Goal: Information Seeking & Learning: Learn about a topic

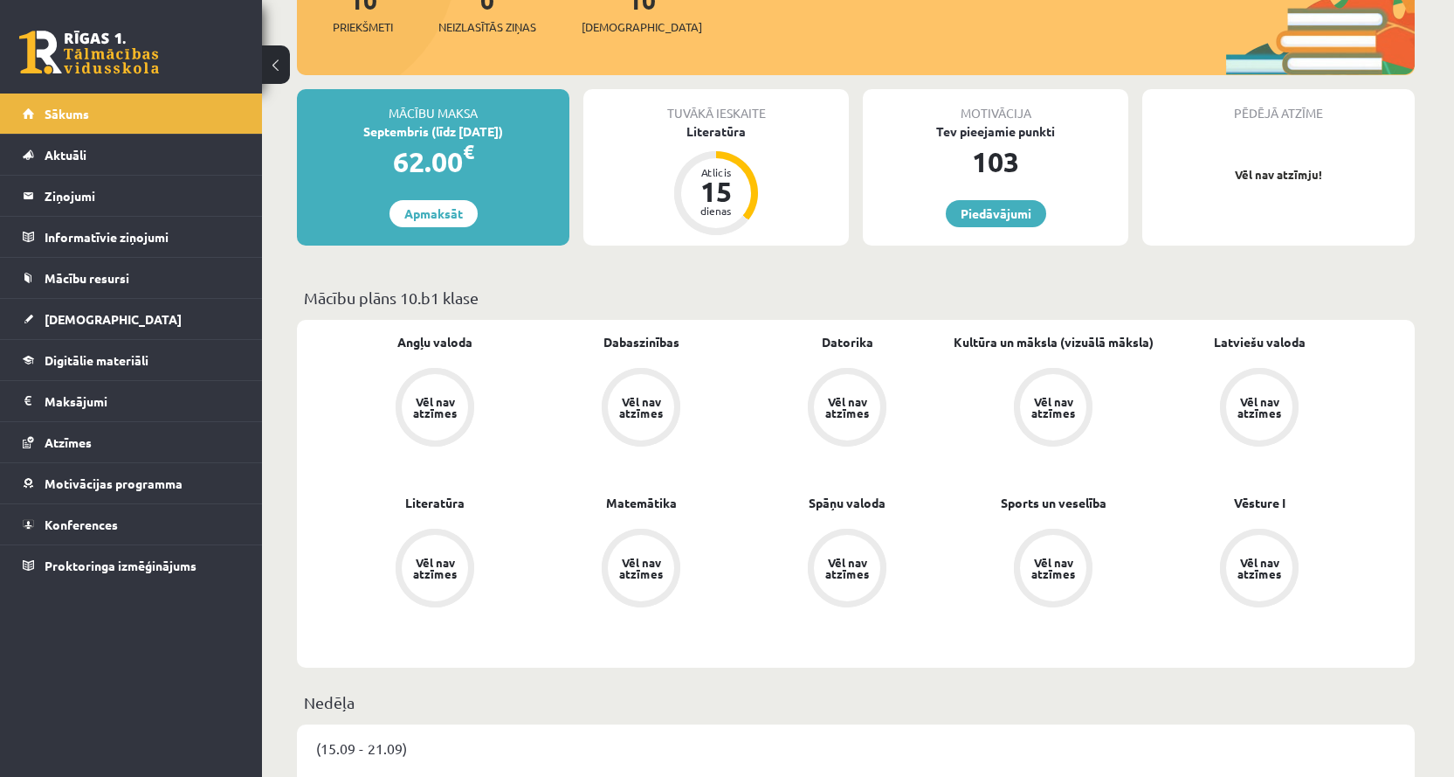
scroll to position [262, 0]
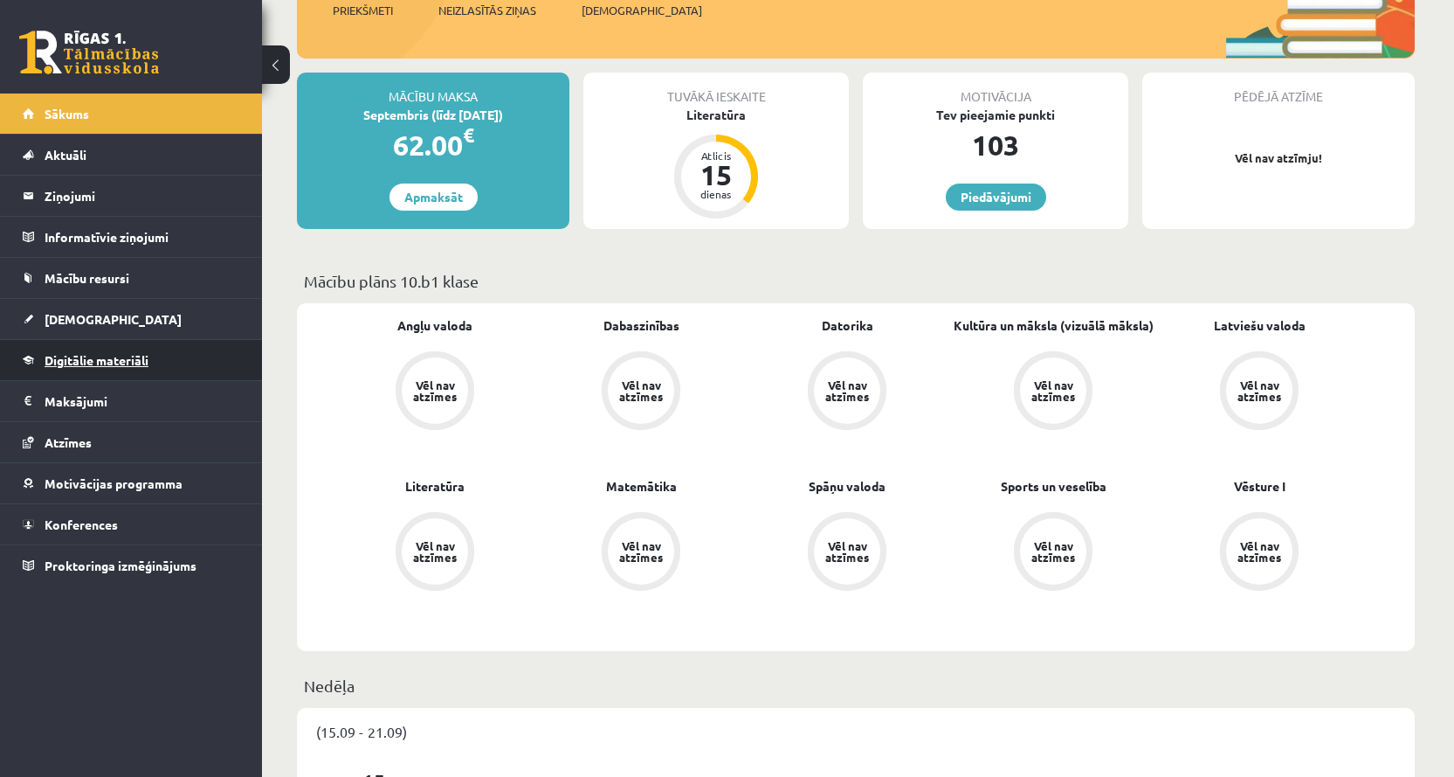
click at [93, 363] on span "Digitālie materiāli" at bounding box center [97, 360] width 104 height 16
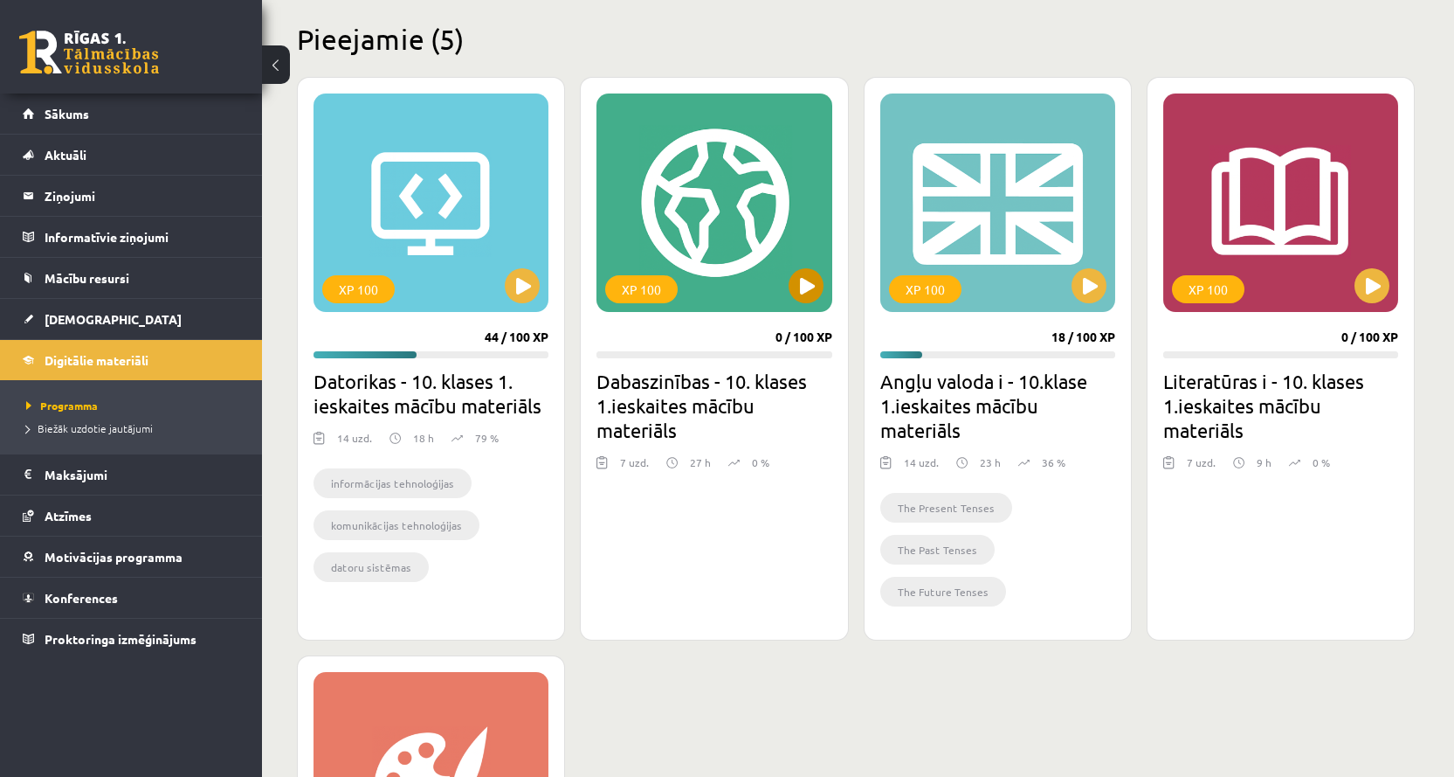
scroll to position [437, 0]
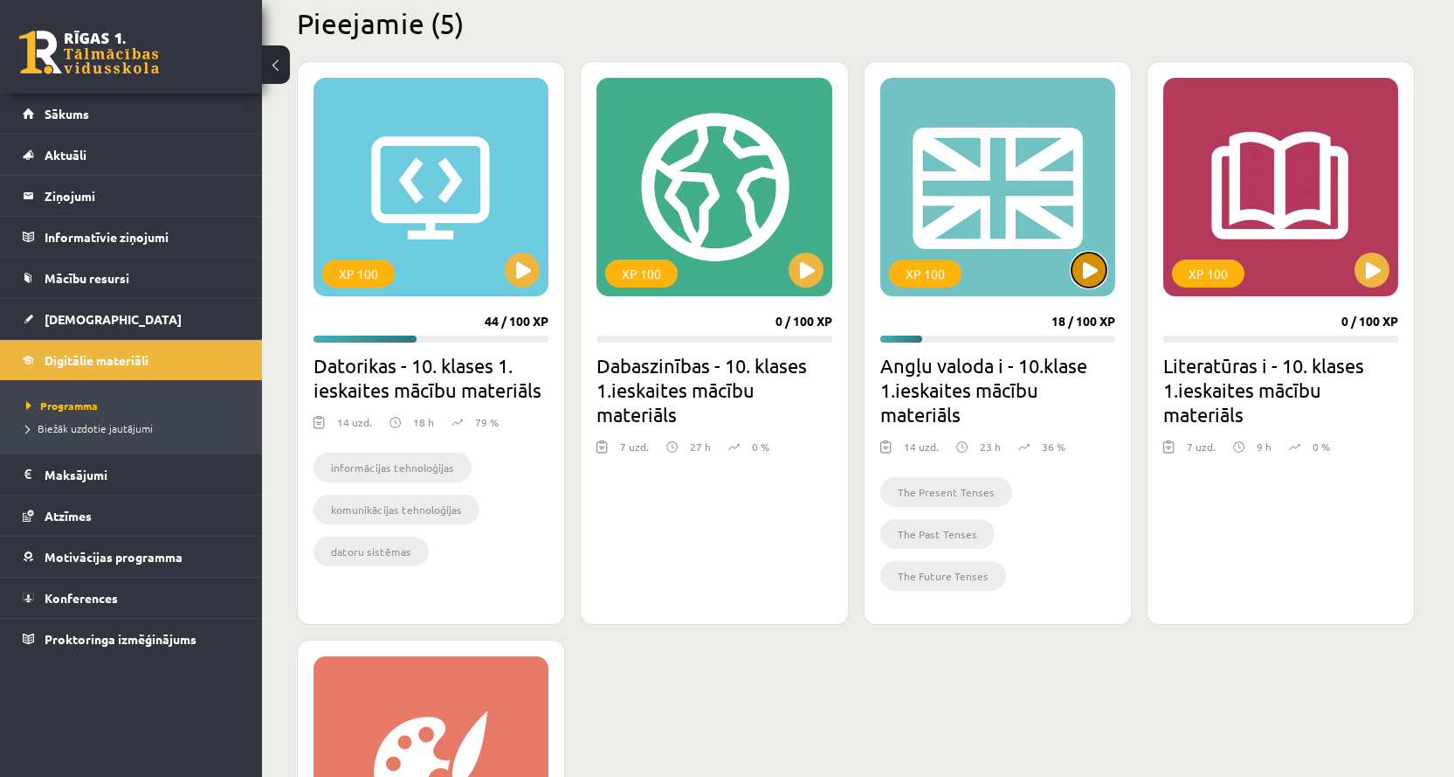
click at [1088, 269] on button at bounding box center [1089, 269] width 35 height 35
click at [1026, 247] on div "XP 100" at bounding box center [998, 187] width 235 height 218
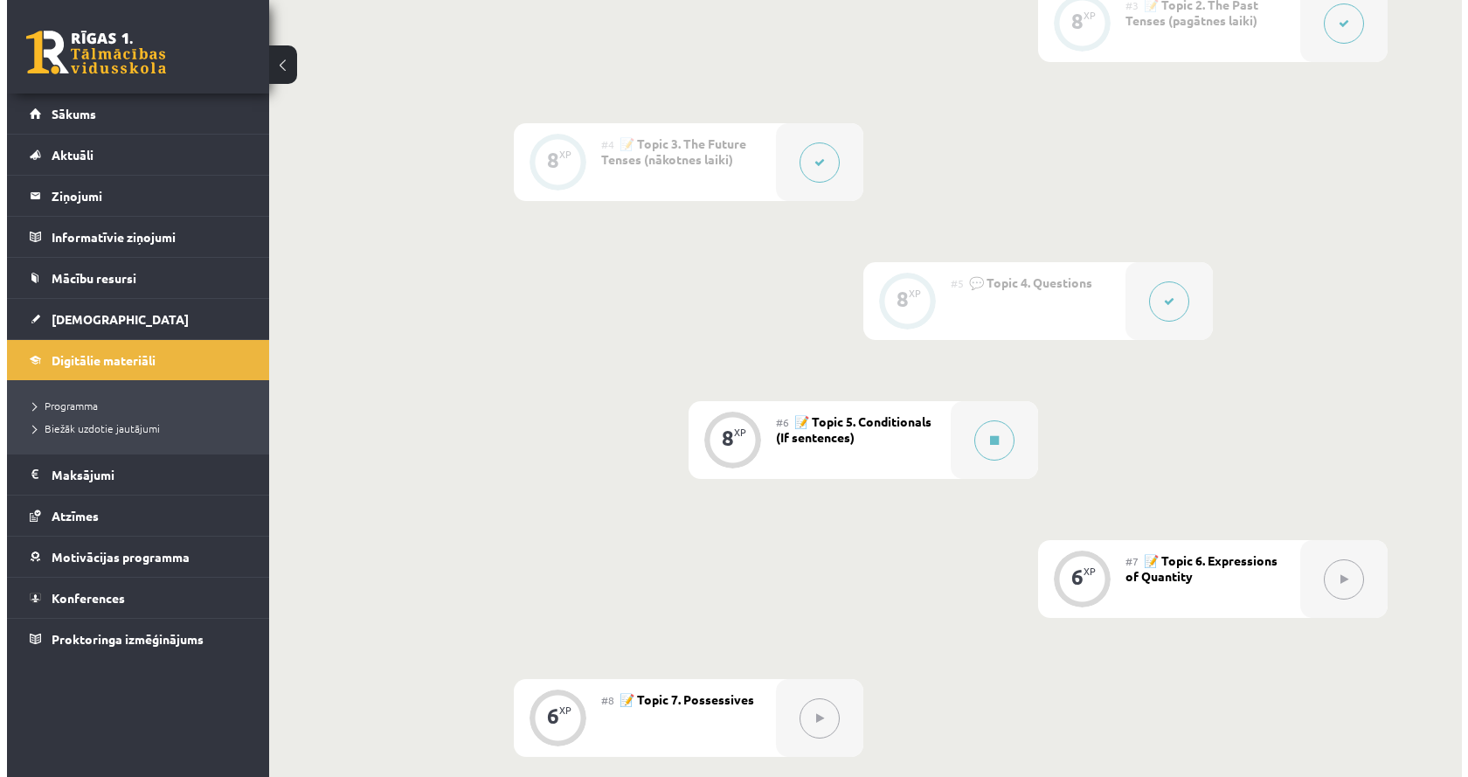
scroll to position [874, 0]
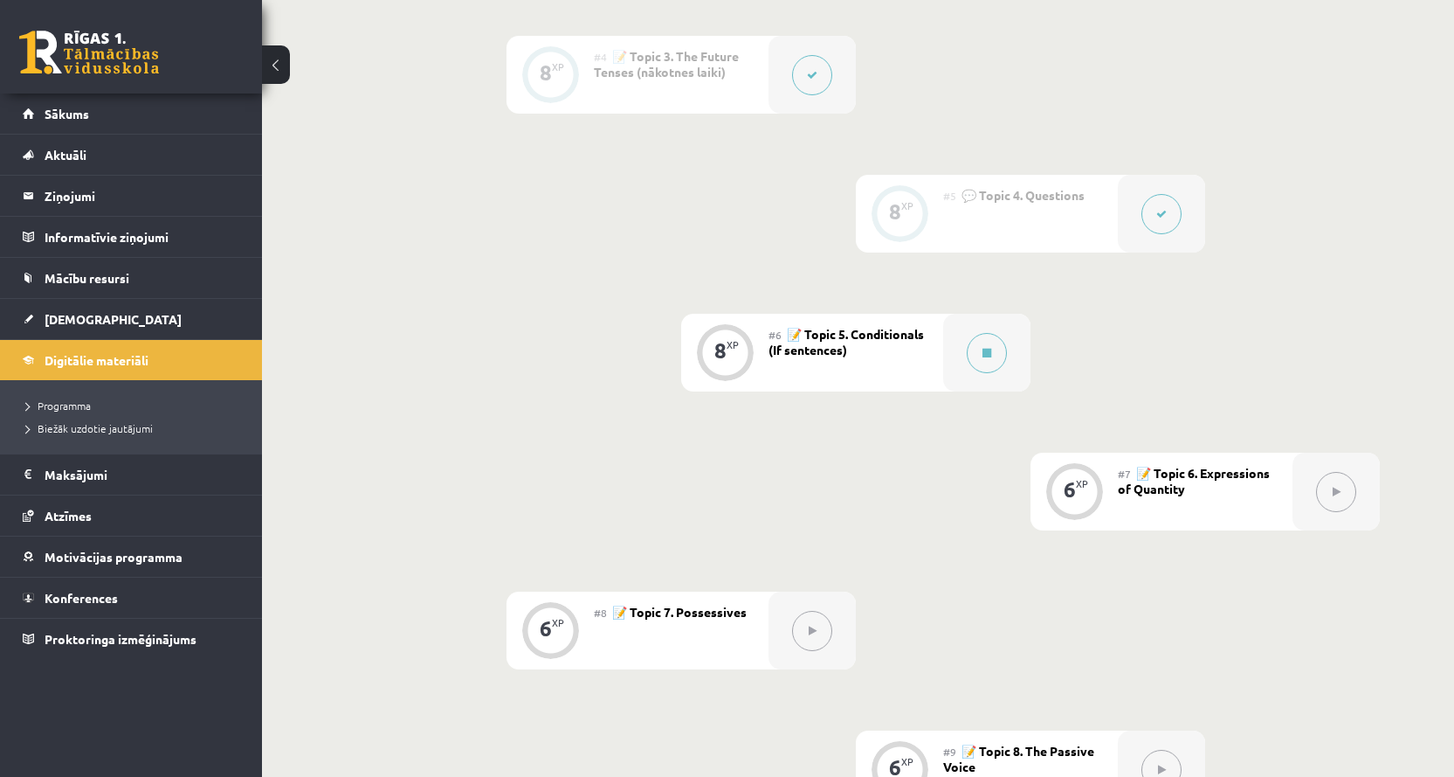
click at [941, 355] on div "#6 📝 Topic 5. Conditionals (If sentences)" at bounding box center [856, 353] width 175 height 78
click at [976, 349] on button at bounding box center [987, 353] width 40 height 40
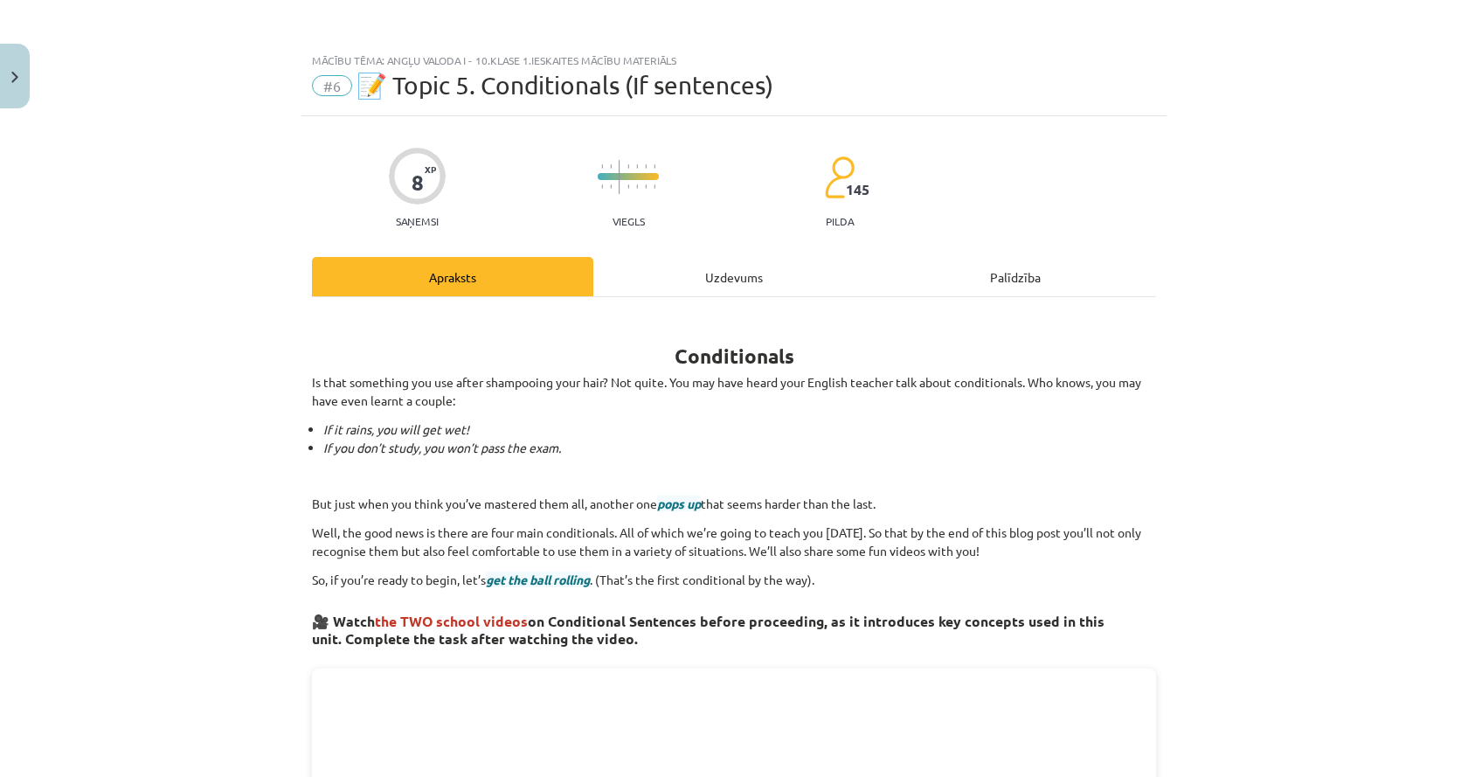
click at [690, 273] on div "Uzdevums" at bounding box center [733, 276] width 281 height 39
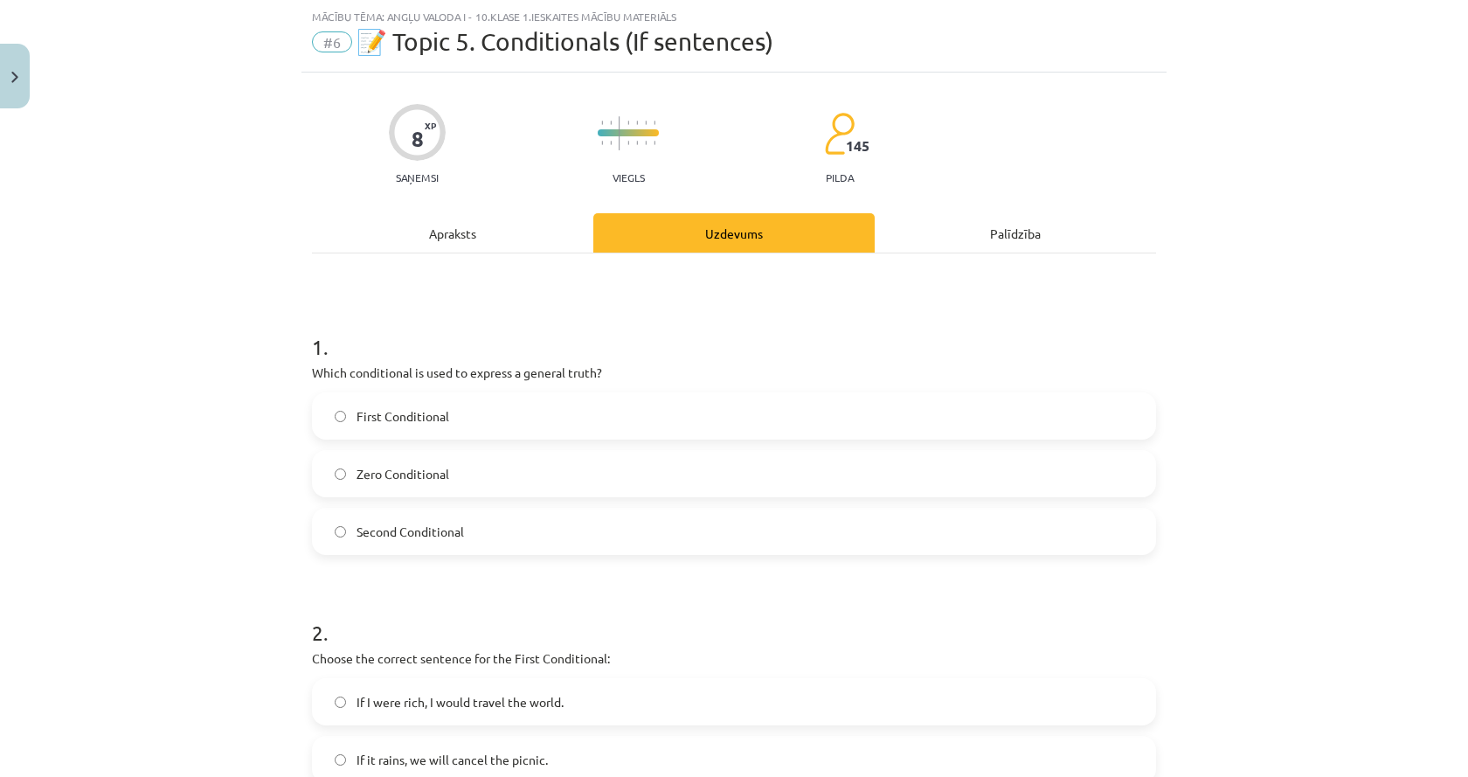
click at [482, 456] on label "Zero Conditional" at bounding box center [734, 474] width 840 height 44
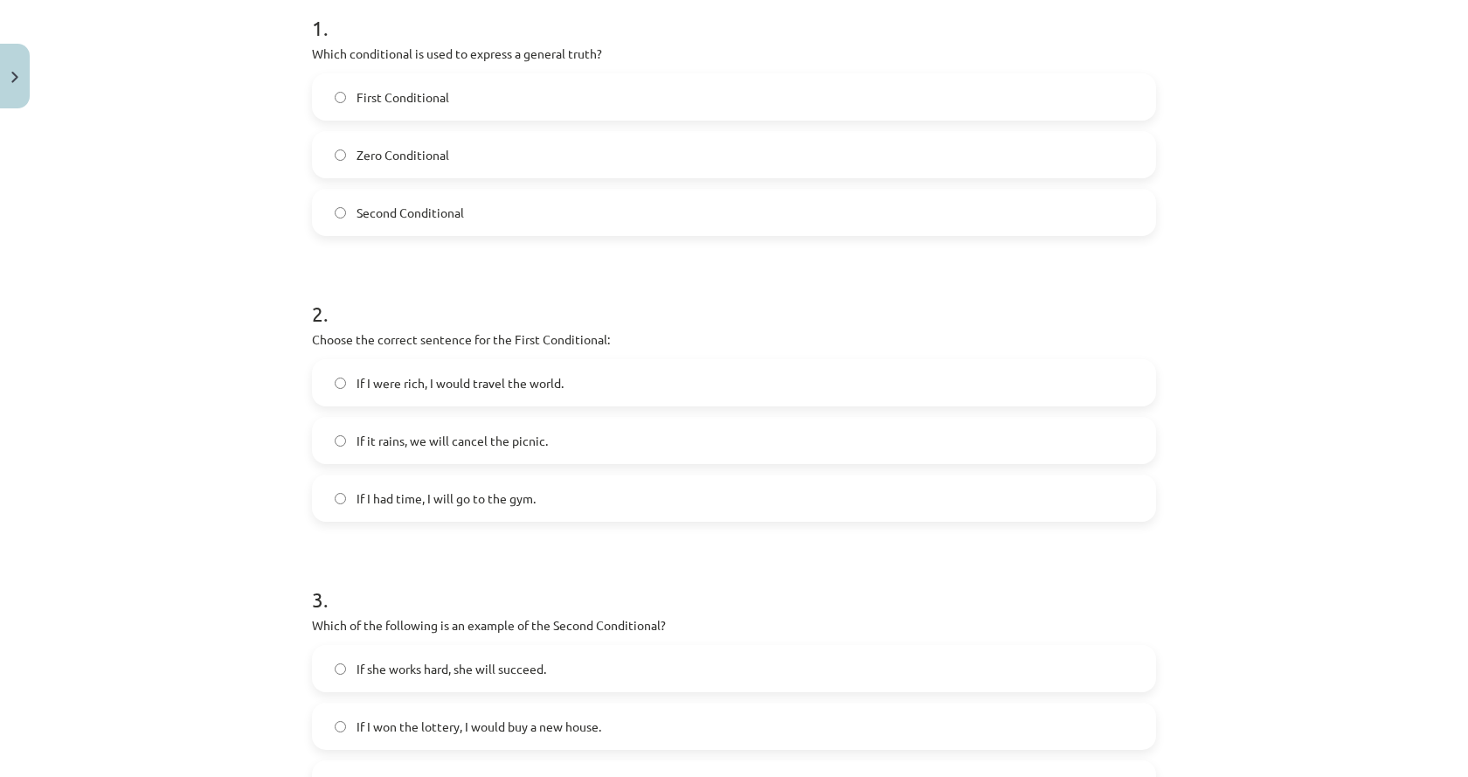
scroll to position [393, 0]
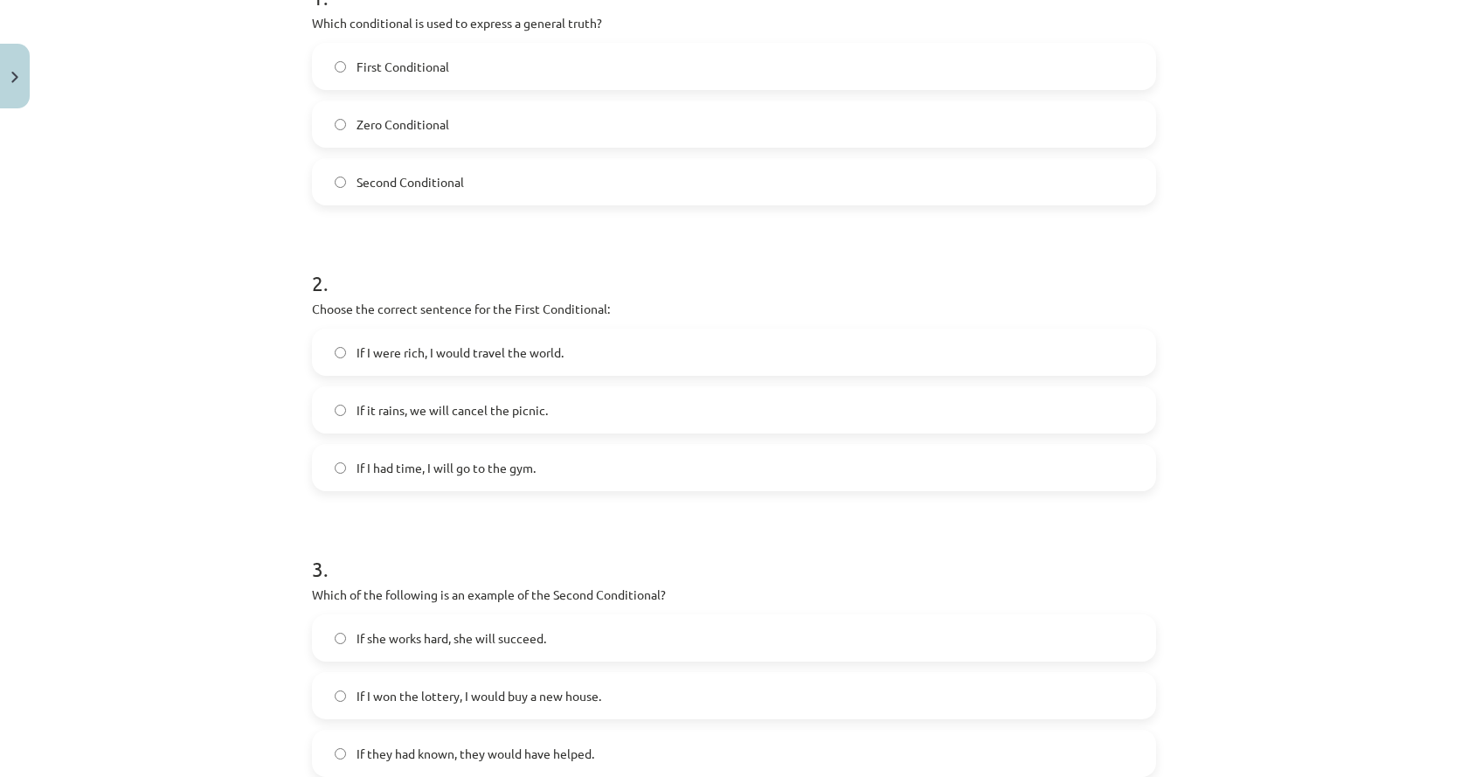
click at [397, 422] on label "If it rains, we will cancel the picnic." at bounding box center [734, 410] width 840 height 44
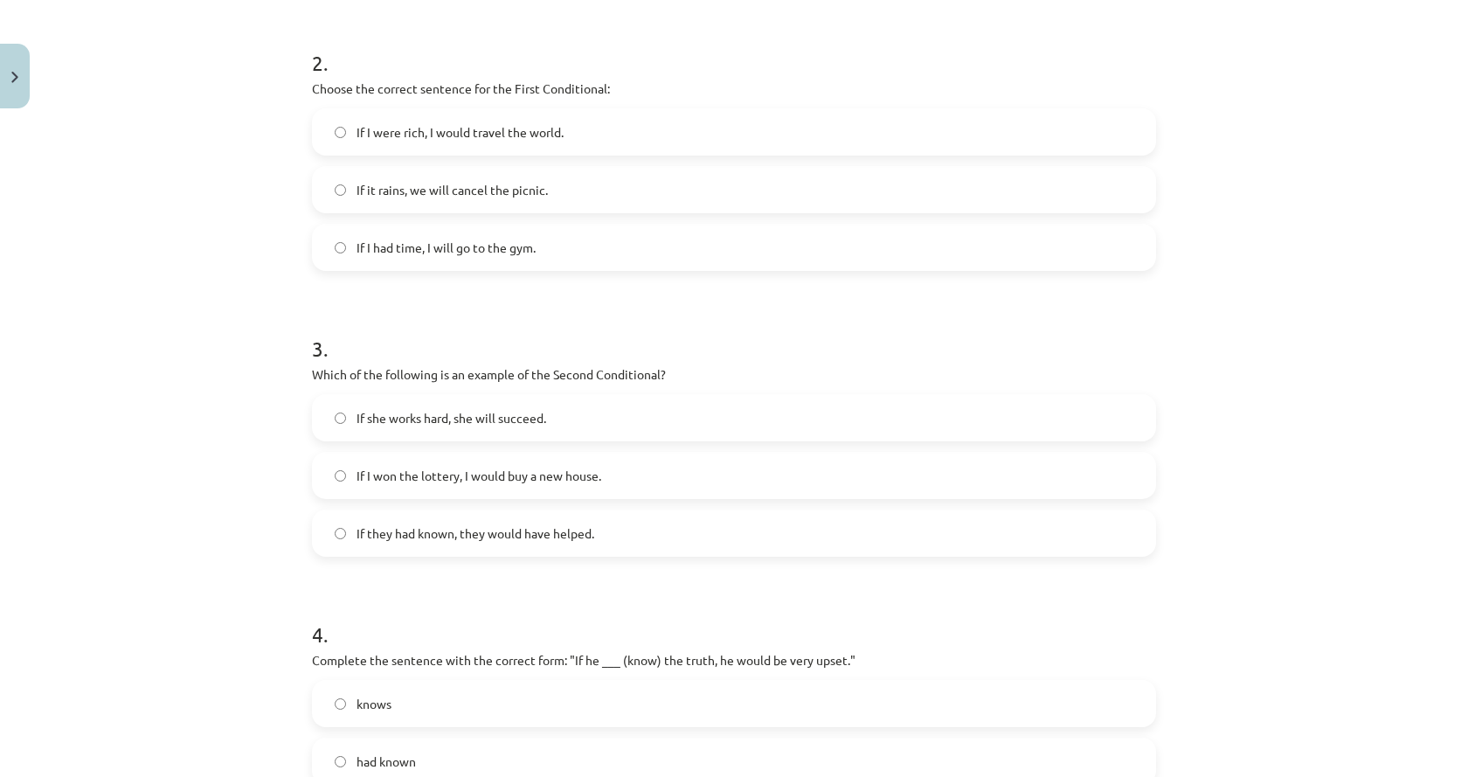
scroll to position [655, 0]
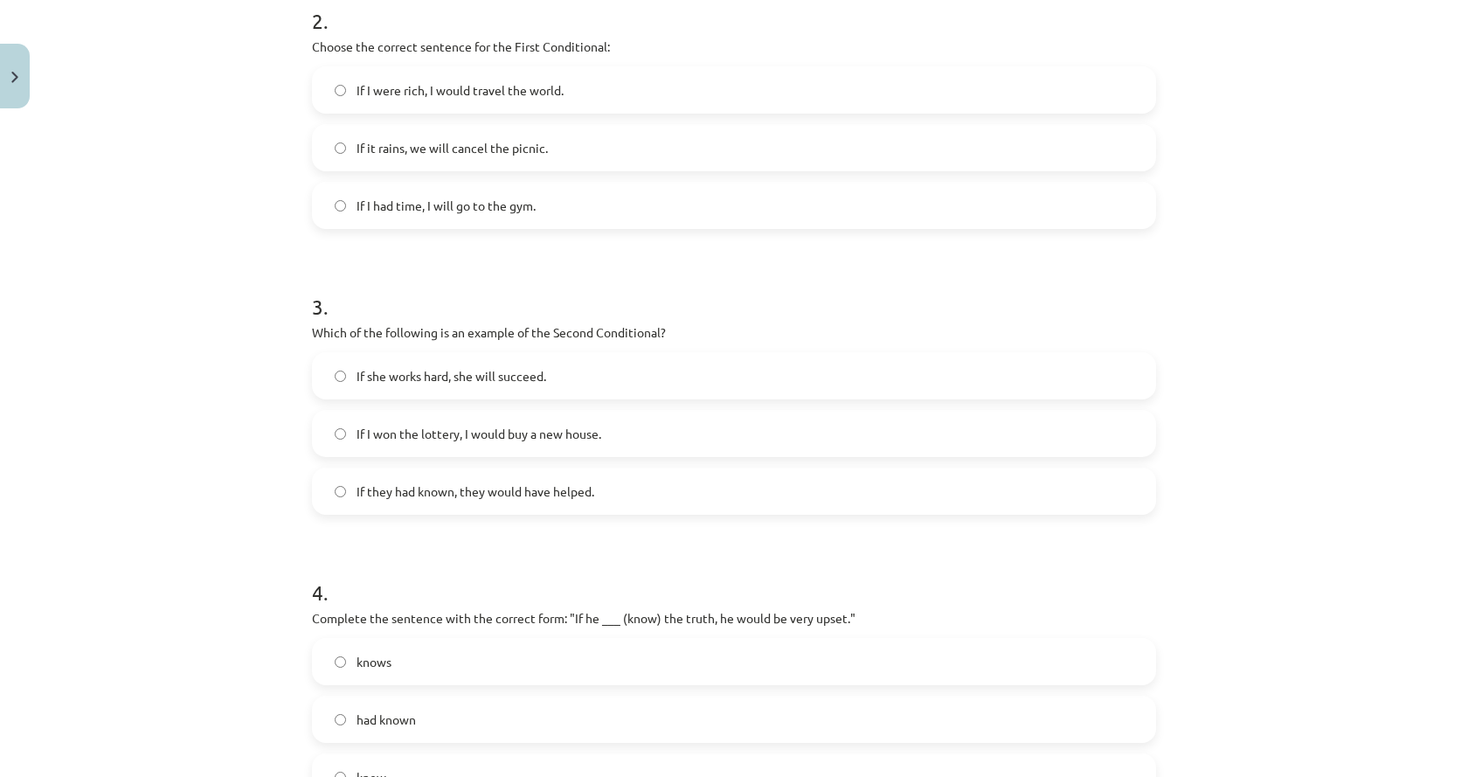
click at [481, 439] on span "If I won the lottery, I would buy a new house." at bounding box center [478, 434] width 245 height 18
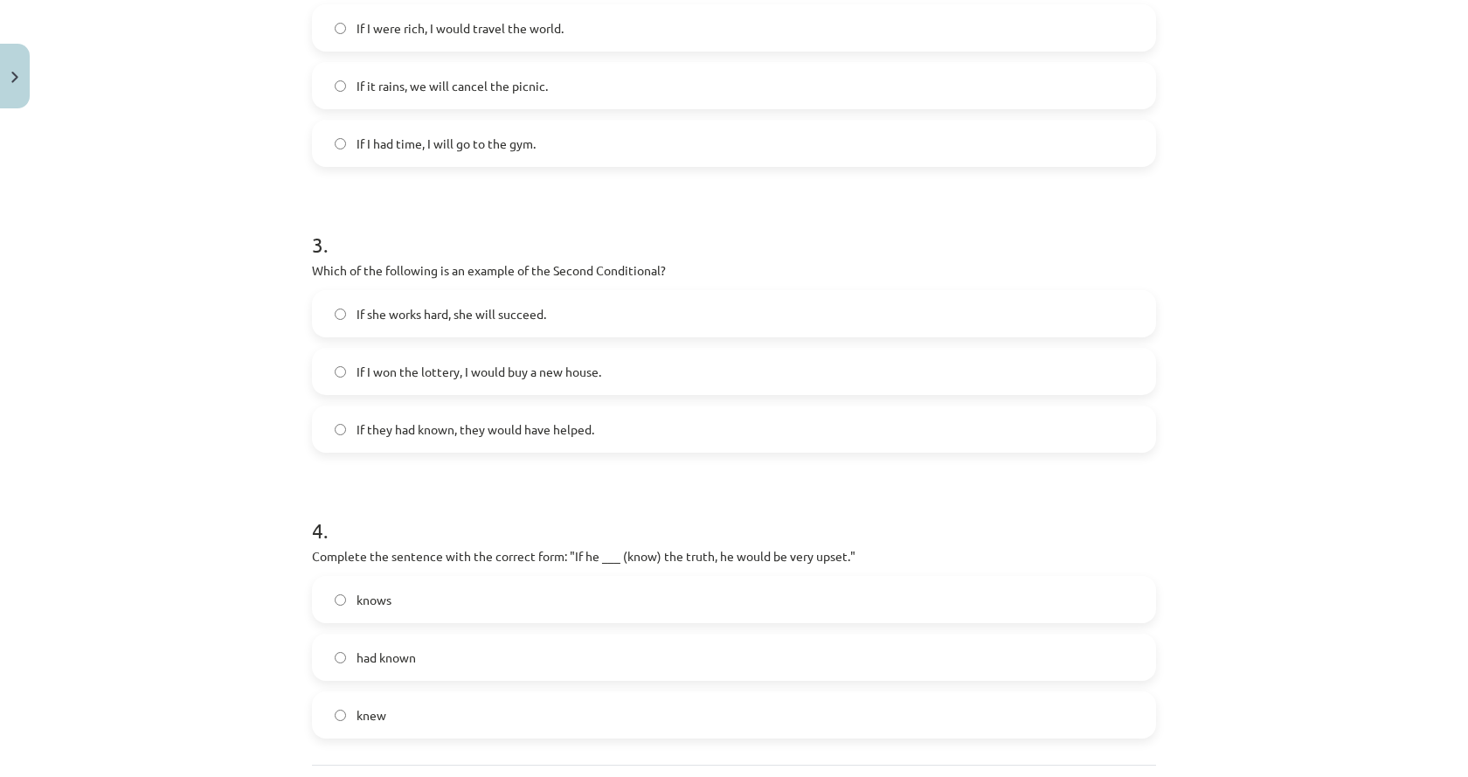
scroll to position [830, 0]
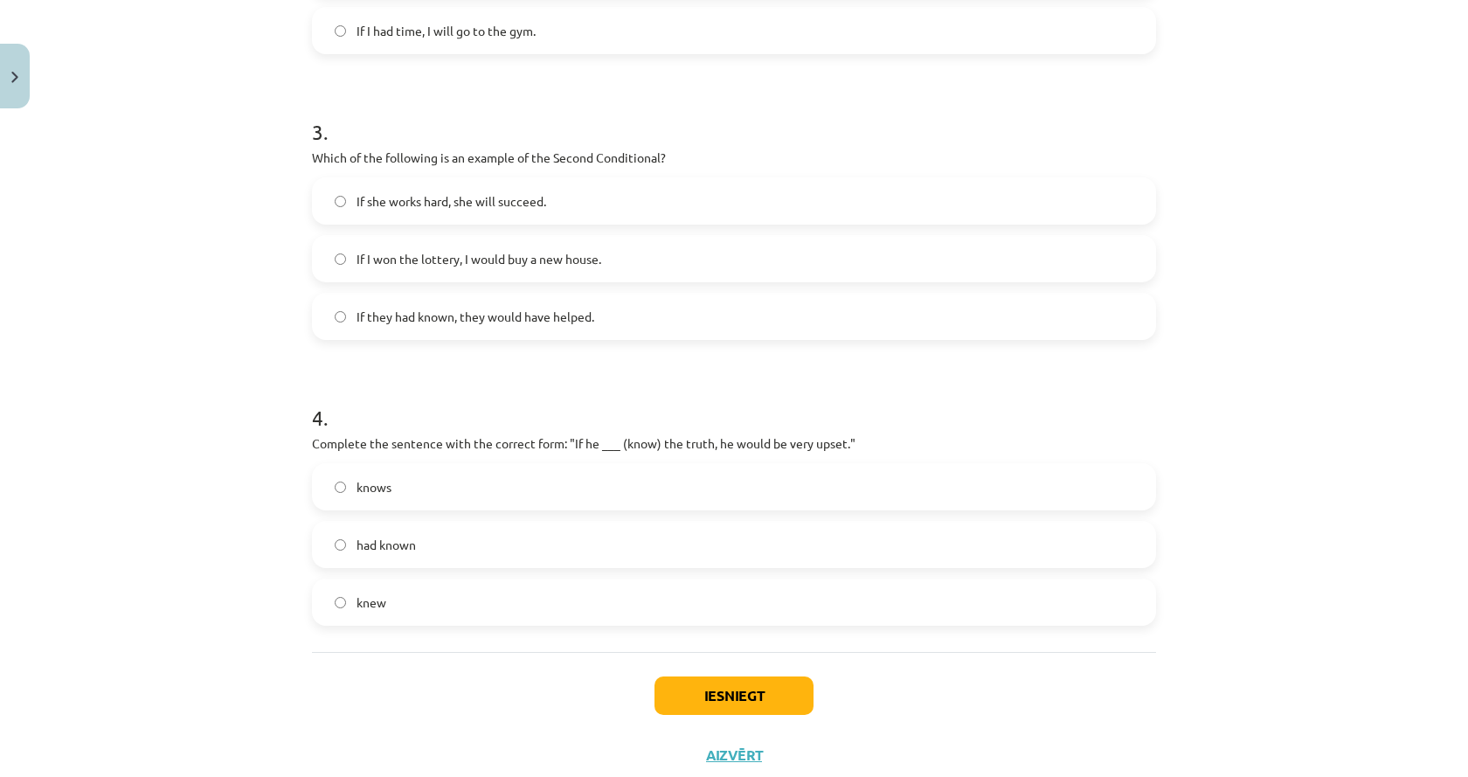
click at [370, 552] on span "had known" at bounding box center [385, 544] width 59 height 18
click at [778, 705] on button "Iesniegt" at bounding box center [733, 695] width 159 height 38
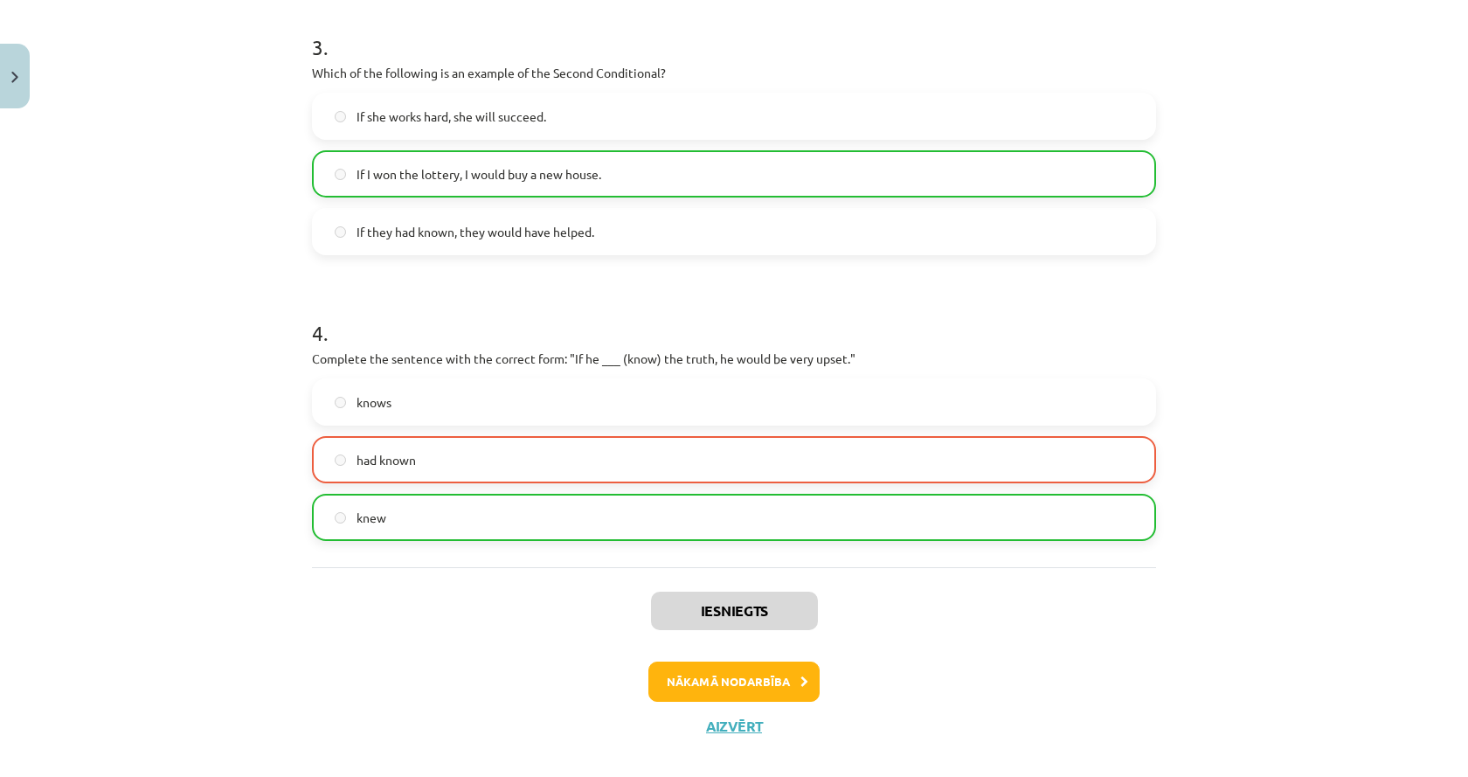
scroll to position [937, 0]
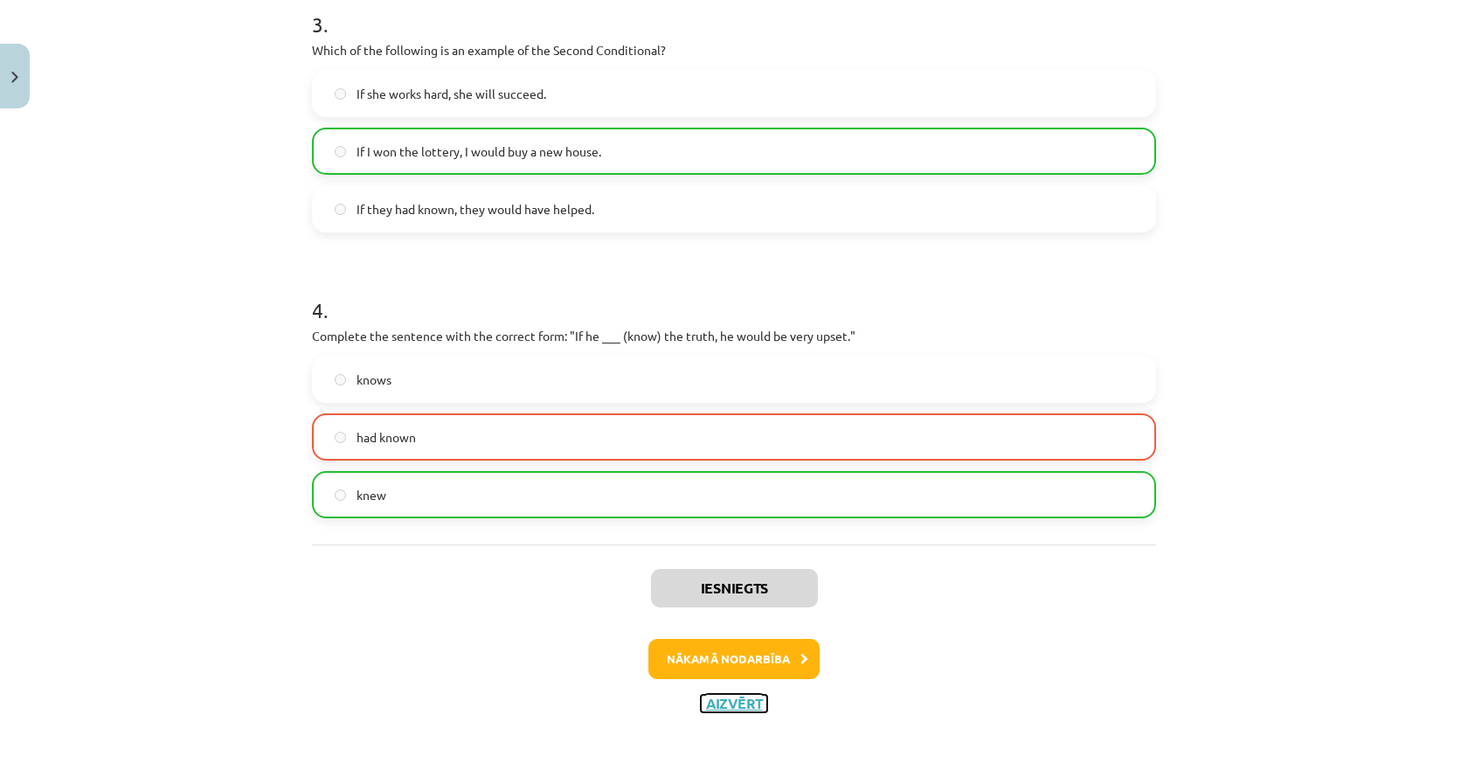
click at [729, 703] on button "Aizvērt" at bounding box center [734, 702] width 66 height 17
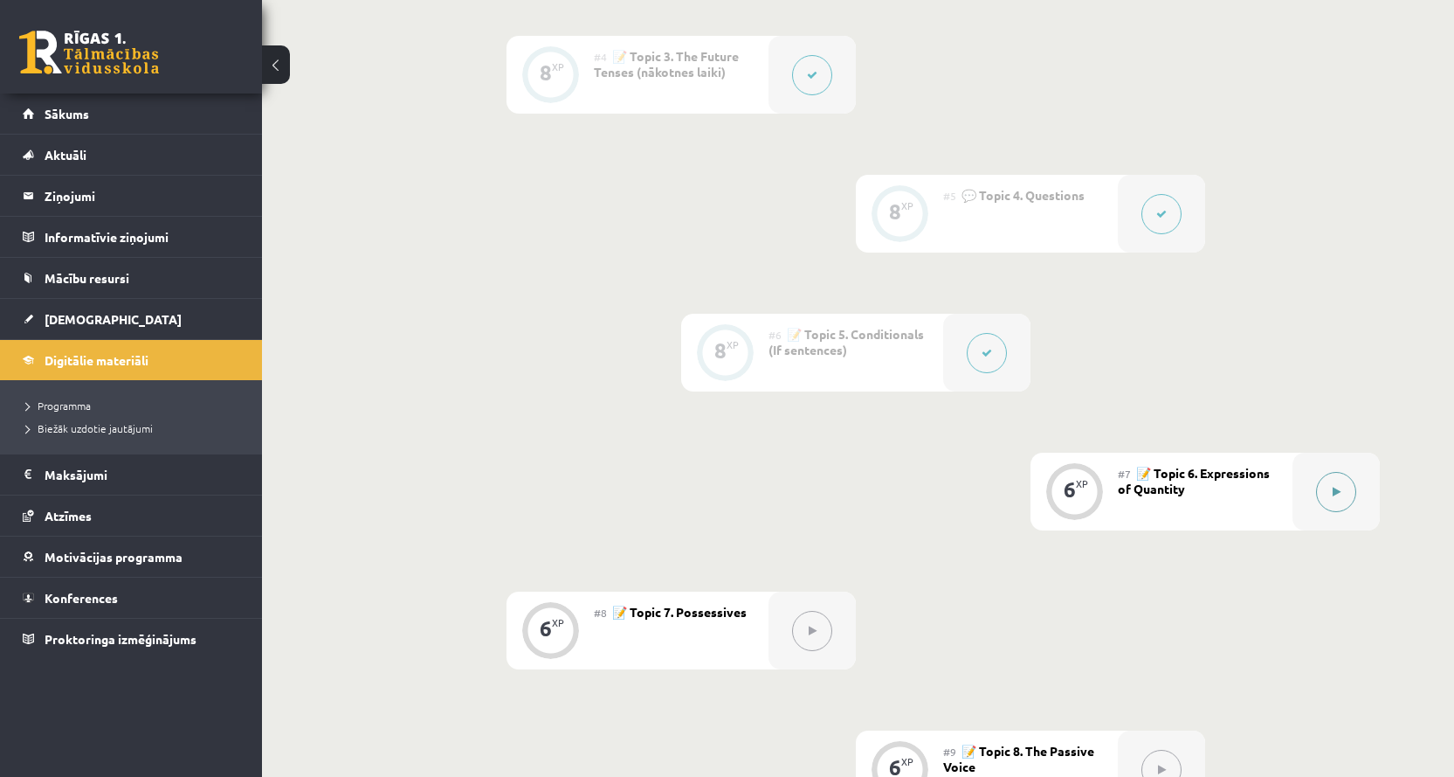
click at [1326, 487] on button at bounding box center [1336, 492] width 40 height 40
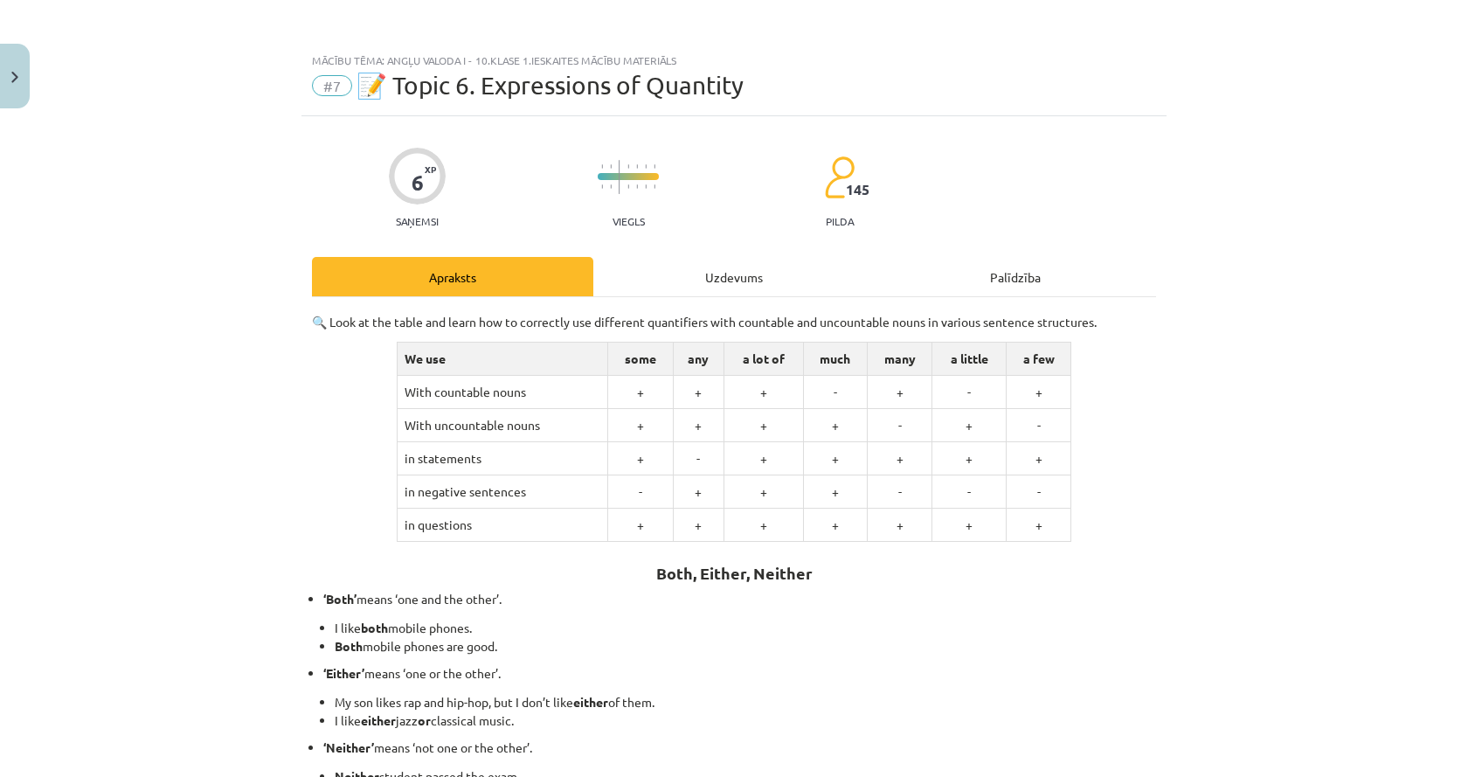
click at [728, 290] on div "Uzdevums" at bounding box center [733, 276] width 281 height 39
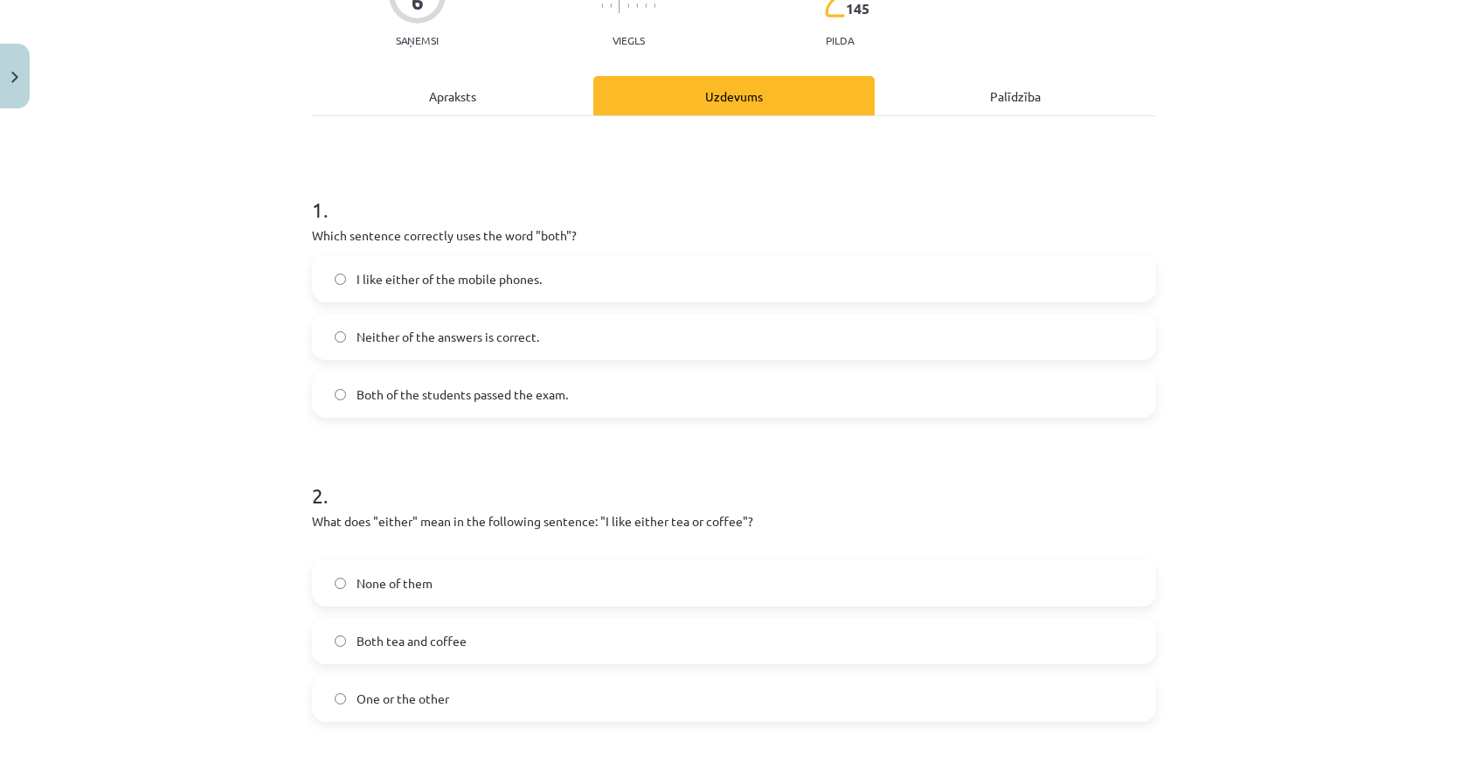
scroll to position [218, 0]
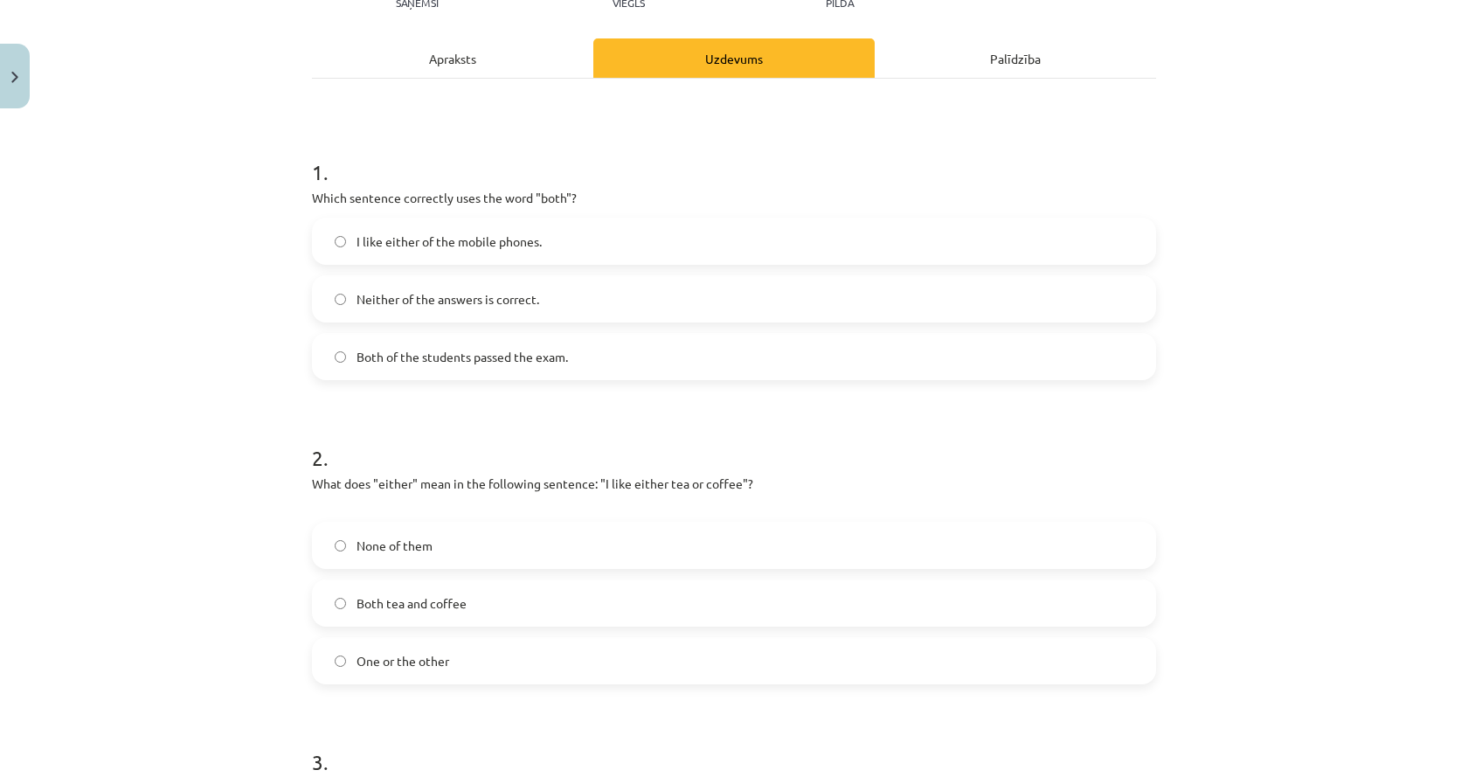
click at [358, 589] on label "Both tea and coffee" at bounding box center [734, 603] width 840 height 44
click at [402, 250] on span "I like either of the mobile phones." at bounding box center [448, 241] width 185 height 18
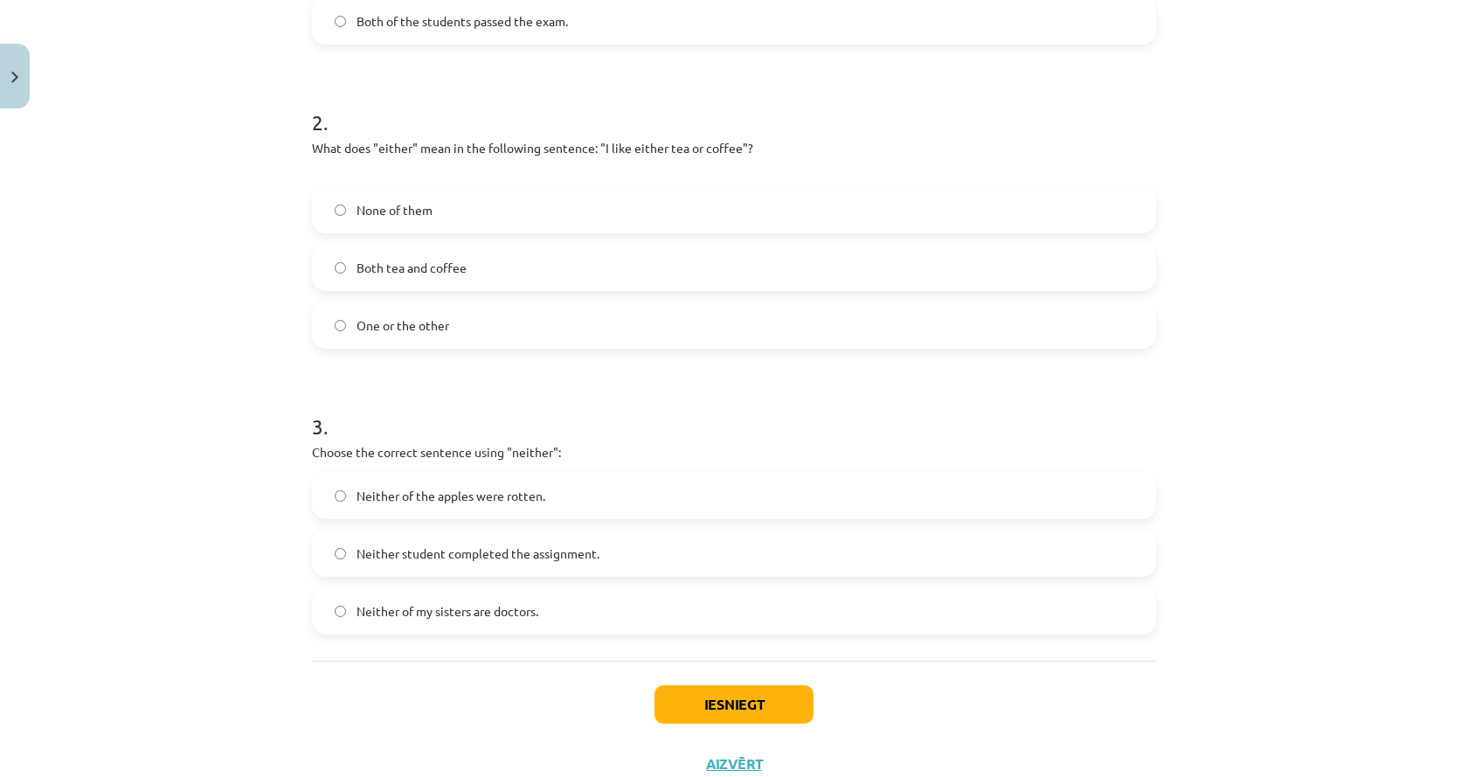
scroll to position [568, 0]
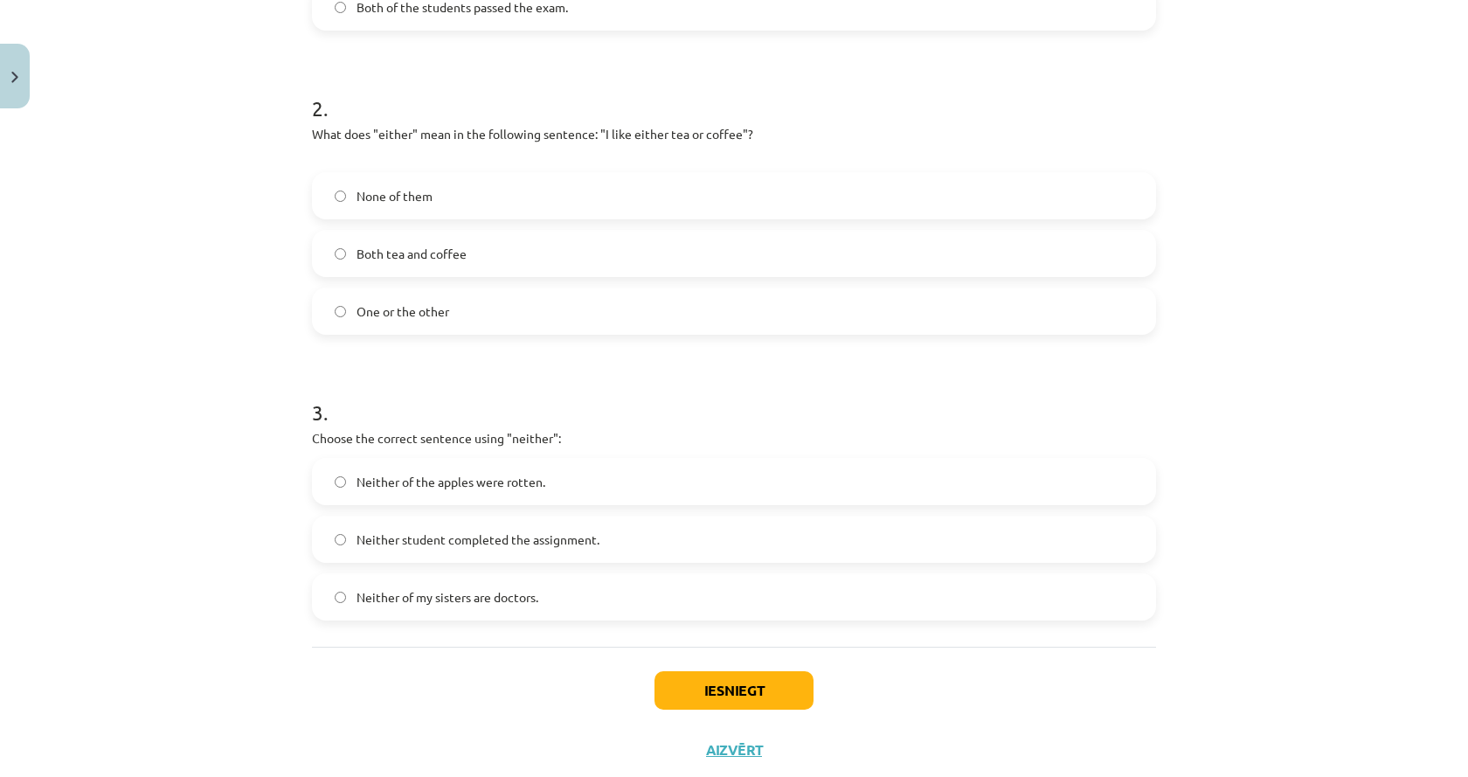
click at [418, 604] on span "Neither of my sisters are doctors." at bounding box center [447, 597] width 182 height 18
click at [701, 685] on button "Iesniegt" at bounding box center [733, 690] width 159 height 38
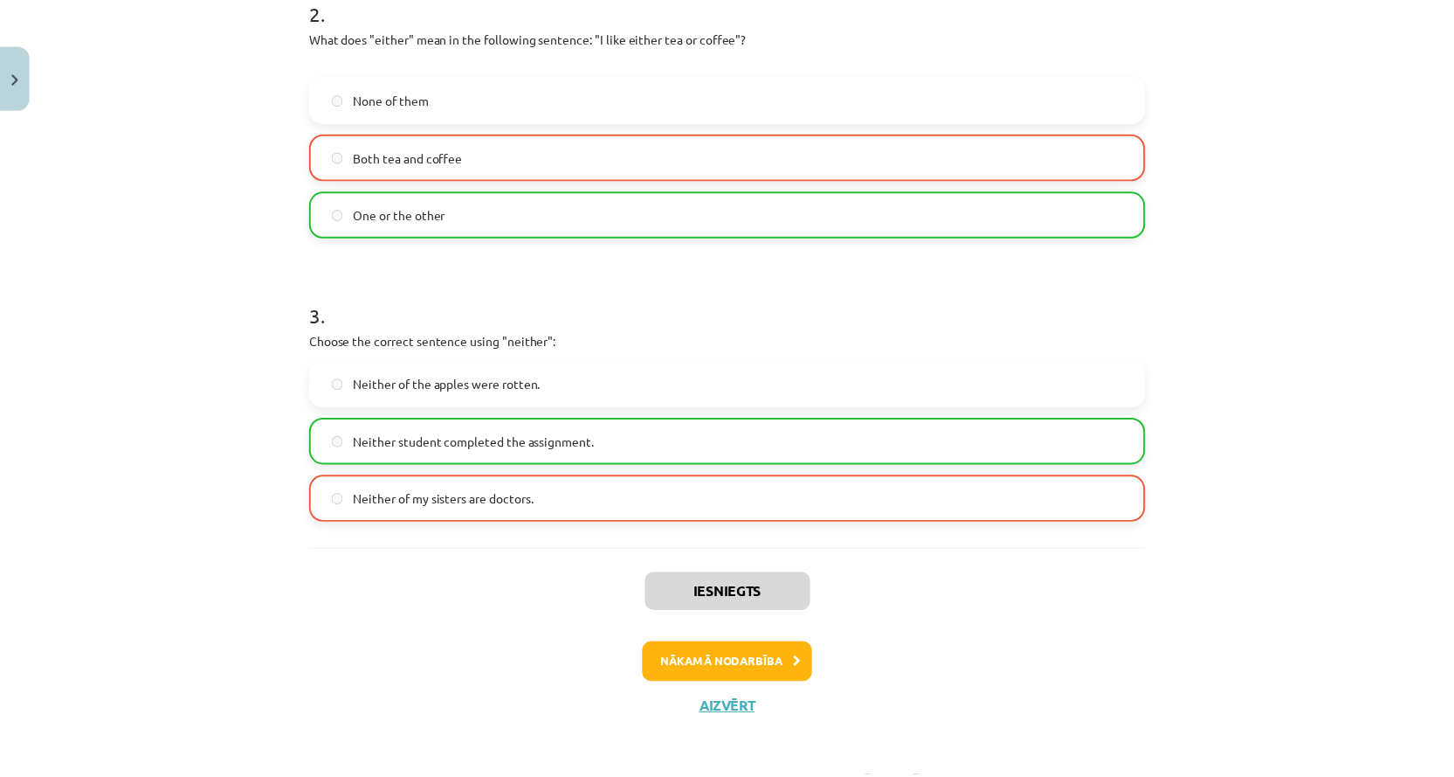
scroll to position [670, 0]
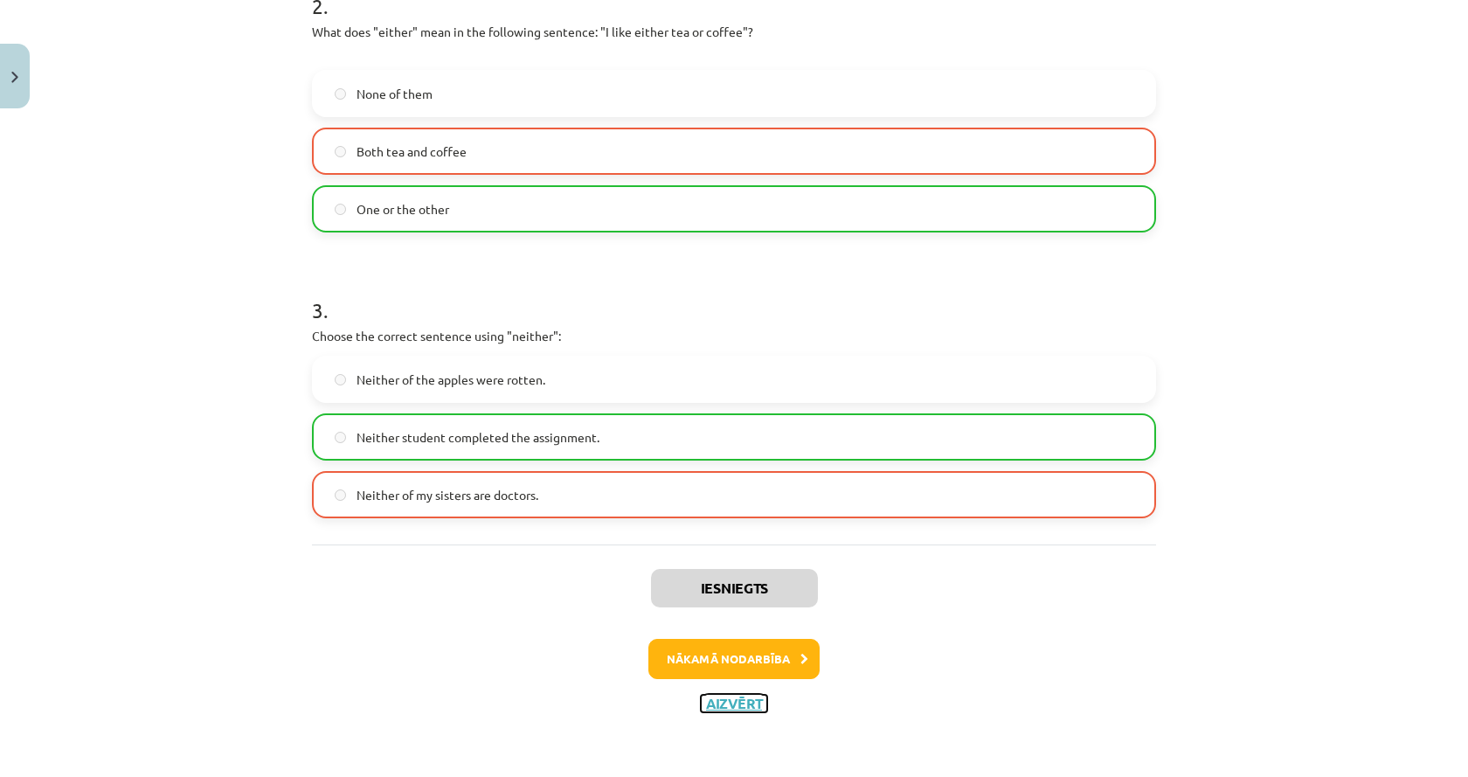
click at [722, 698] on button "Aizvērt" at bounding box center [734, 702] width 66 height 17
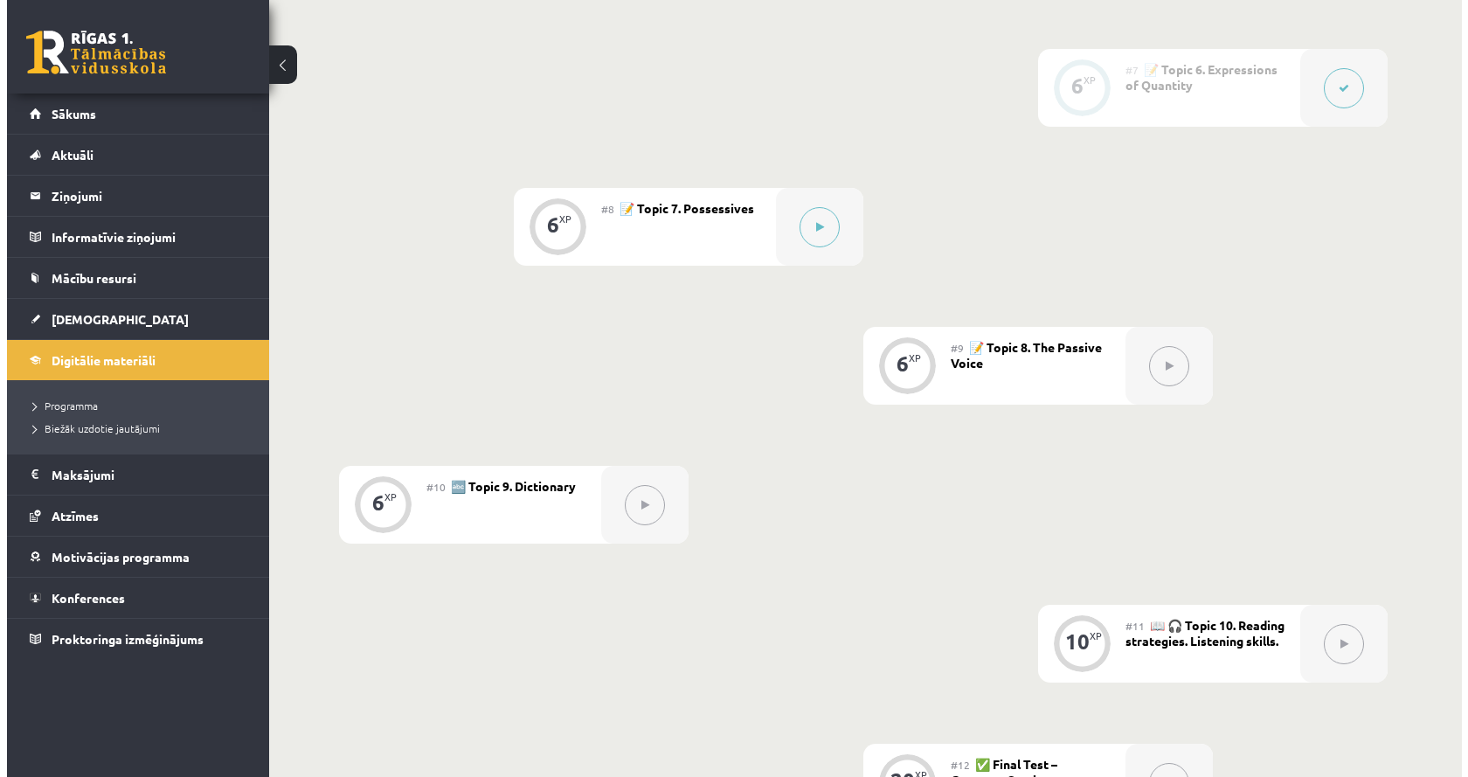
scroll to position [1119, 0]
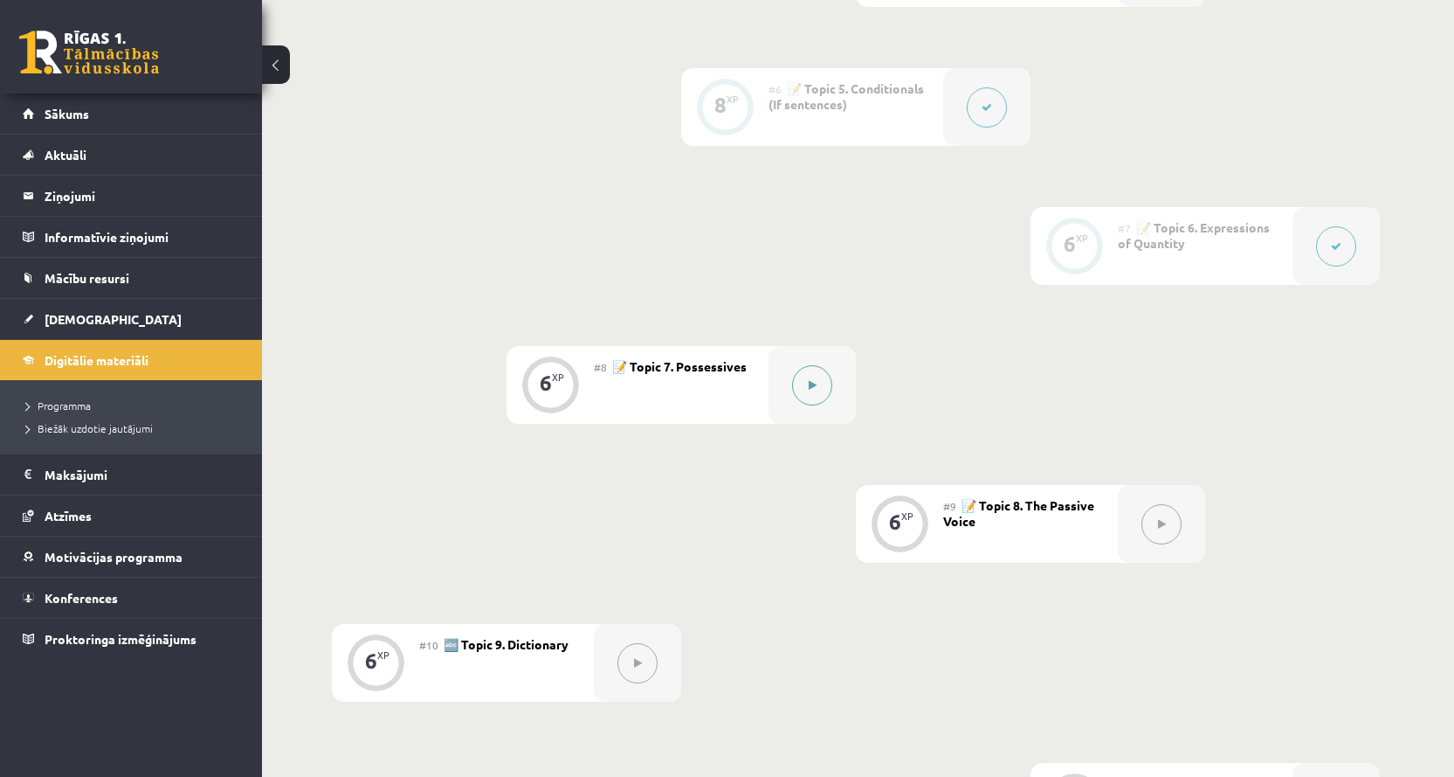
click at [822, 397] on button at bounding box center [812, 385] width 40 height 40
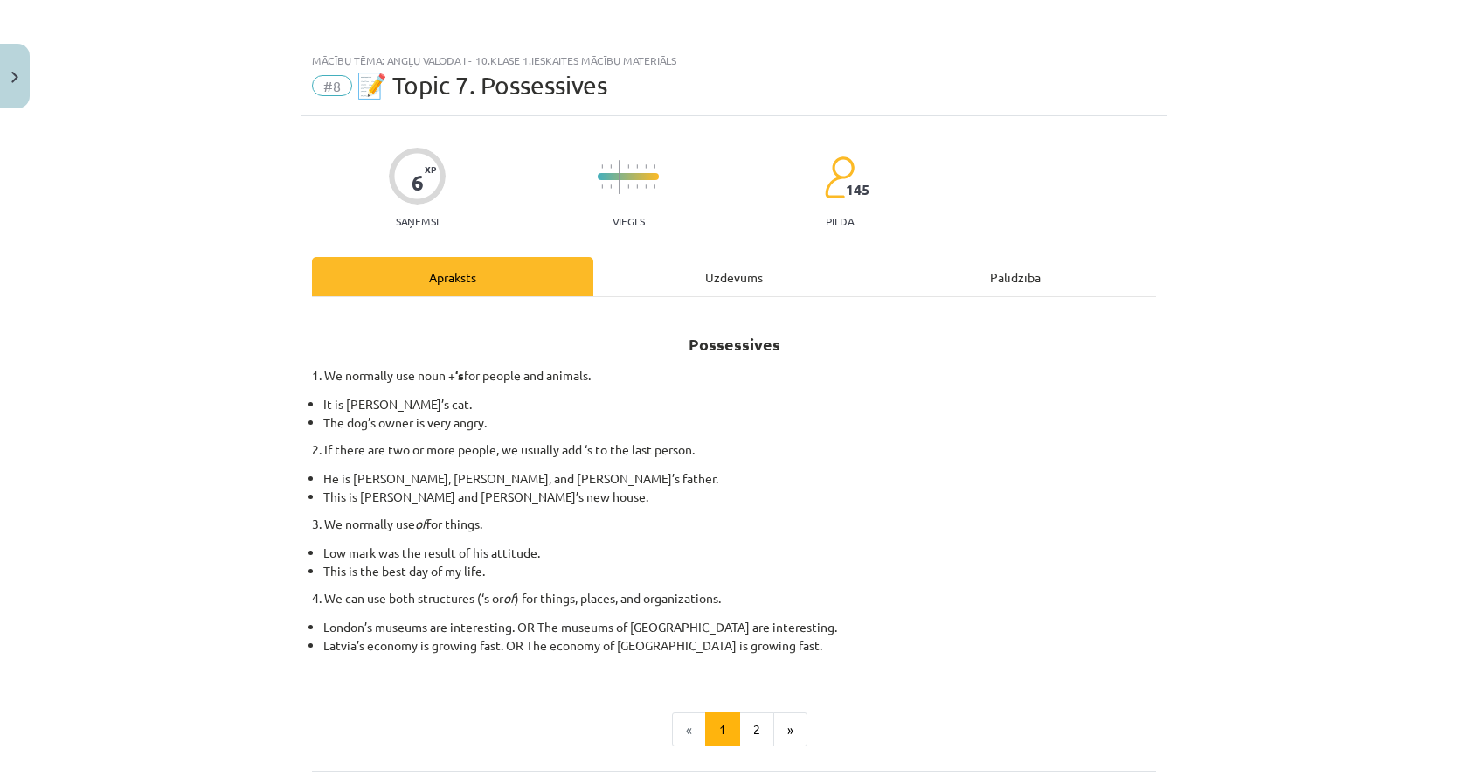
click at [734, 278] on div "Uzdevums" at bounding box center [733, 276] width 281 height 39
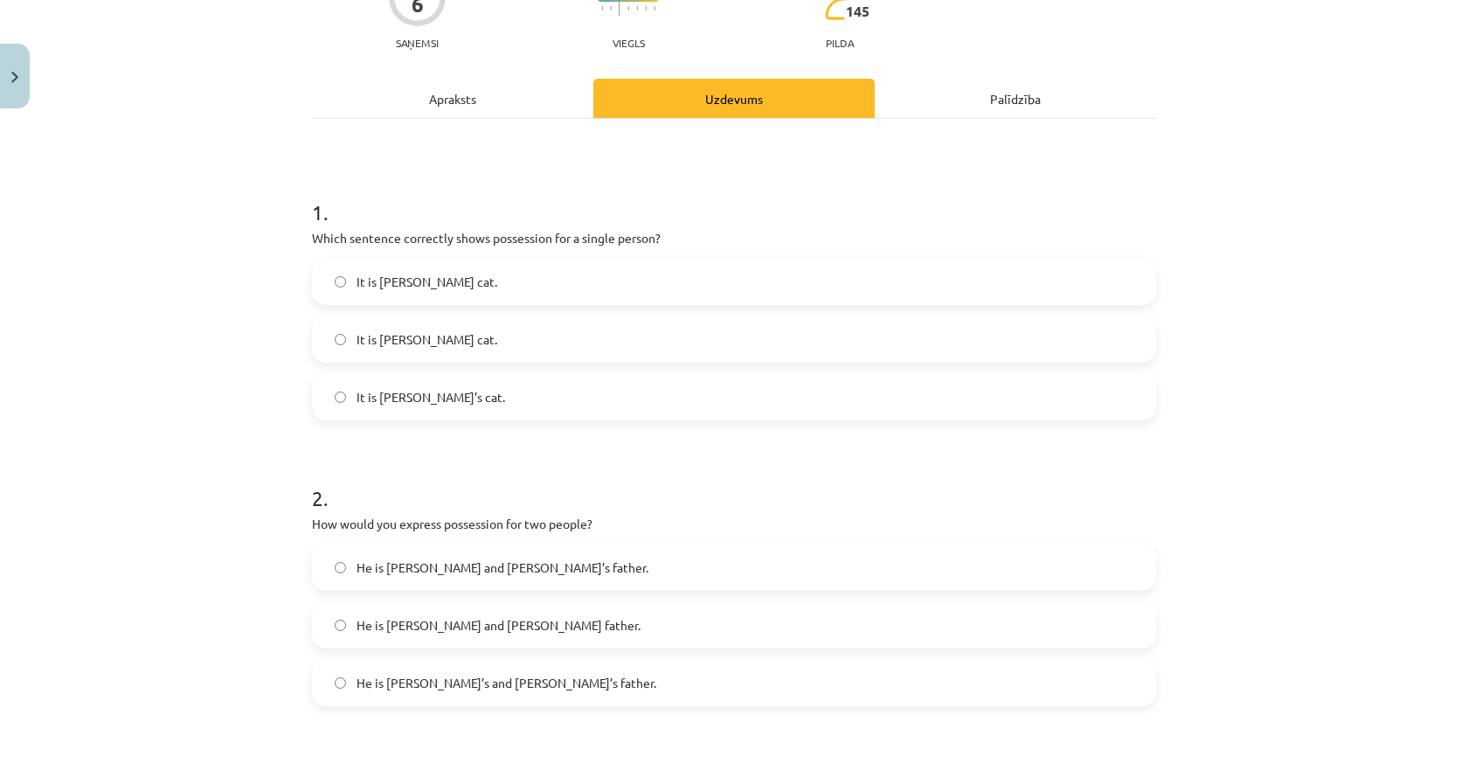
scroll to position [218, 0]
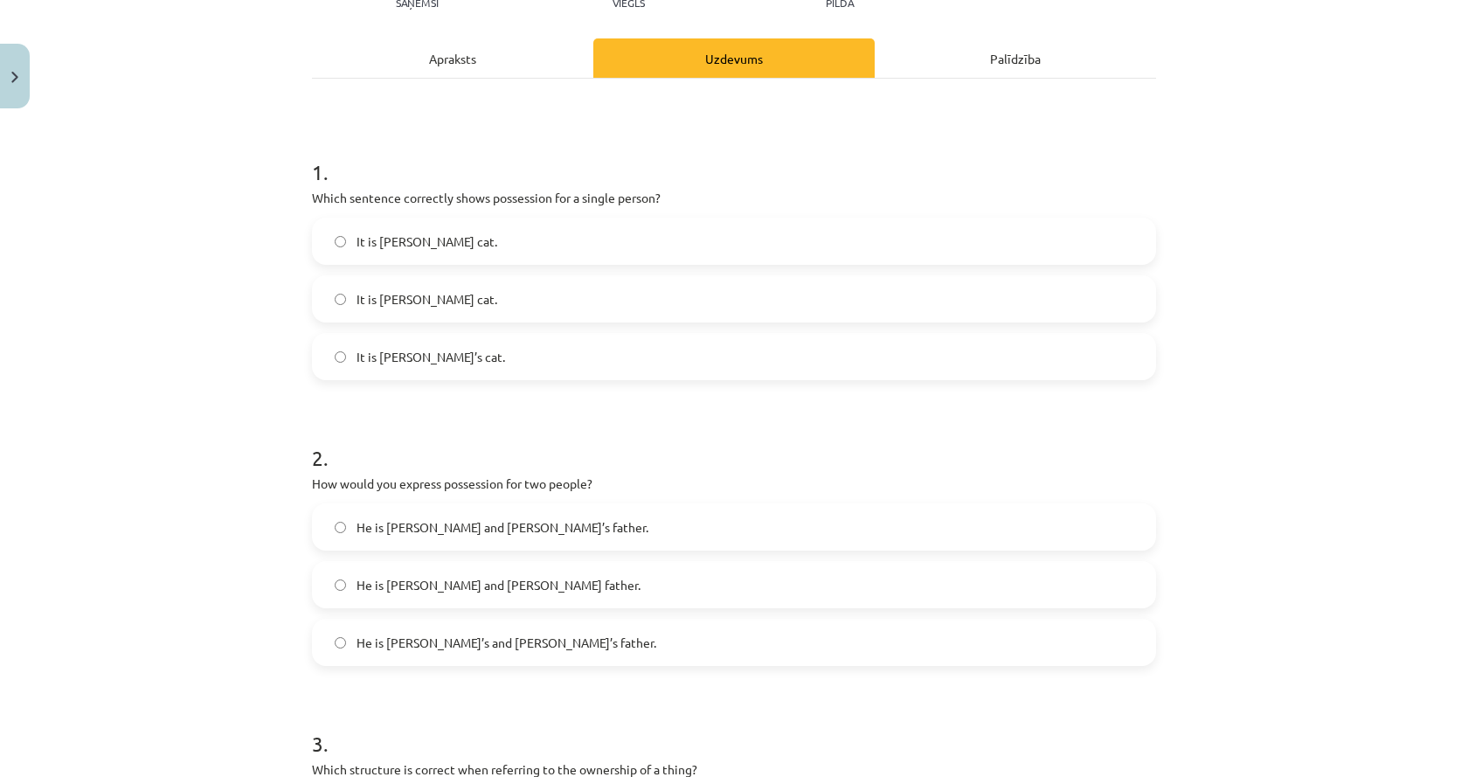
click at [414, 363] on span "It is Jane’s cat." at bounding box center [430, 357] width 148 height 18
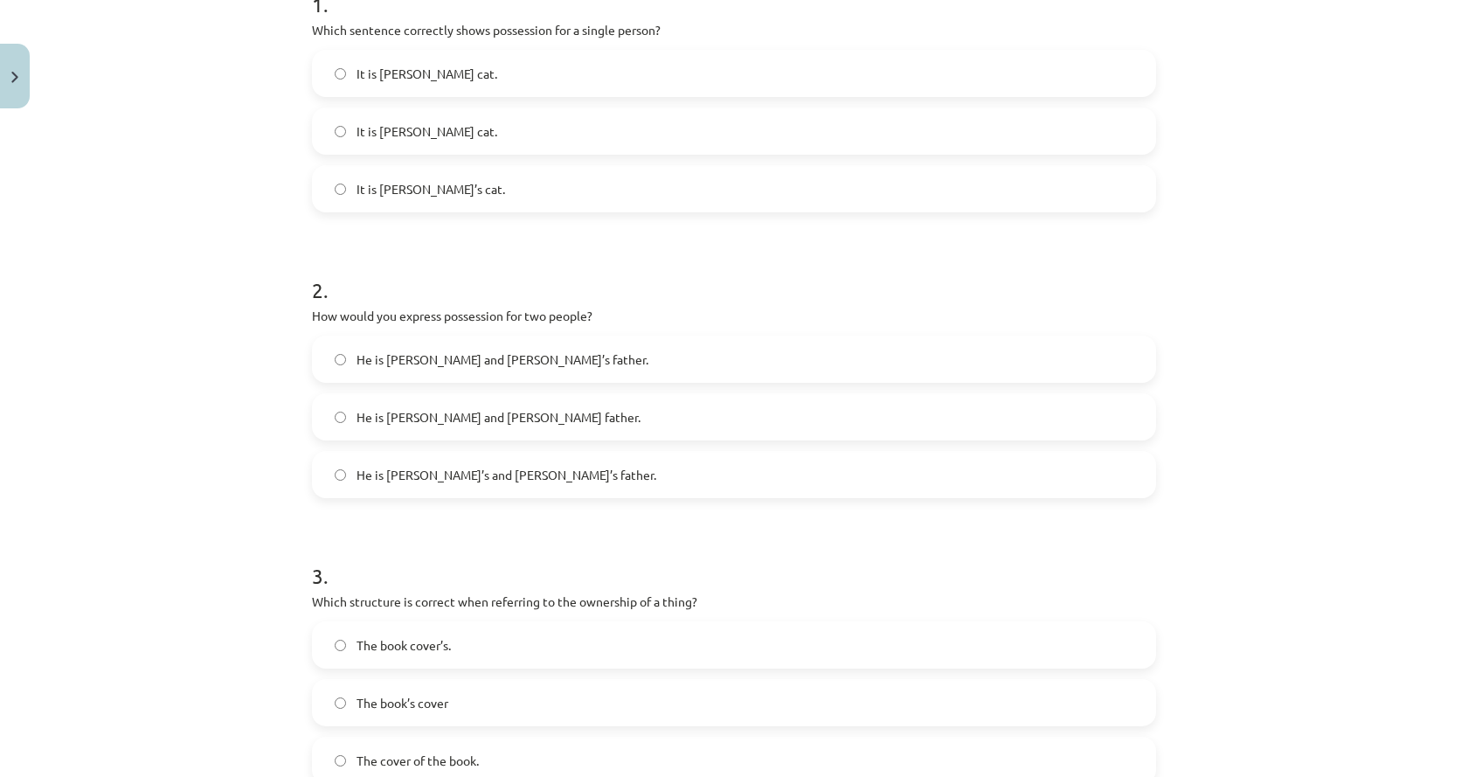
scroll to position [393, 0]
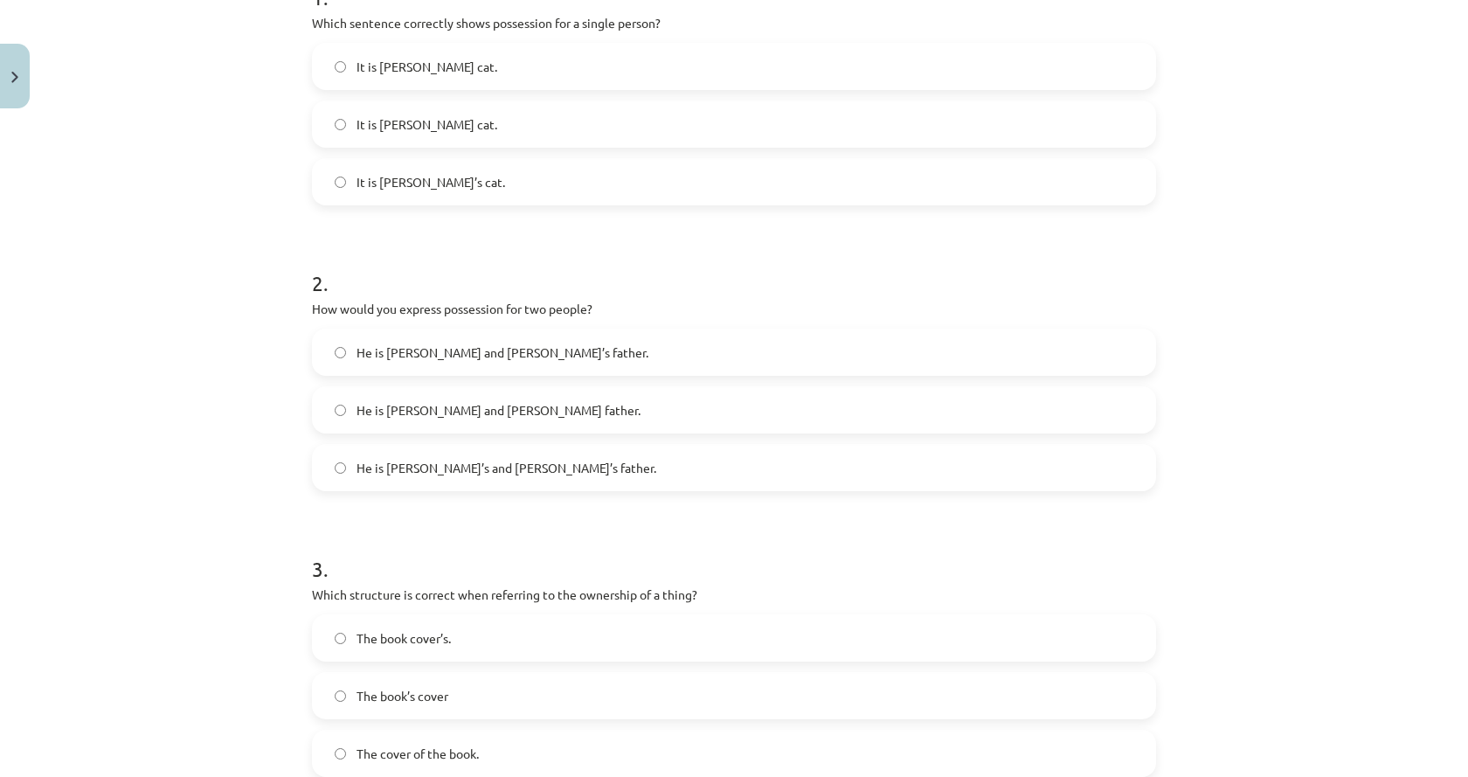
click at [387, 465] on span "He is Alice’s and James’s father." at bounding box center [506, 468] width 300 height 18
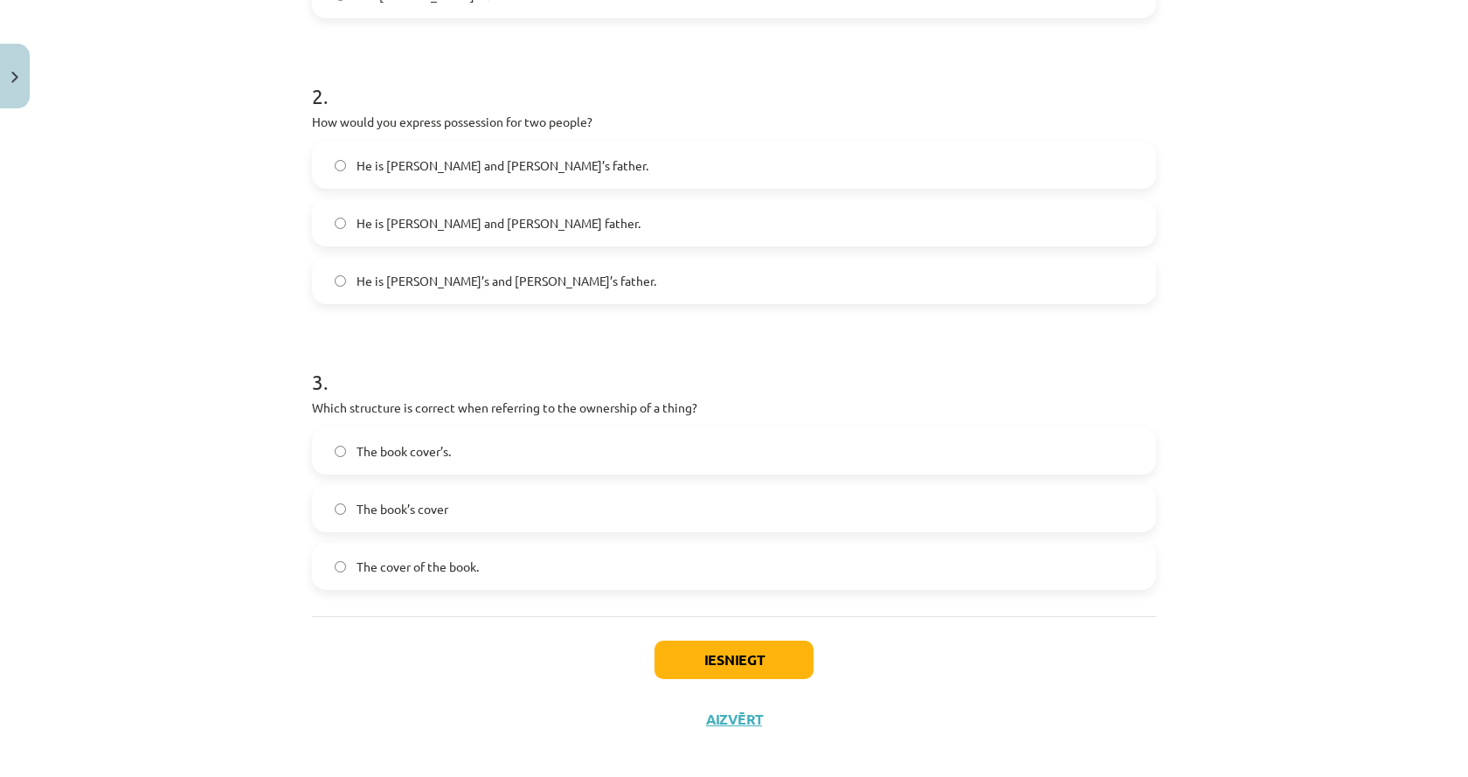
scroll to position [596, 0]
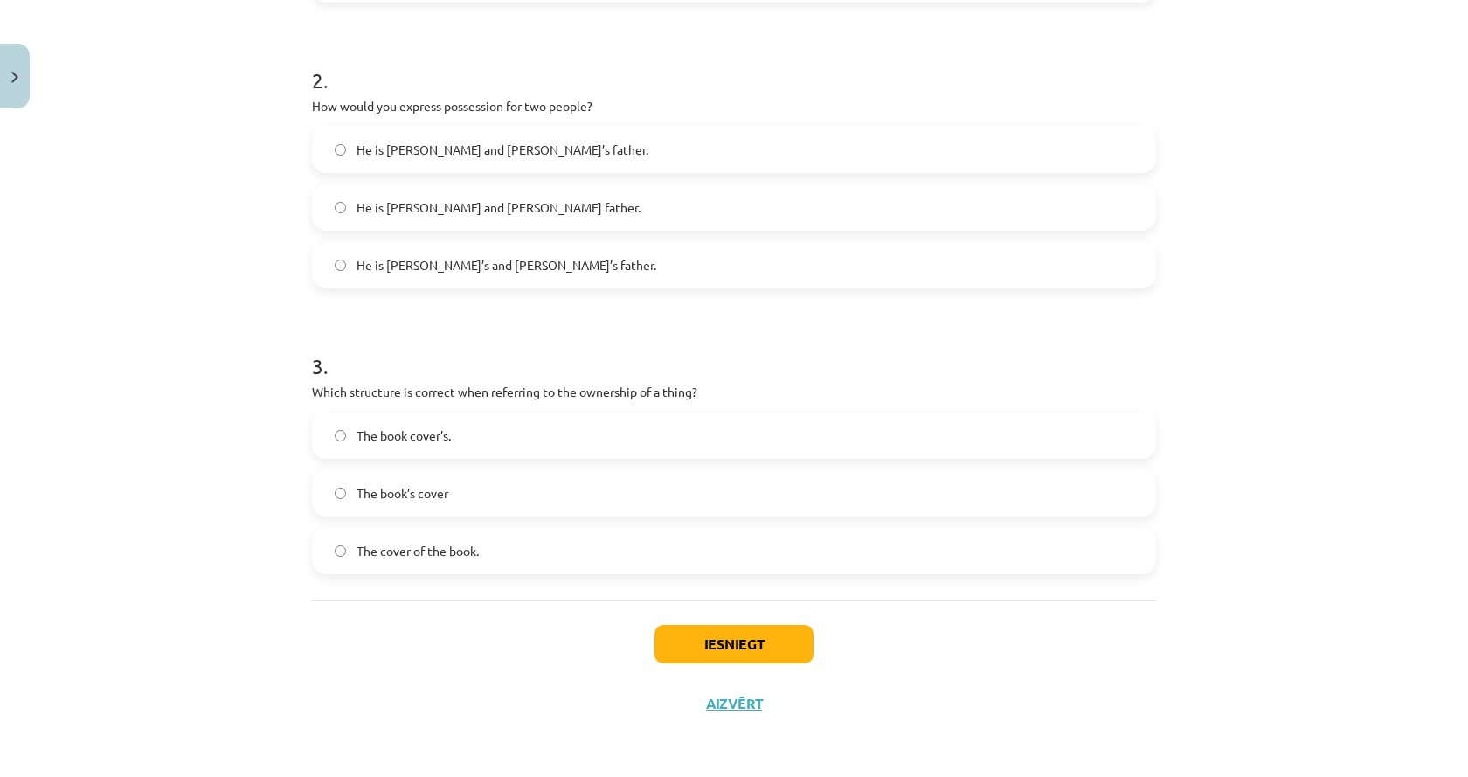
click at [515, 536] on label "The cover of the book." at bounding box center [734, 550] width 840 height 44
click at [678, 626] on button "Iesniegt" at bounding box center [733, 644] width 159 height 38
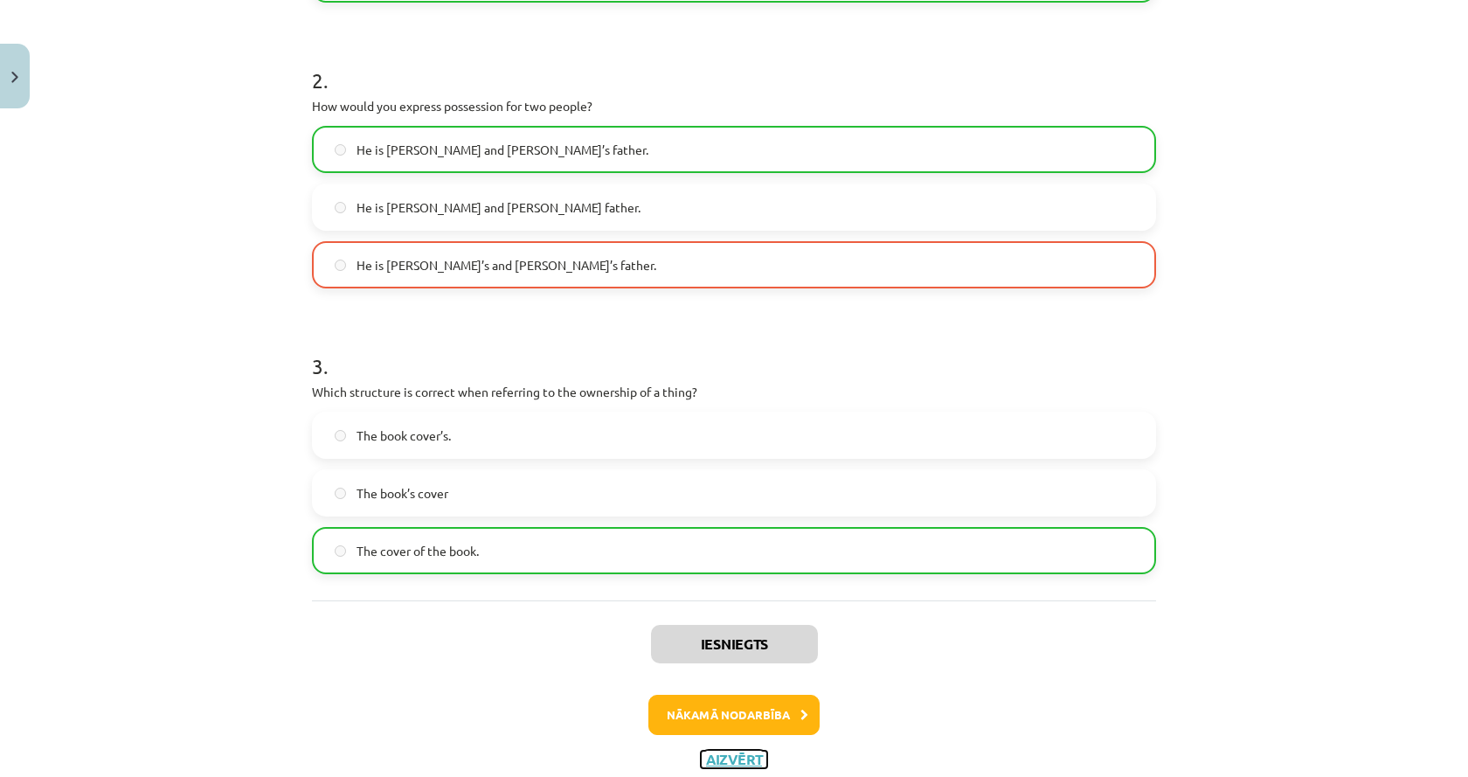
click at [710, 762] on button "Aizvērt" at bounding box center [734, 758] width 66 height 17
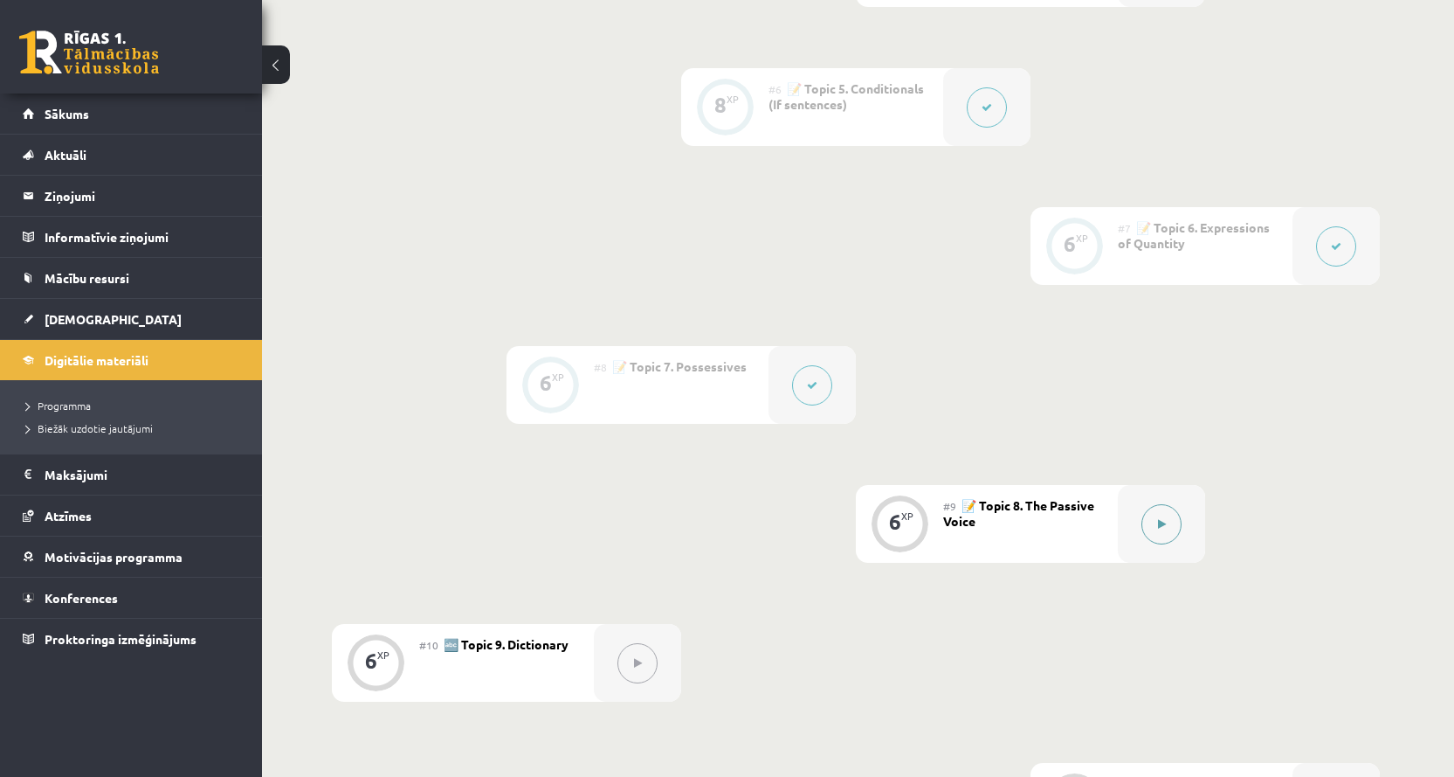
click at [1162, 527] on icon at bounding box center [1162, 524] width 8 height 10
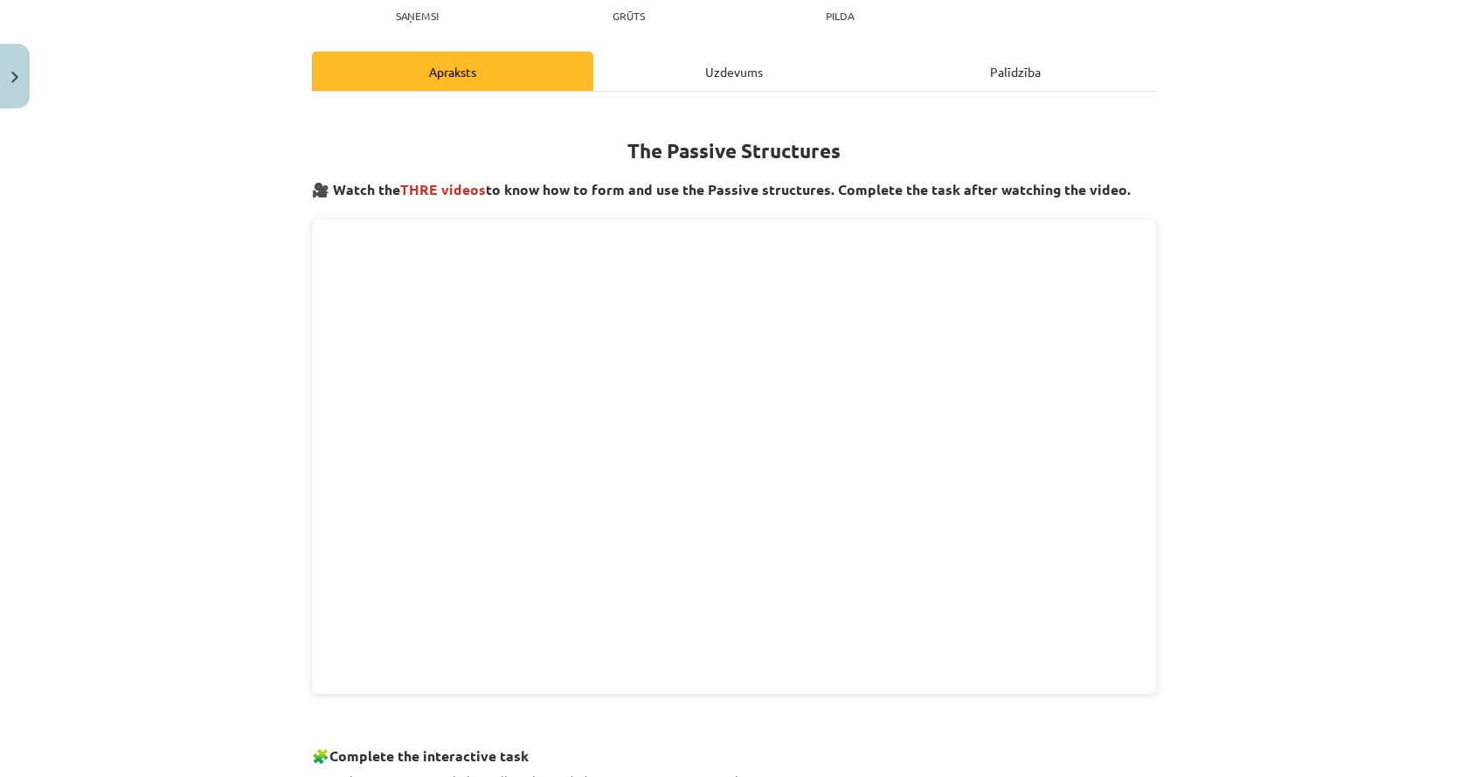
scroll to position [175, 0]
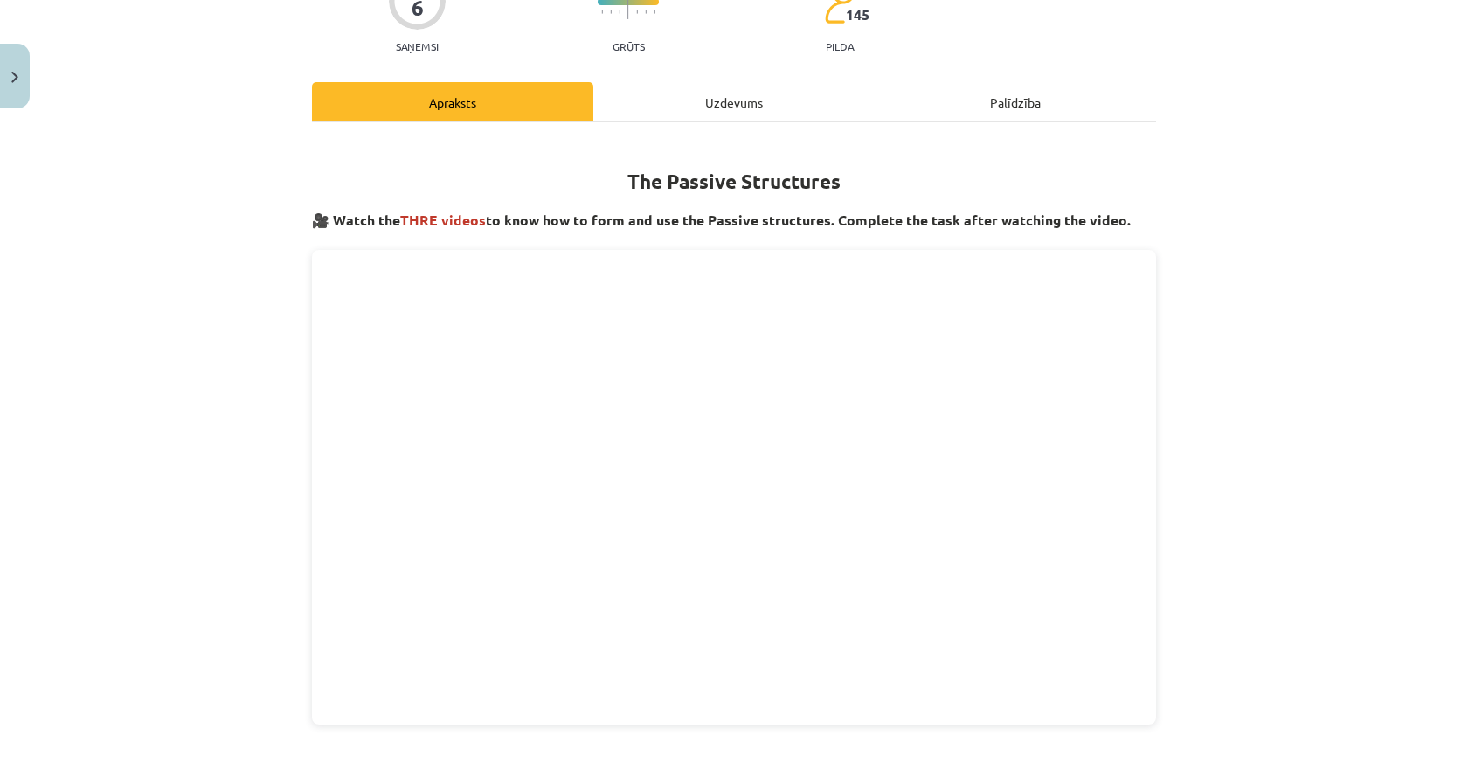
click at [735, 100] on div "Uzdevums" at bounding box center [733, 101] width 281 height 39
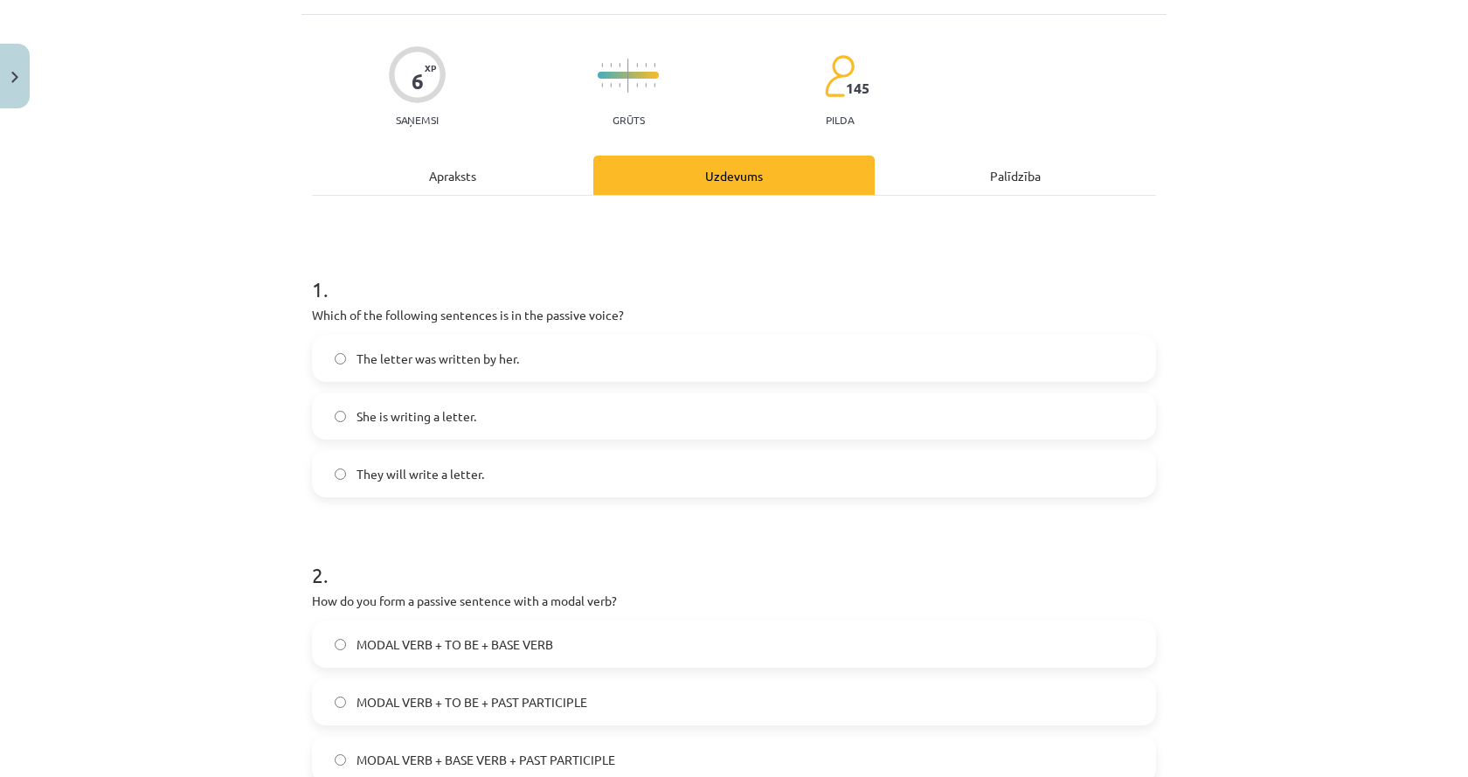
scroll to position [131, 0]
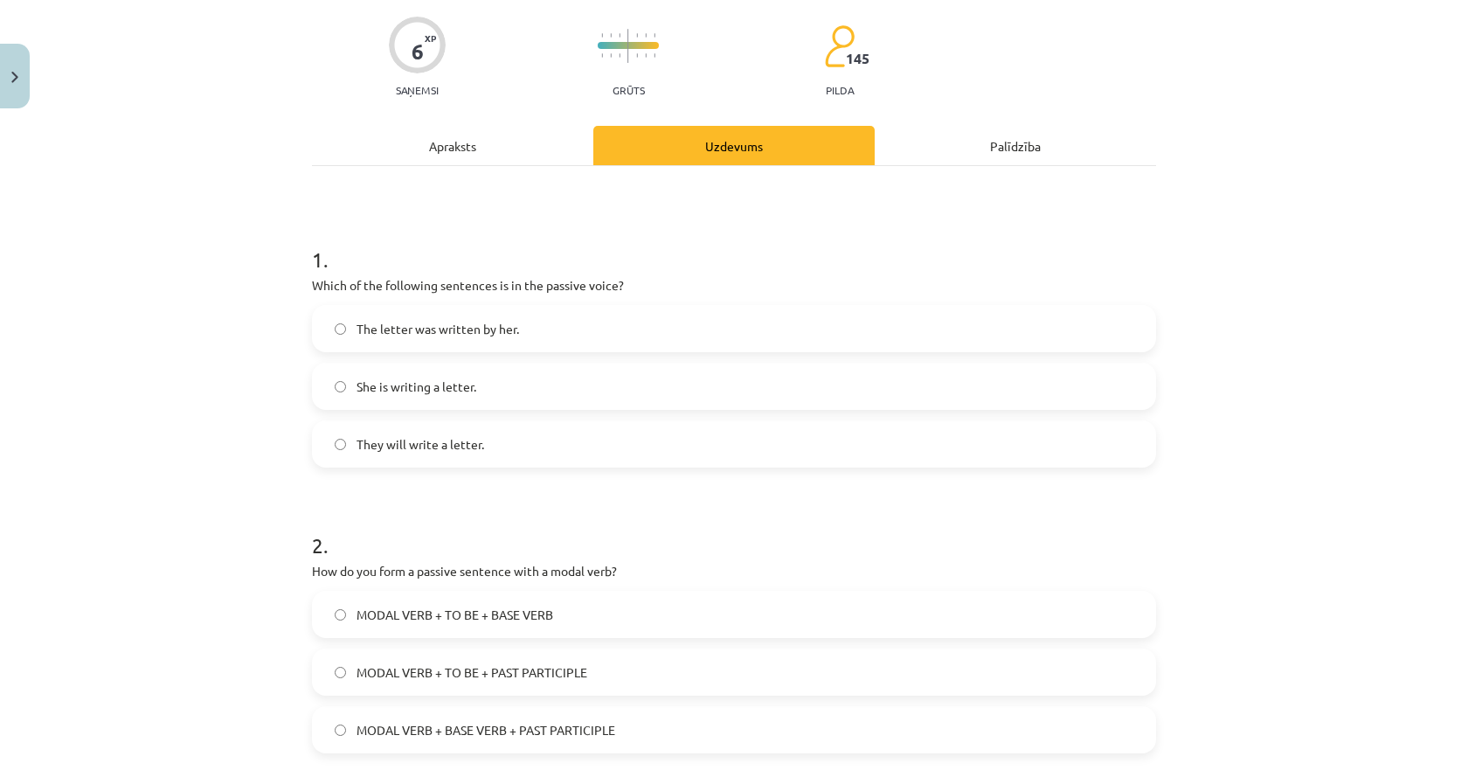
click at [405, 328] on span "The letter was written by her." at bounding box center [437, 329] width 162 height 18
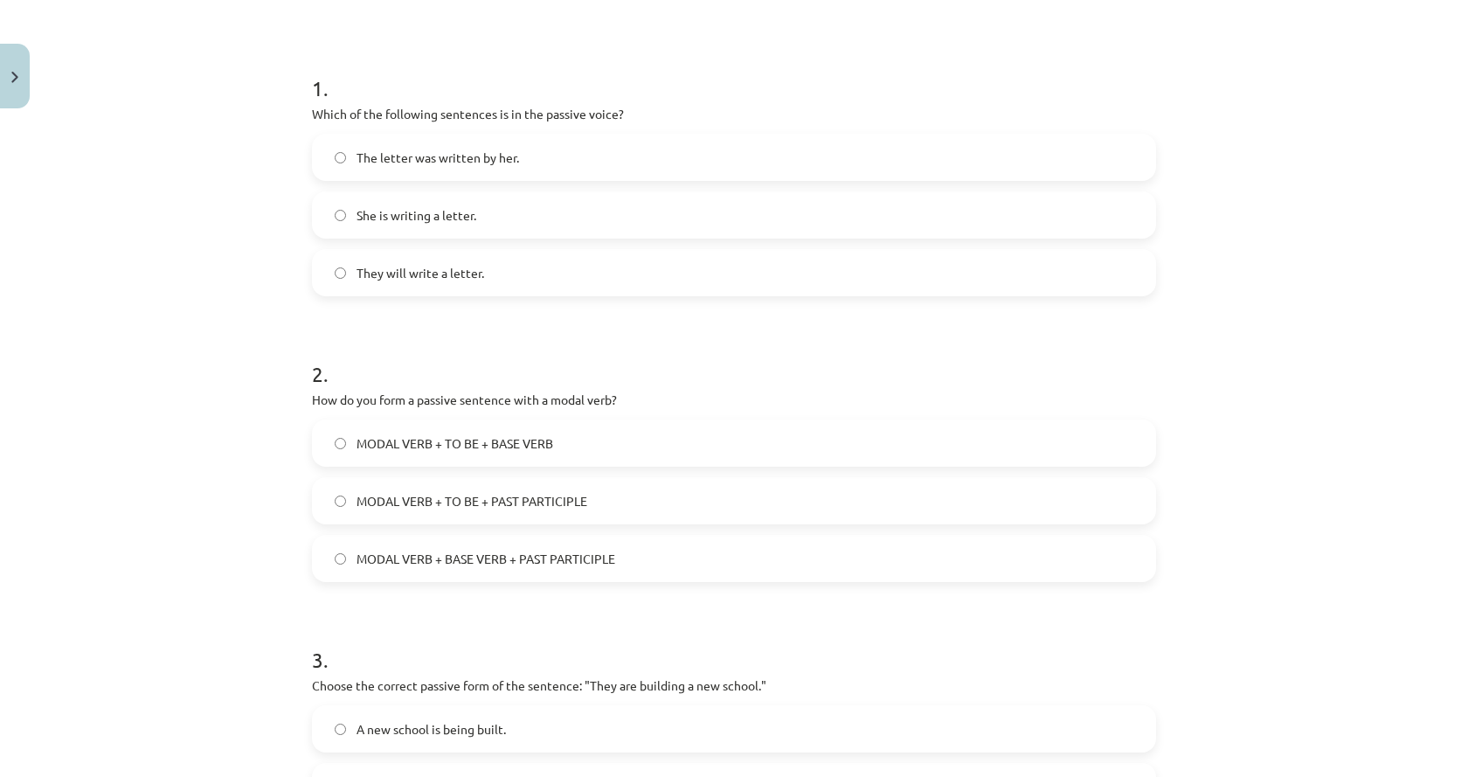
scroll to position [306, 0]
click at [429, 554] on span "MODAL VERB + BASE VERB + PAST PARTICIPLE" at bounding box center [485, 555] width 259 height 18
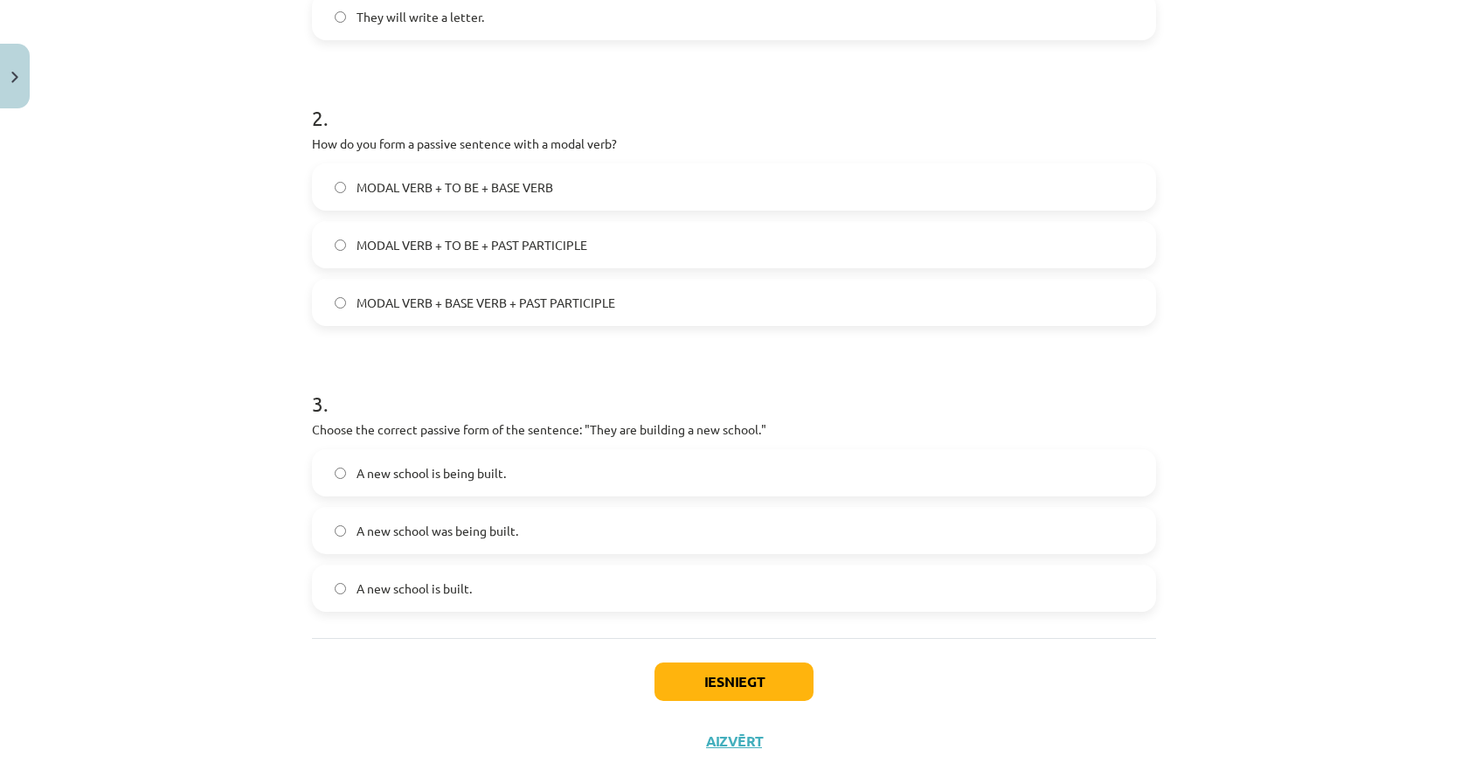
scroll to position [596, 0]
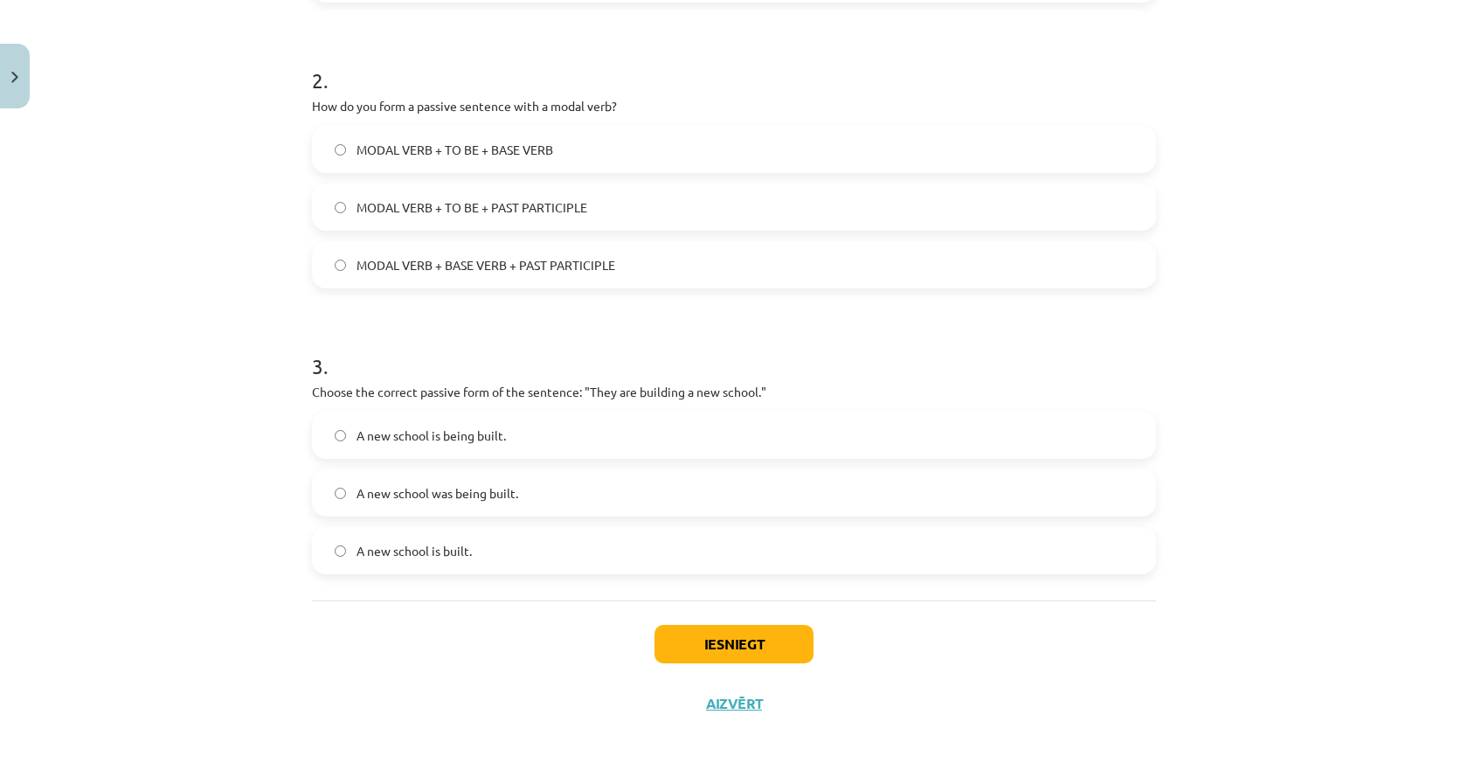
click at [419, 502] on label "A new school was being built." at bounding box center [734, 493] width 840 height 44
click at [677, 630] on button "Iesniegt" at bounding box center [733, 644] width 159 height 38
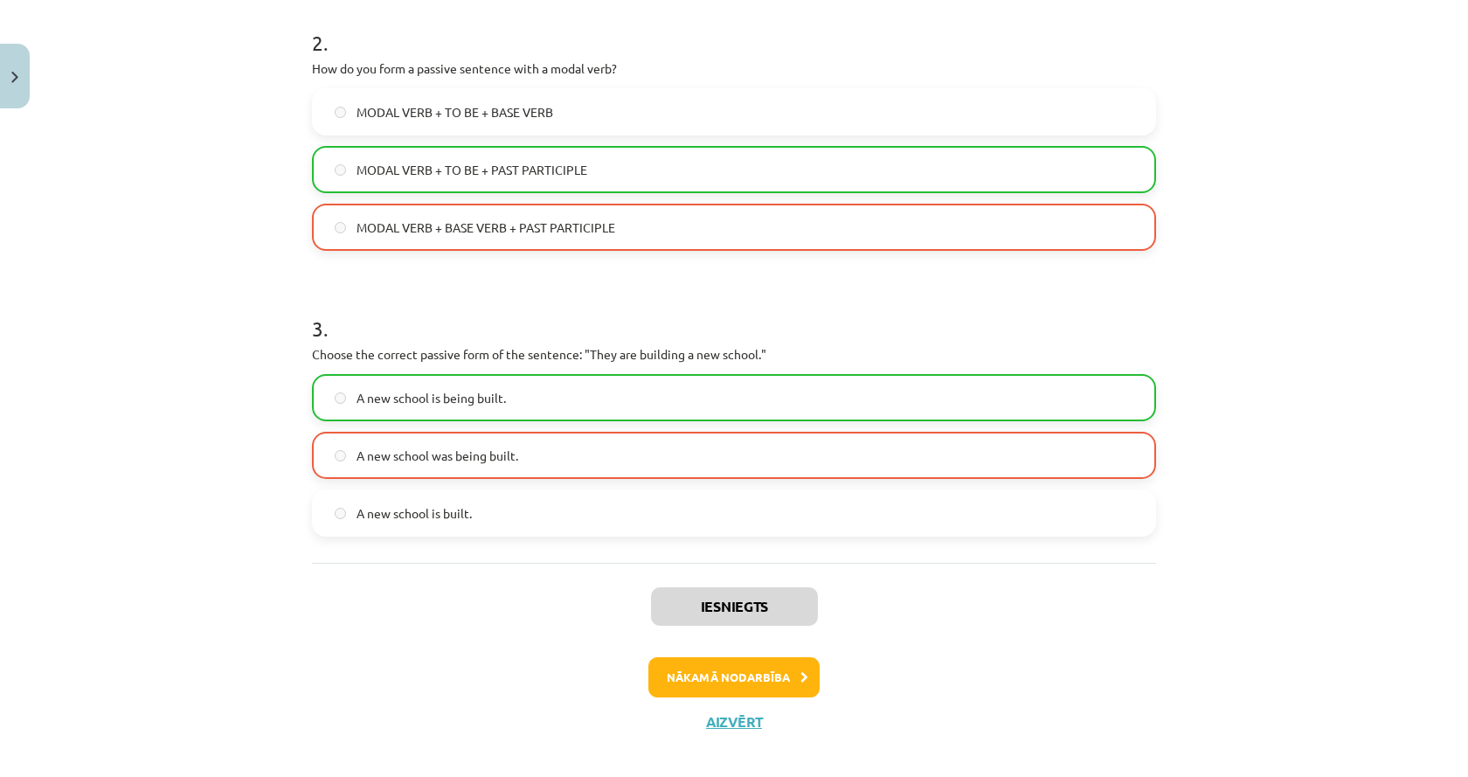
scroll to position [652, 0]
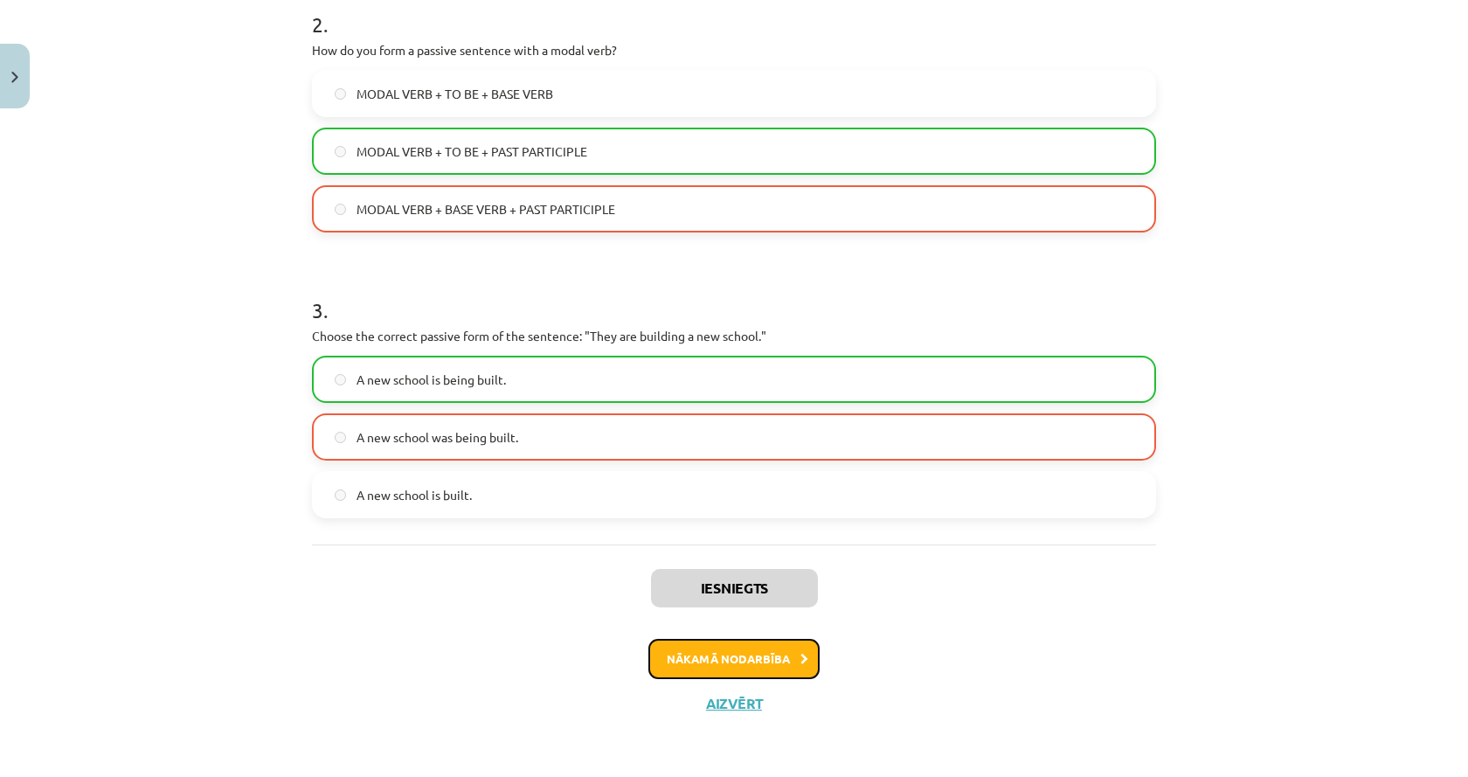
click at [732, 651] on button "Nākamā nodarbība" at bounding box center [733, 659] width 171 height 40
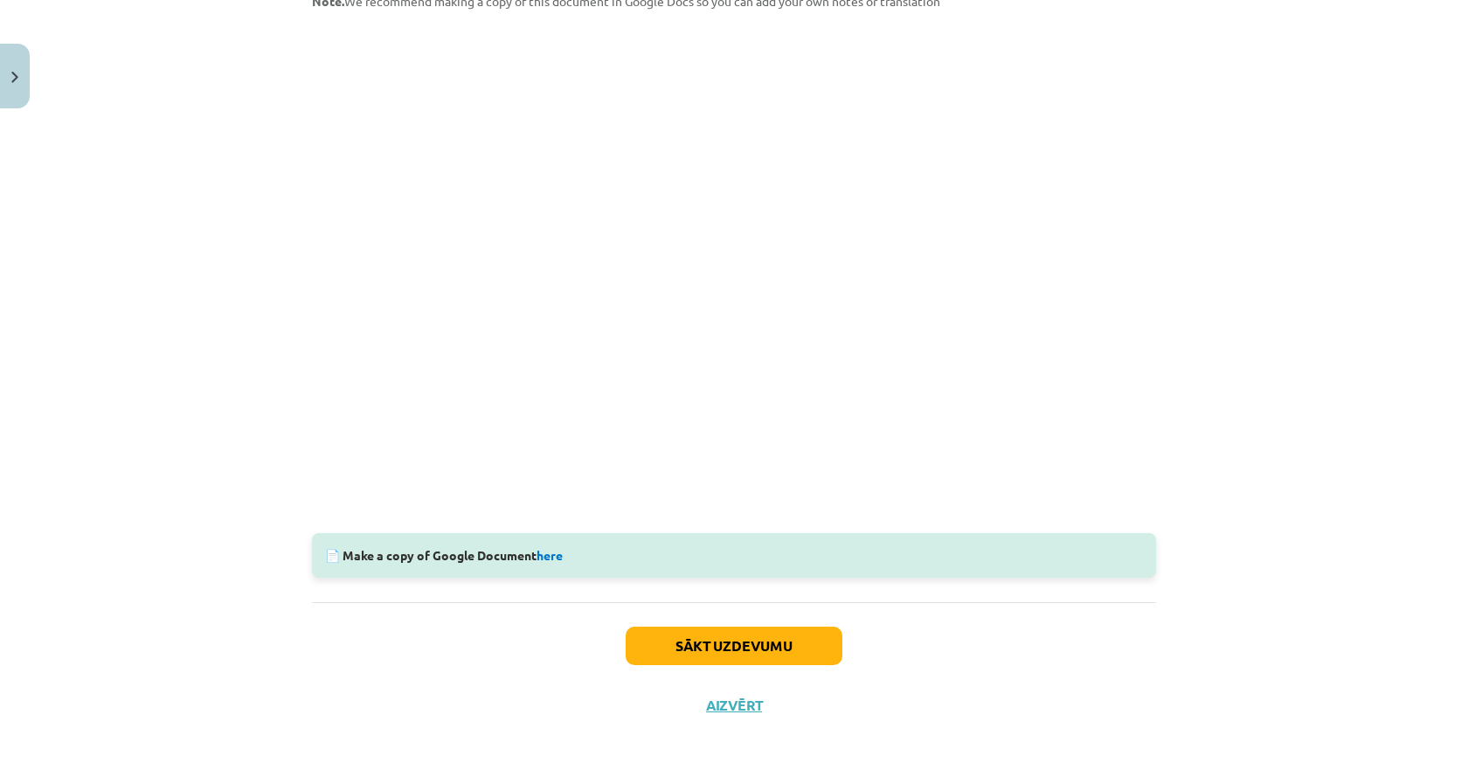
scroll to position [352, 0]
click at [541, 554] on link "here" at bounding box center [549, 553] width 26 height 16
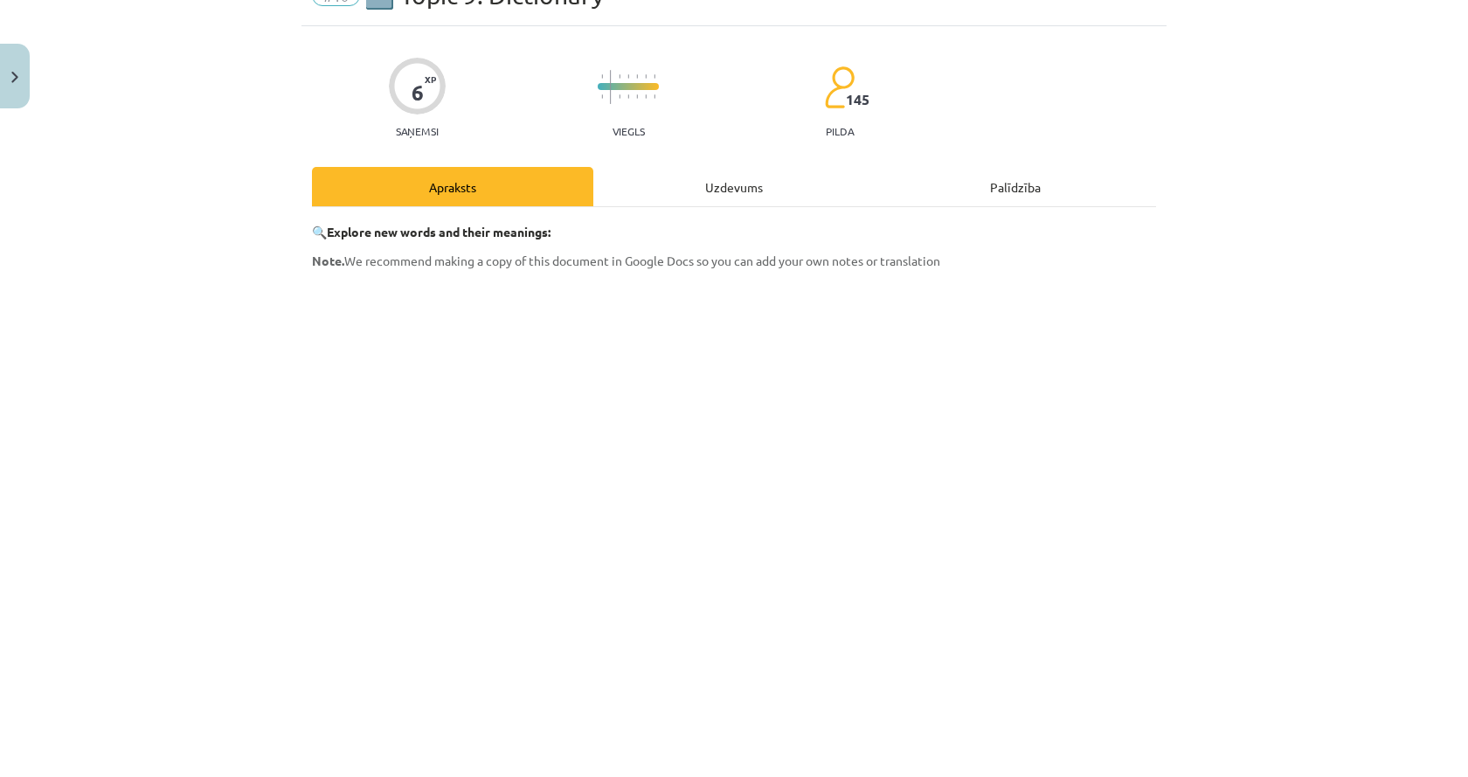
scroll to position [0, 0]
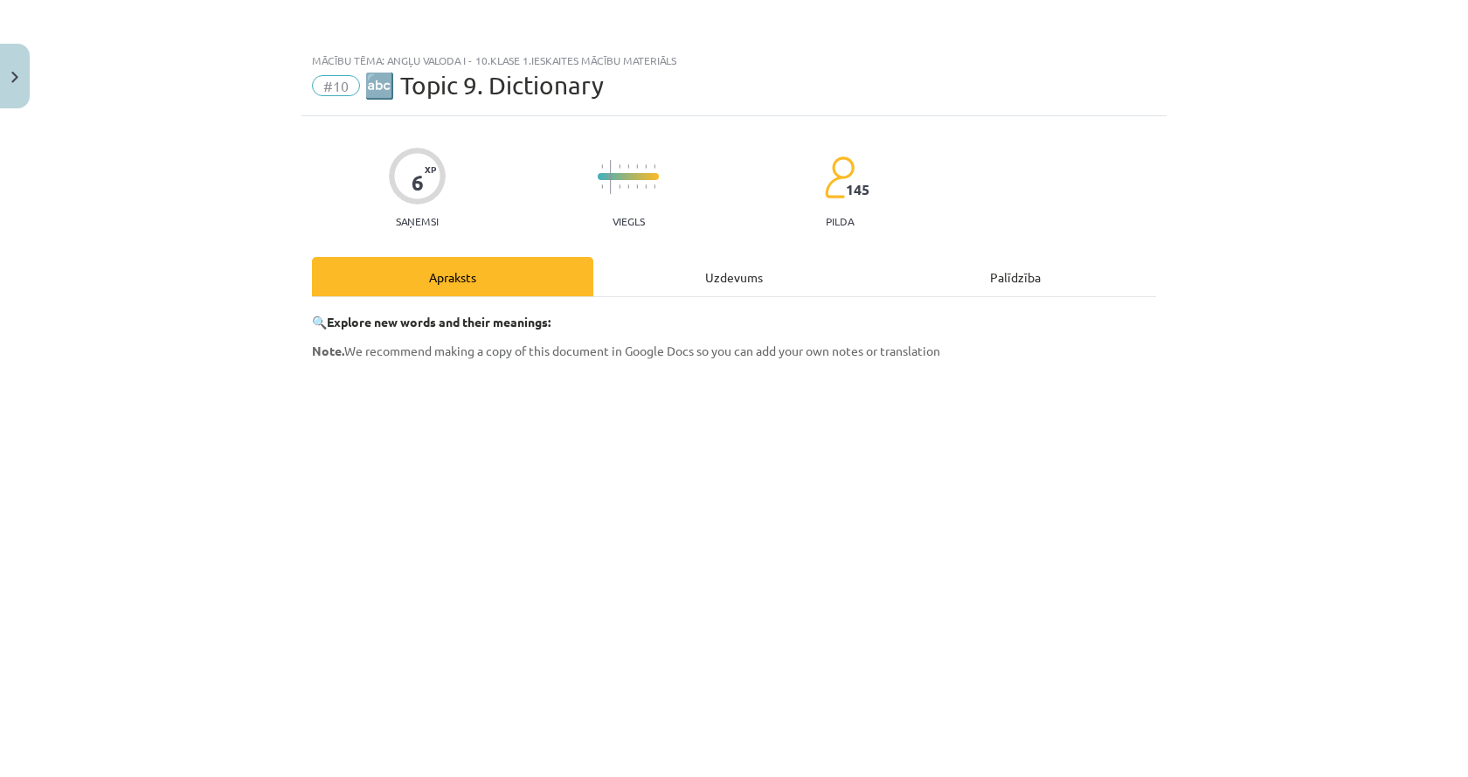
click at [667, 270] on div "Uzdevums" at bounding box center [733, 276] width 281 height 39
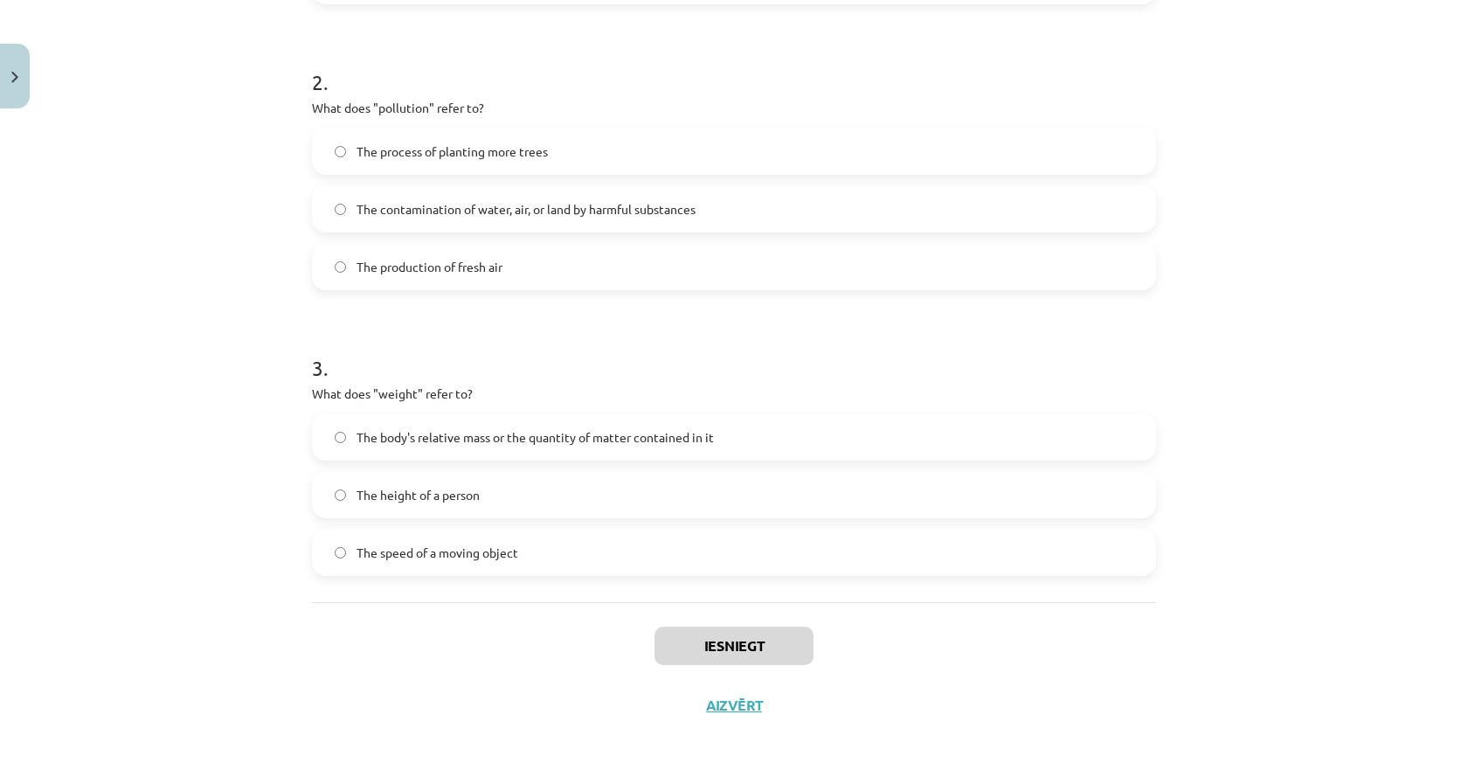
scroll to position [596, 0]
click at [502, 442] on span "The body's relative mass or the quantity of matter contained in it" at bounding box center [534, 435] width 357 height 18
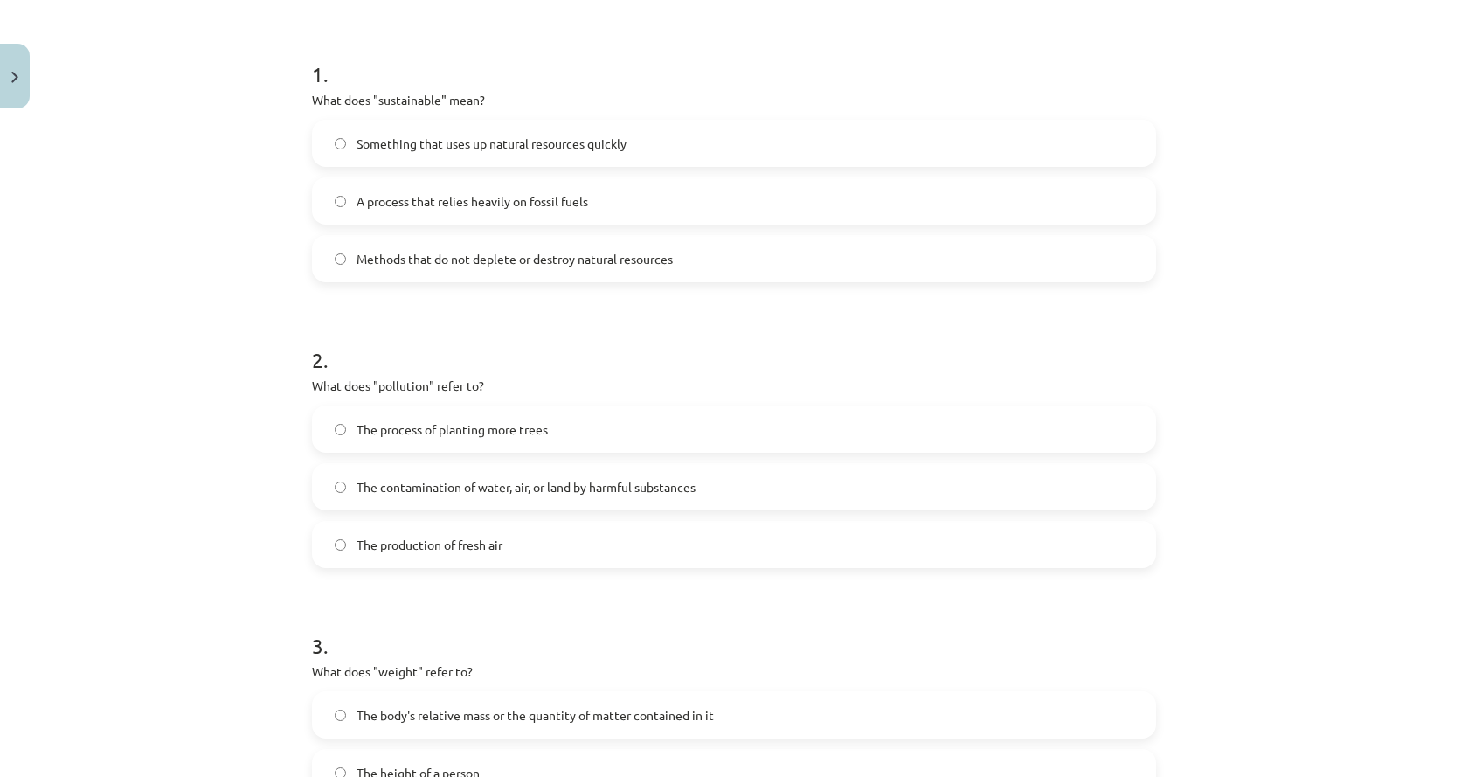
scroll to position [246, 0]
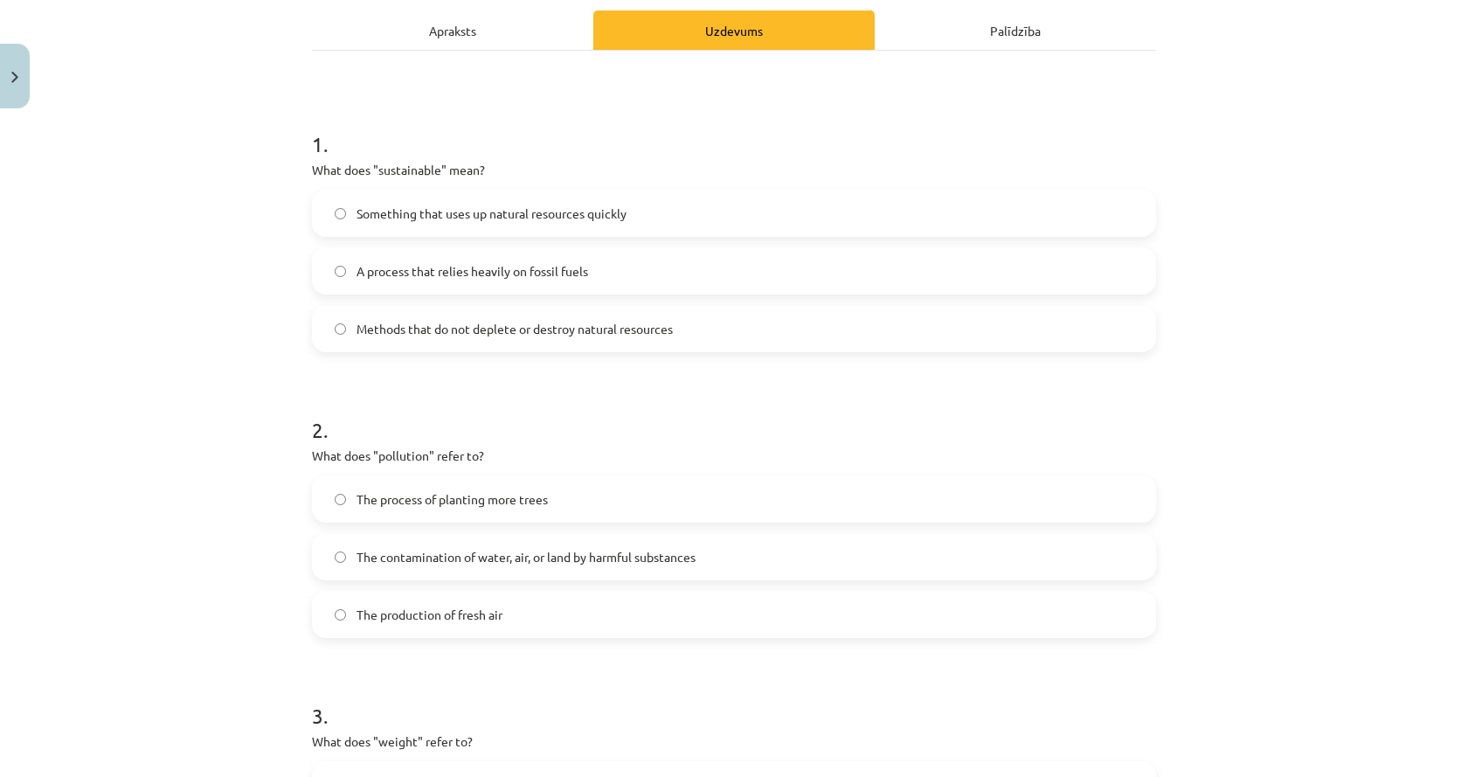
click at [421, 320] on span "Methods that do not deplete or destroy natural resources" at bounding box center [514, 329] width 316 height 18
click at [566, 558] on span "The contamination of water, air, or land by harmful substances" at bounding box center [525, 557] width 339 height 18
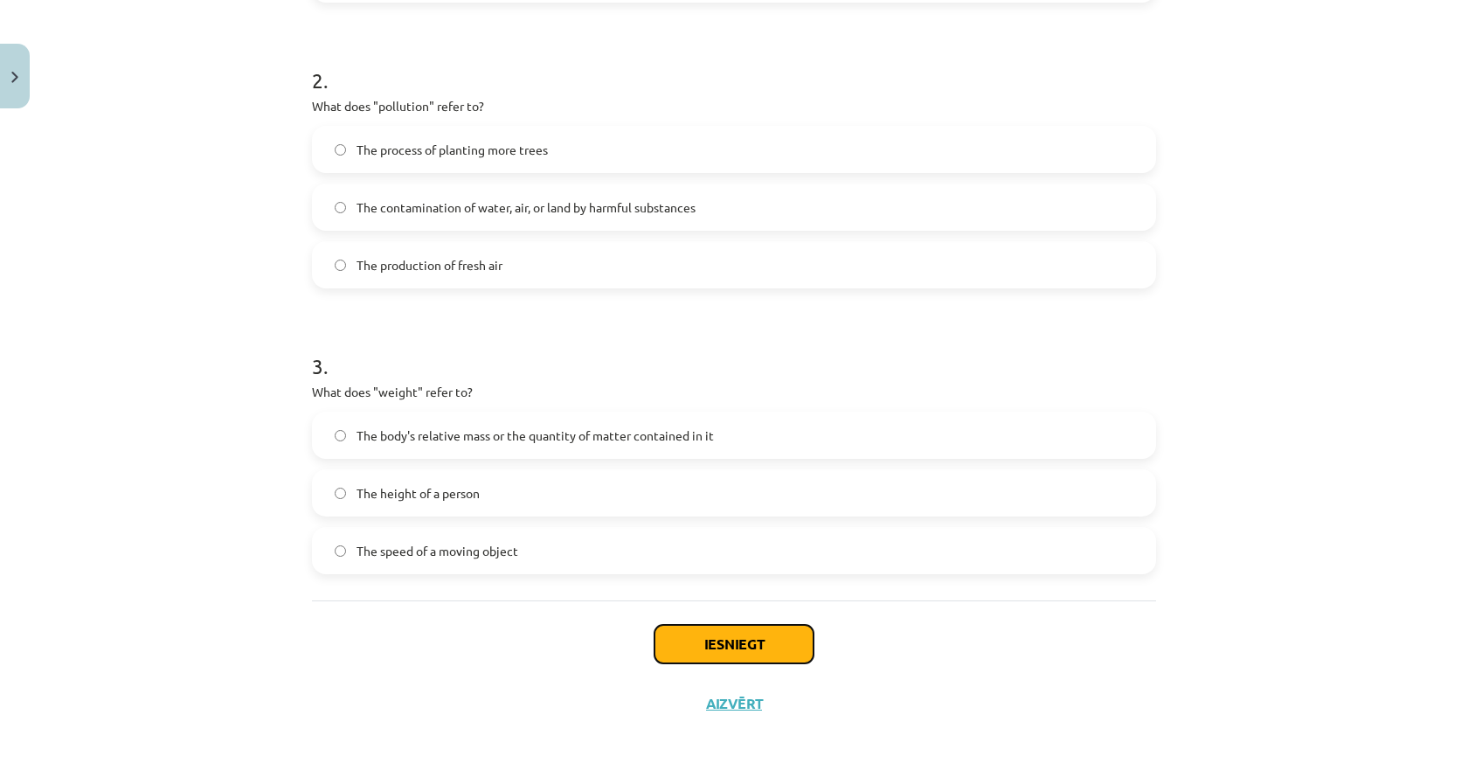
click at [736, 649] on button "Iesniegt" at bounding box center [733, 644] width 159 height 38
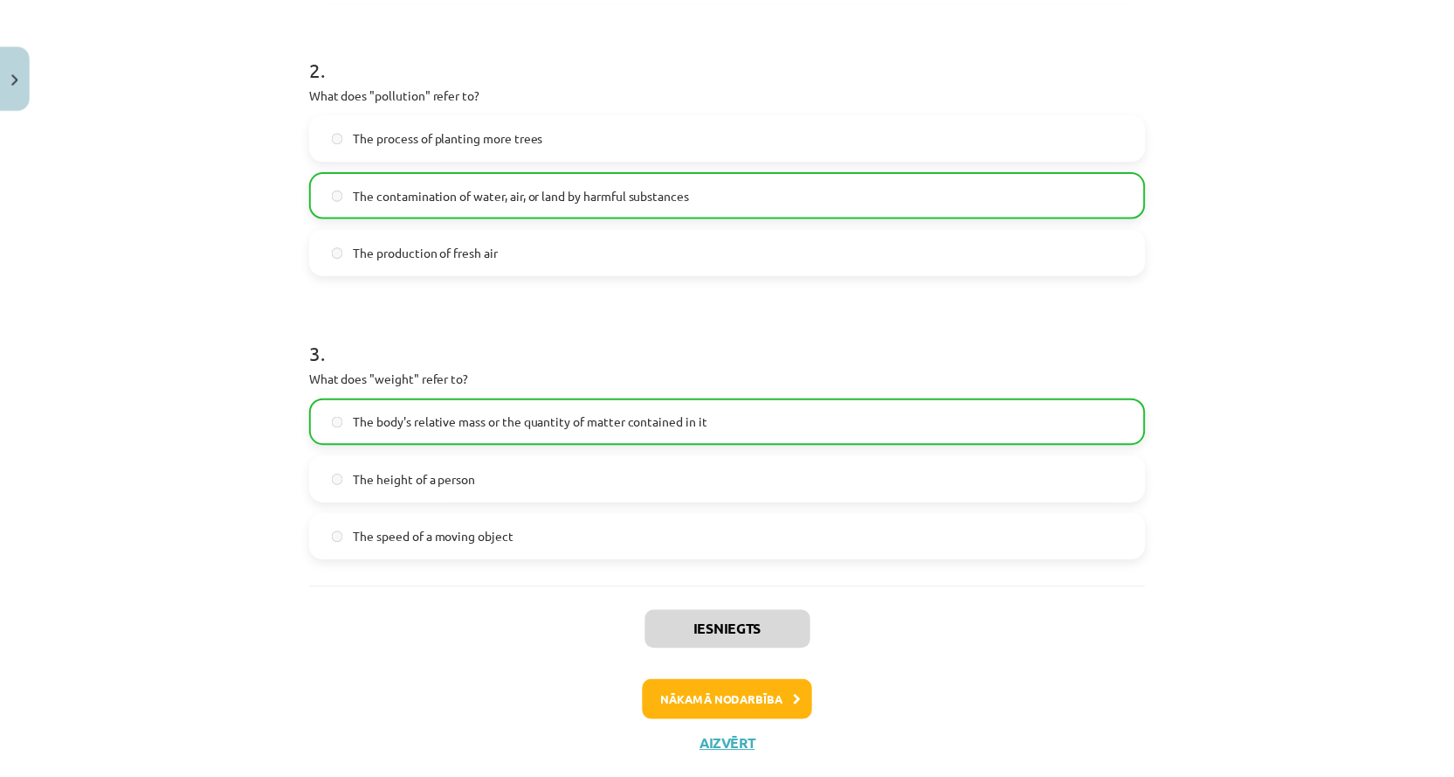
scroll to position [652, 0]
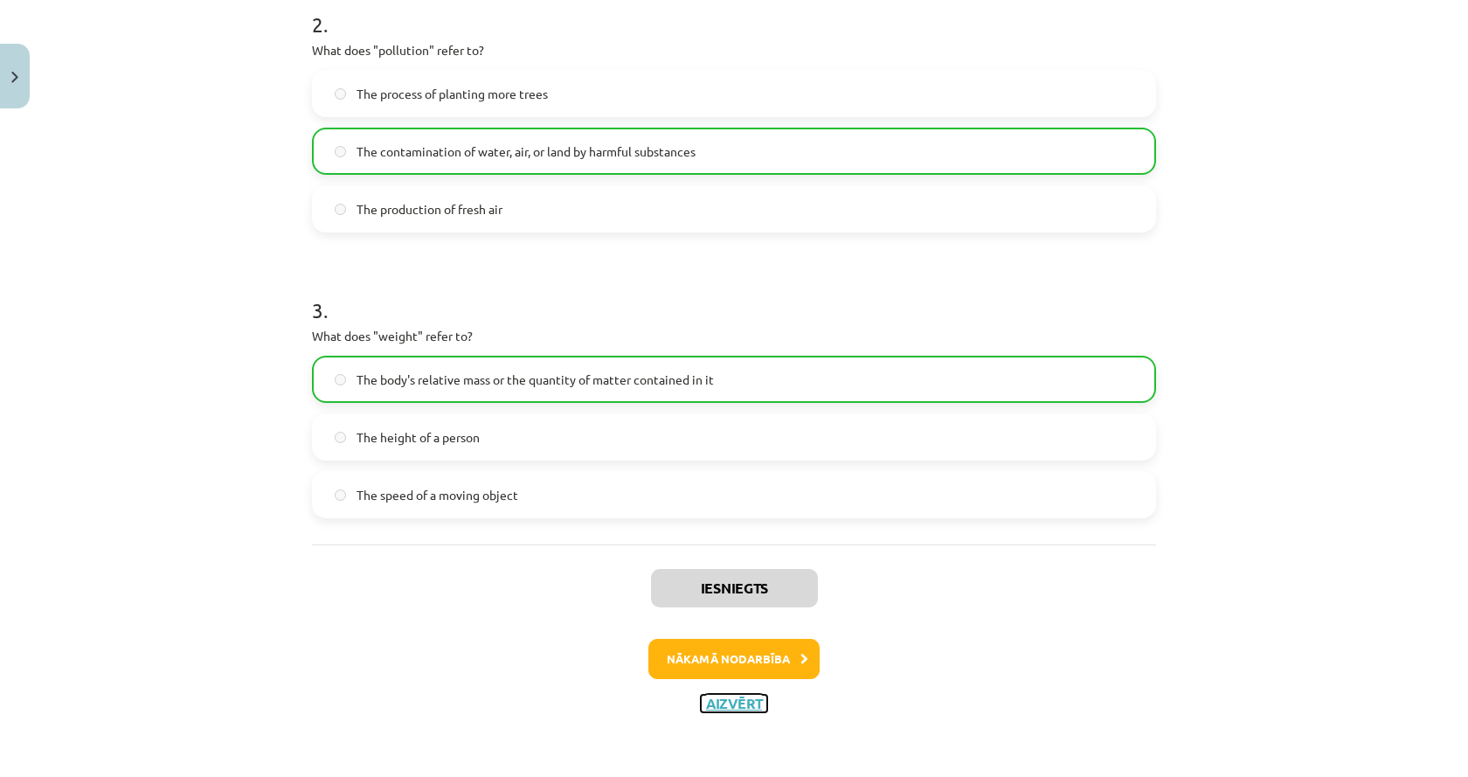
click at [740, 704] on button "Aizvērt" at bounding box center [734, 702] width 66 height 17
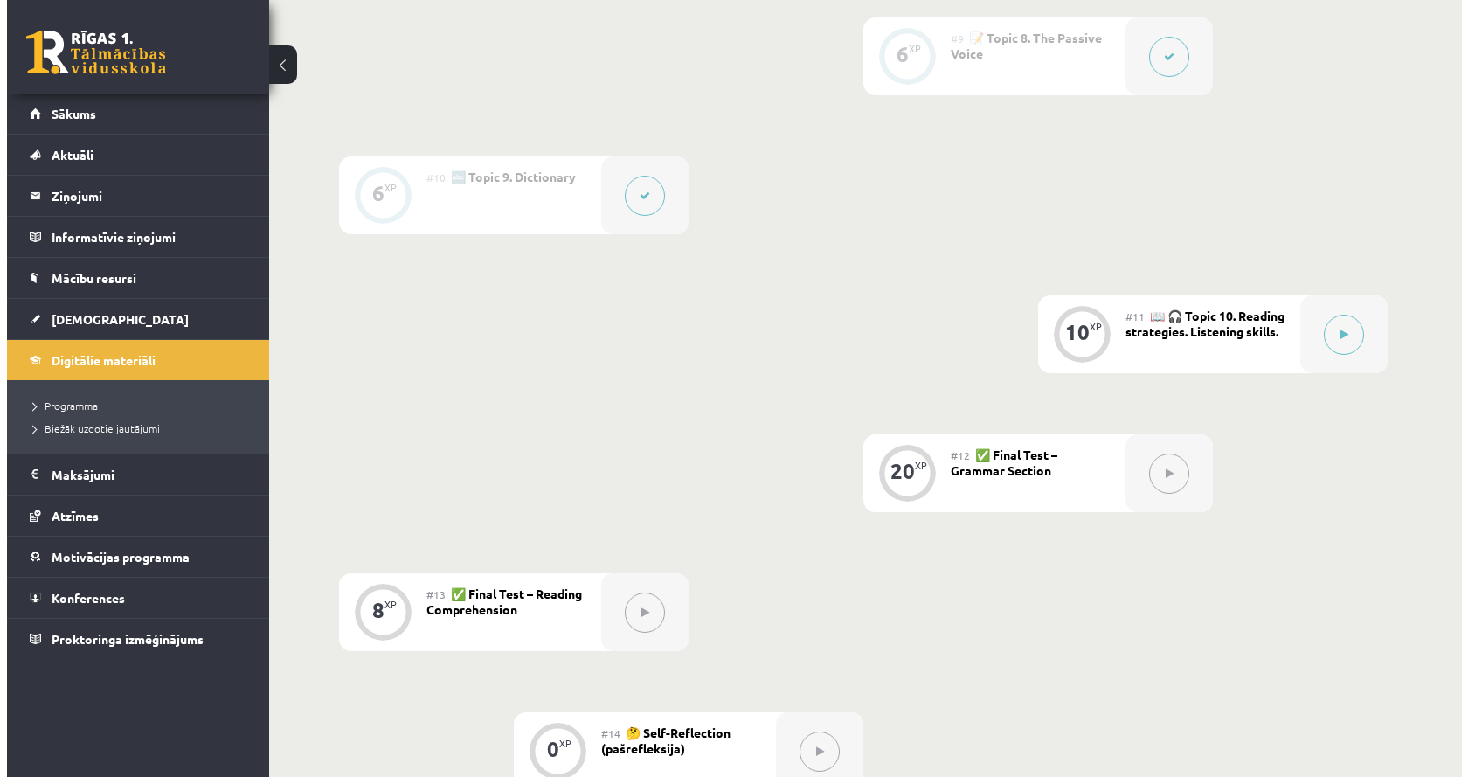
scroll to position [1556, 0]
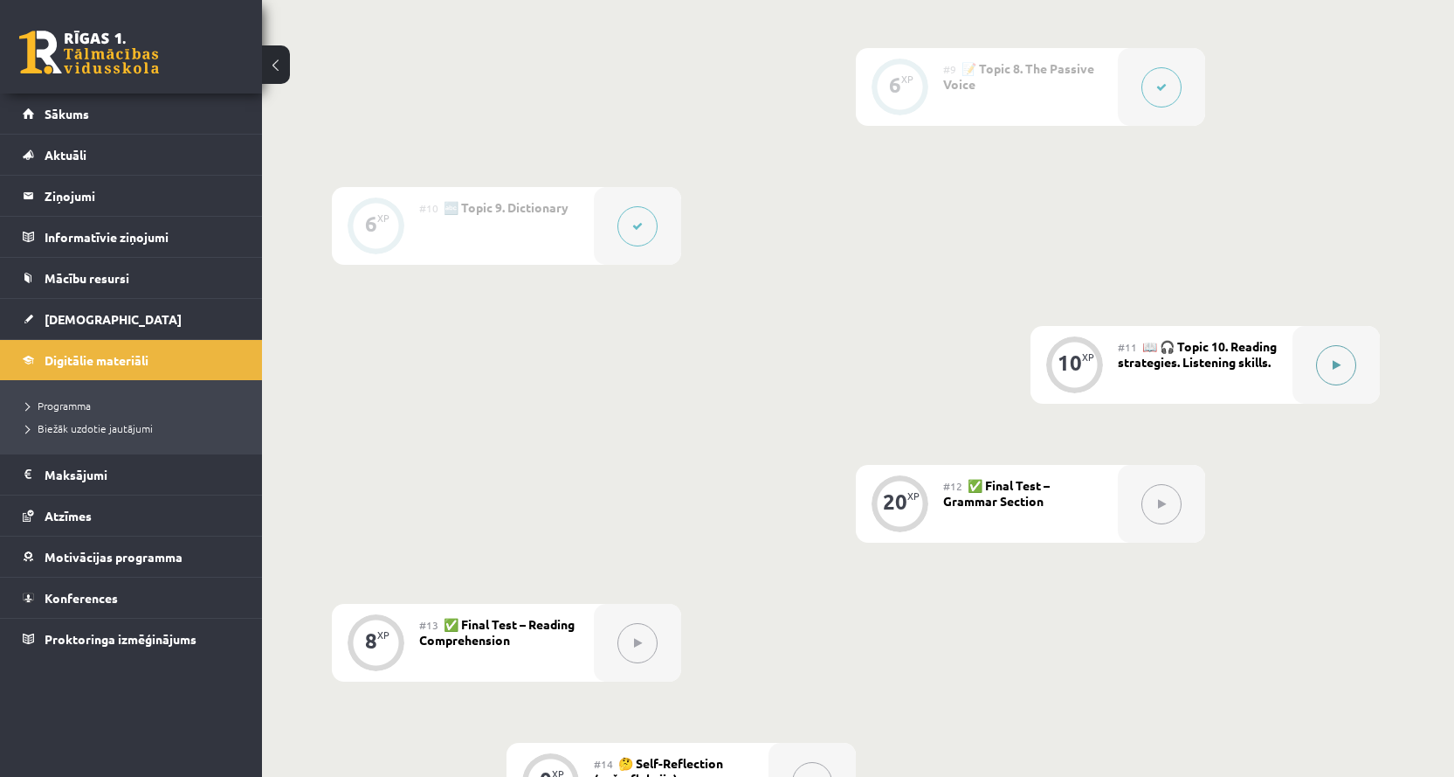
click at [1340, 362] on icon at bounding box center [1337, 365] width 8 height 10
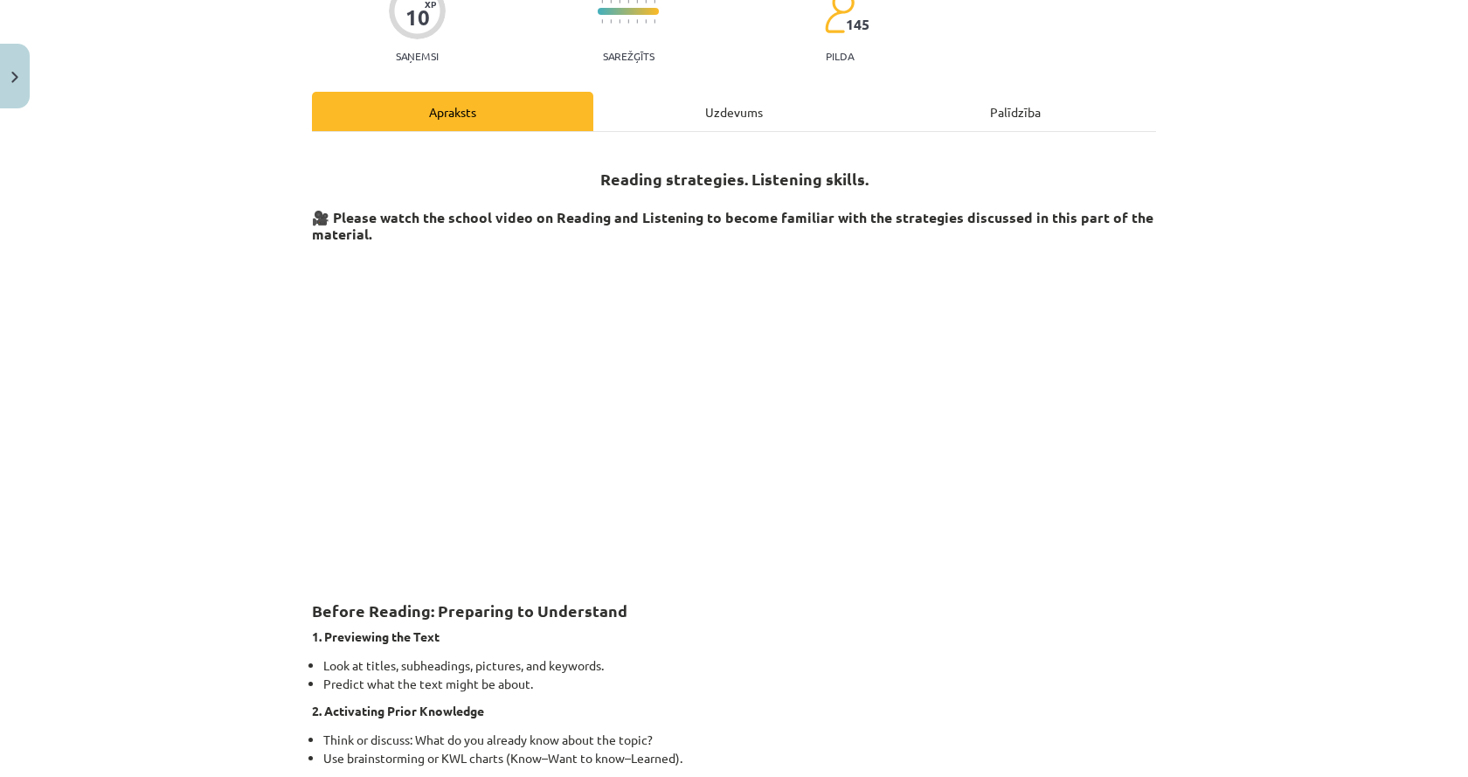
scroll to position [175, 0]
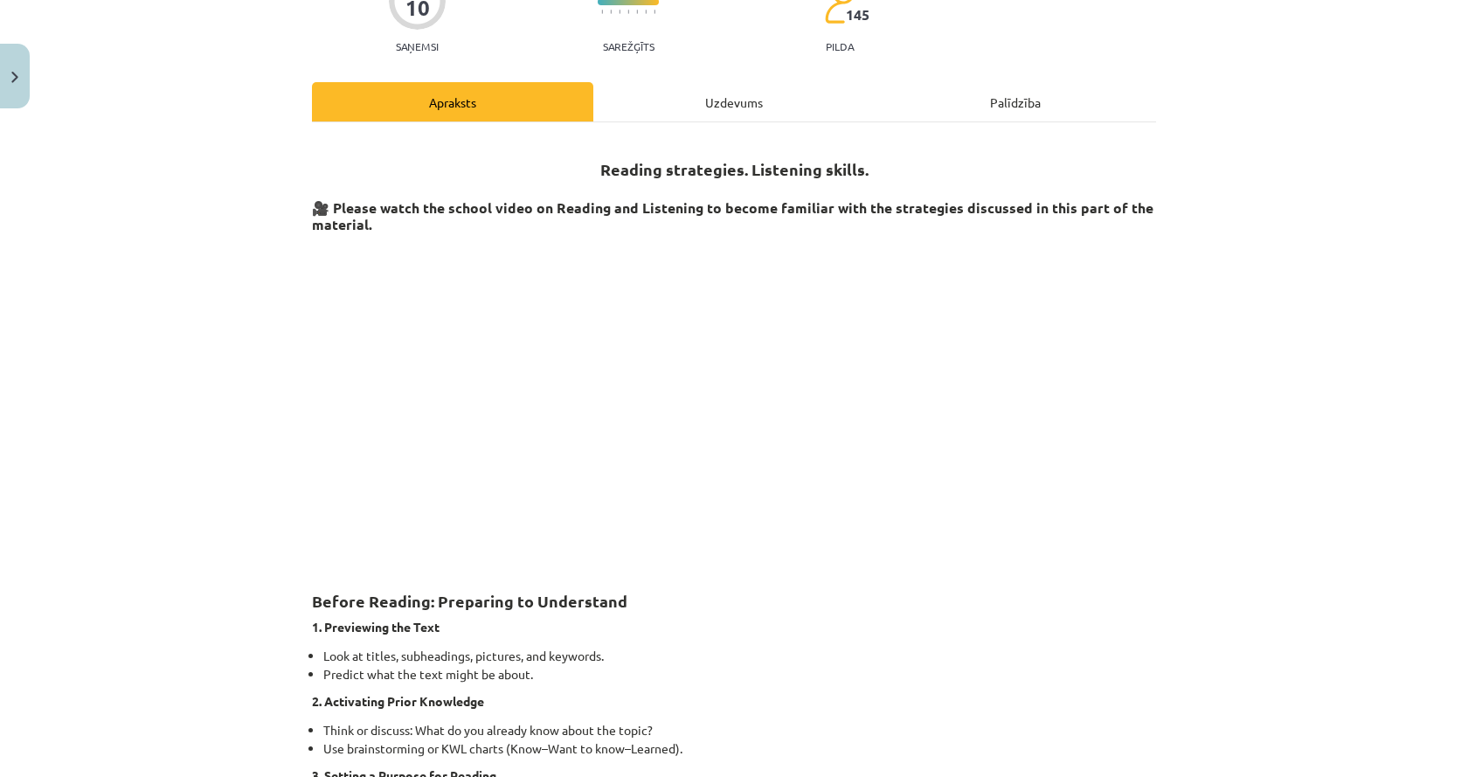
click at [708, 108] on div "Uzdevums" at bounding box center [733, 101] width 281 height 39
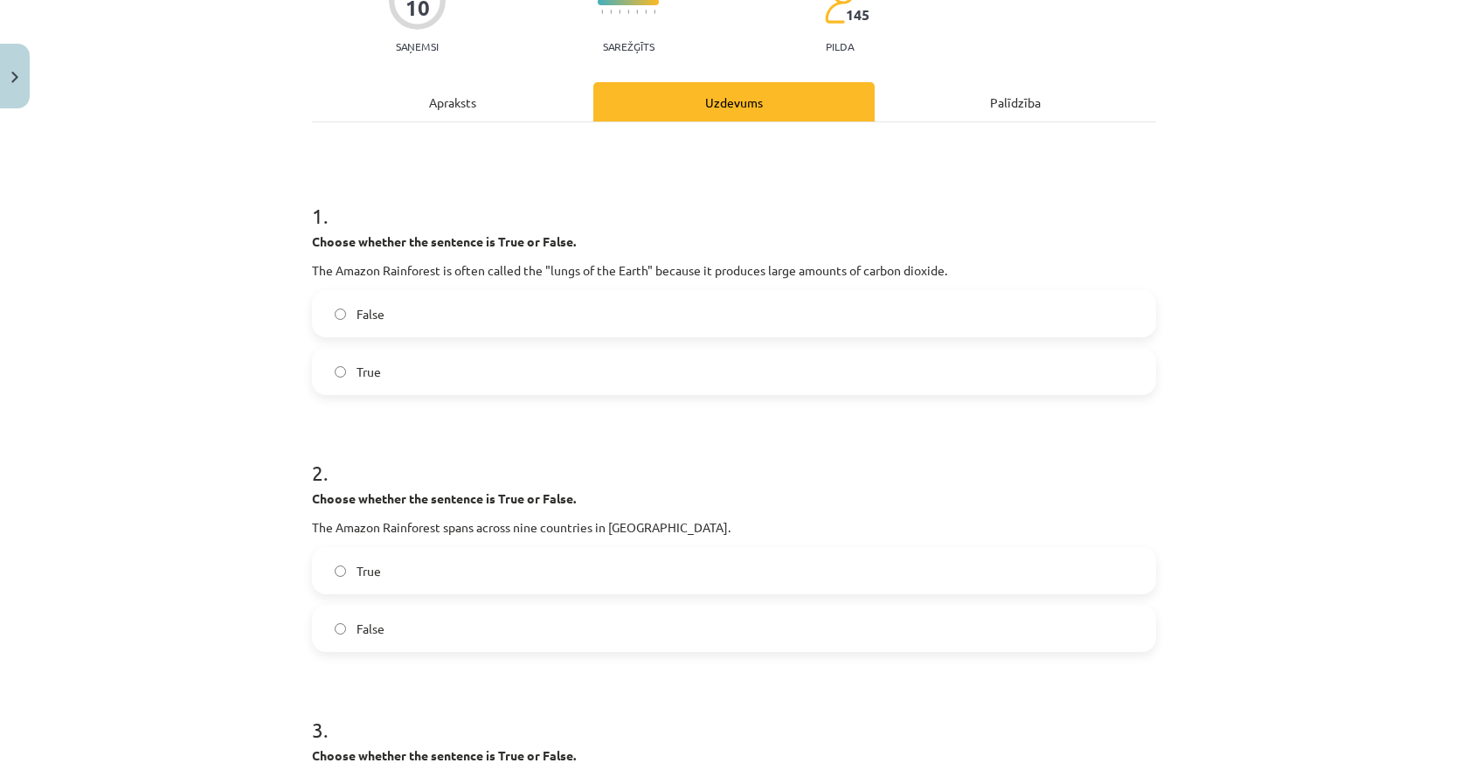
scroll to position [44, 0]
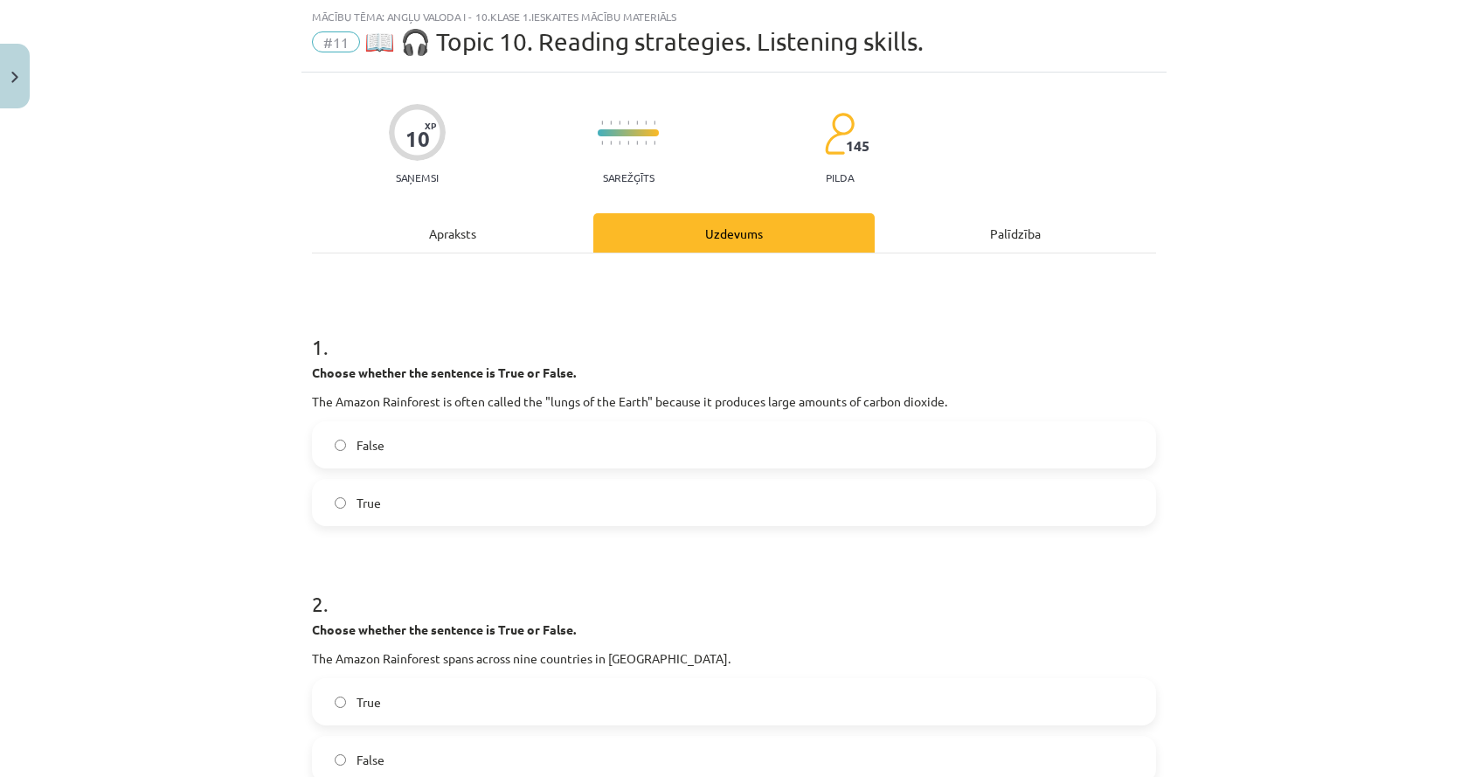
click at [411, 244] on div "Apraksts" at bounding box center [452, 232] width 281 height 39
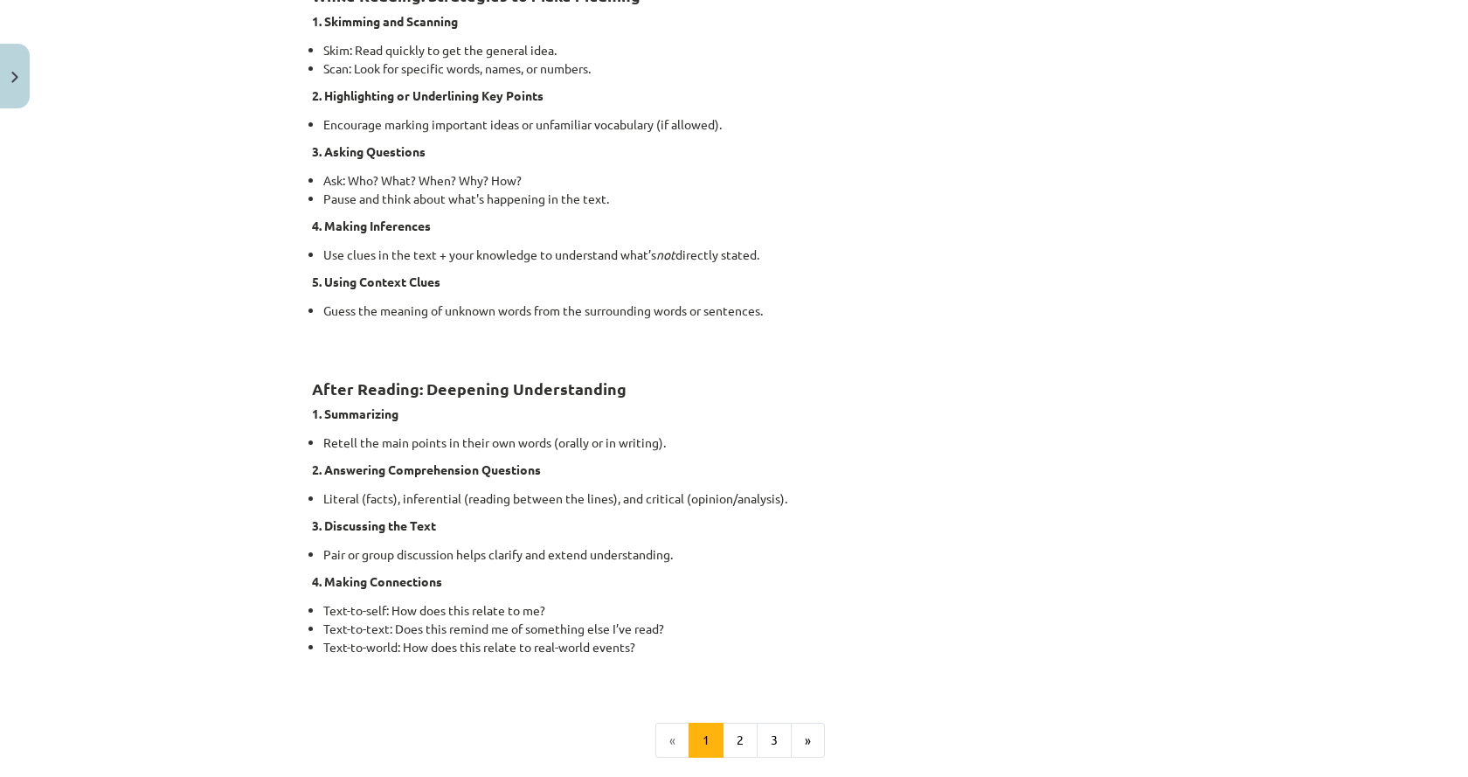
scroll to position [1092, 0]
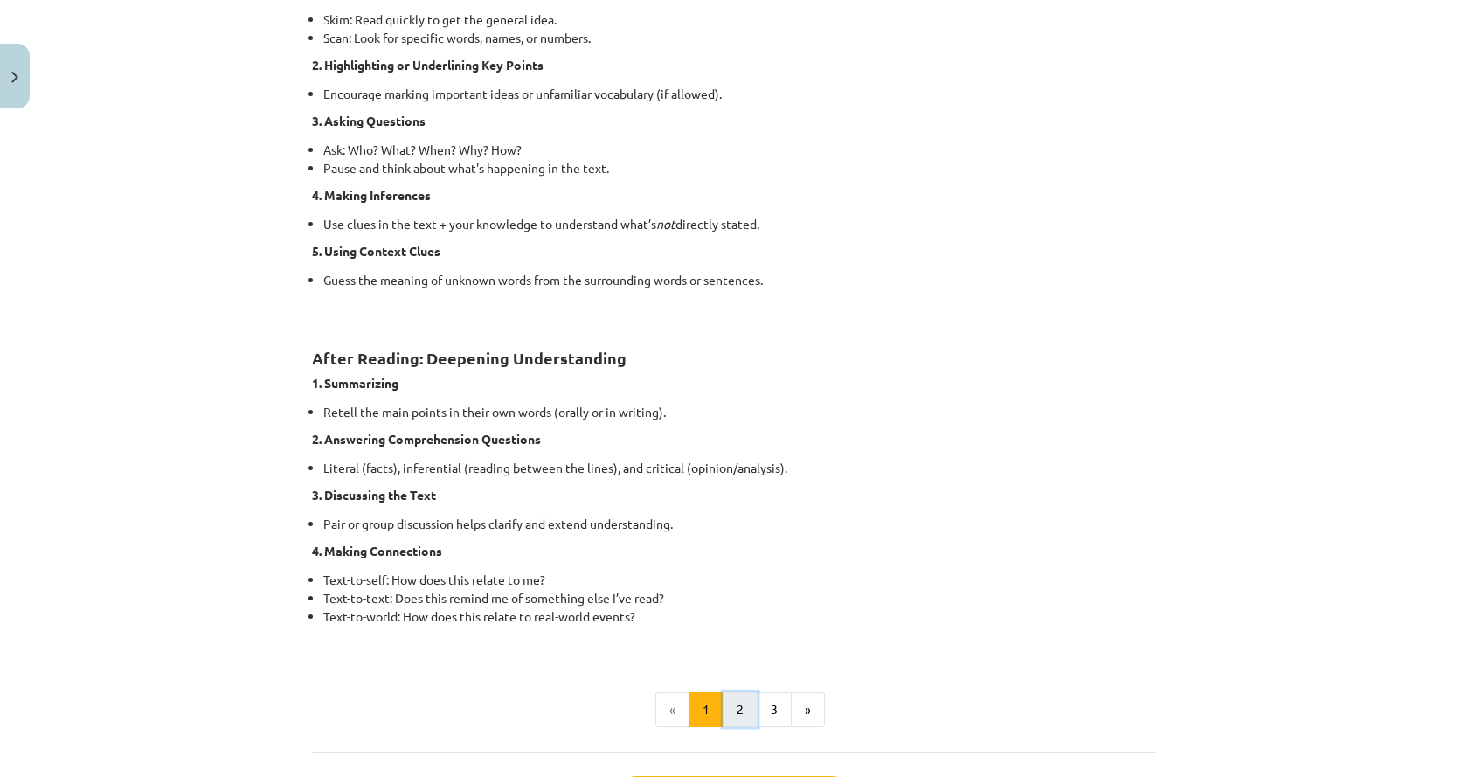
click at [731, 713] on button "2" at bounding box center [739, 709] width 35 height 35
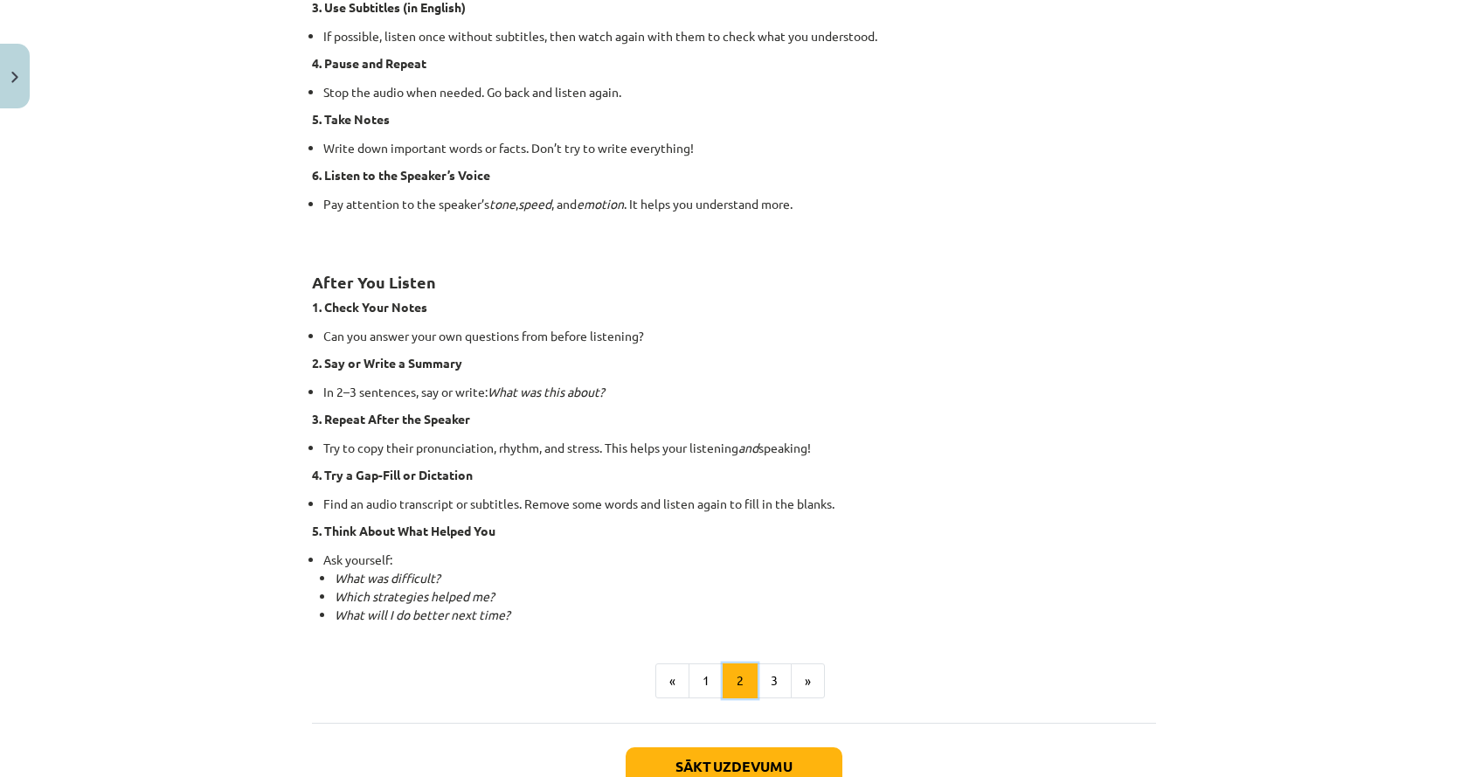
scroll to position [1012, 0]
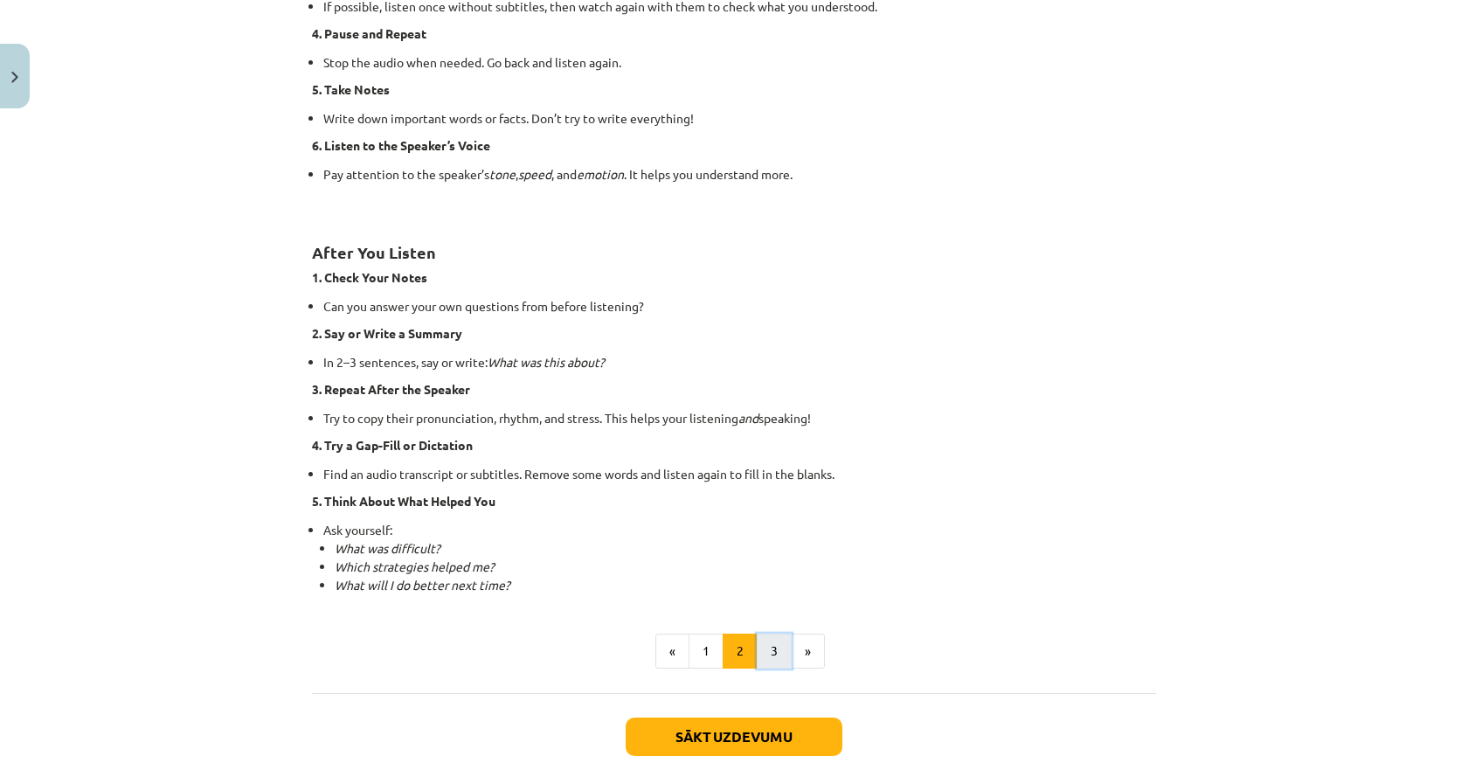
click at [758, 649] on button "3" at bounding box center [773, 650] width 35 height 35
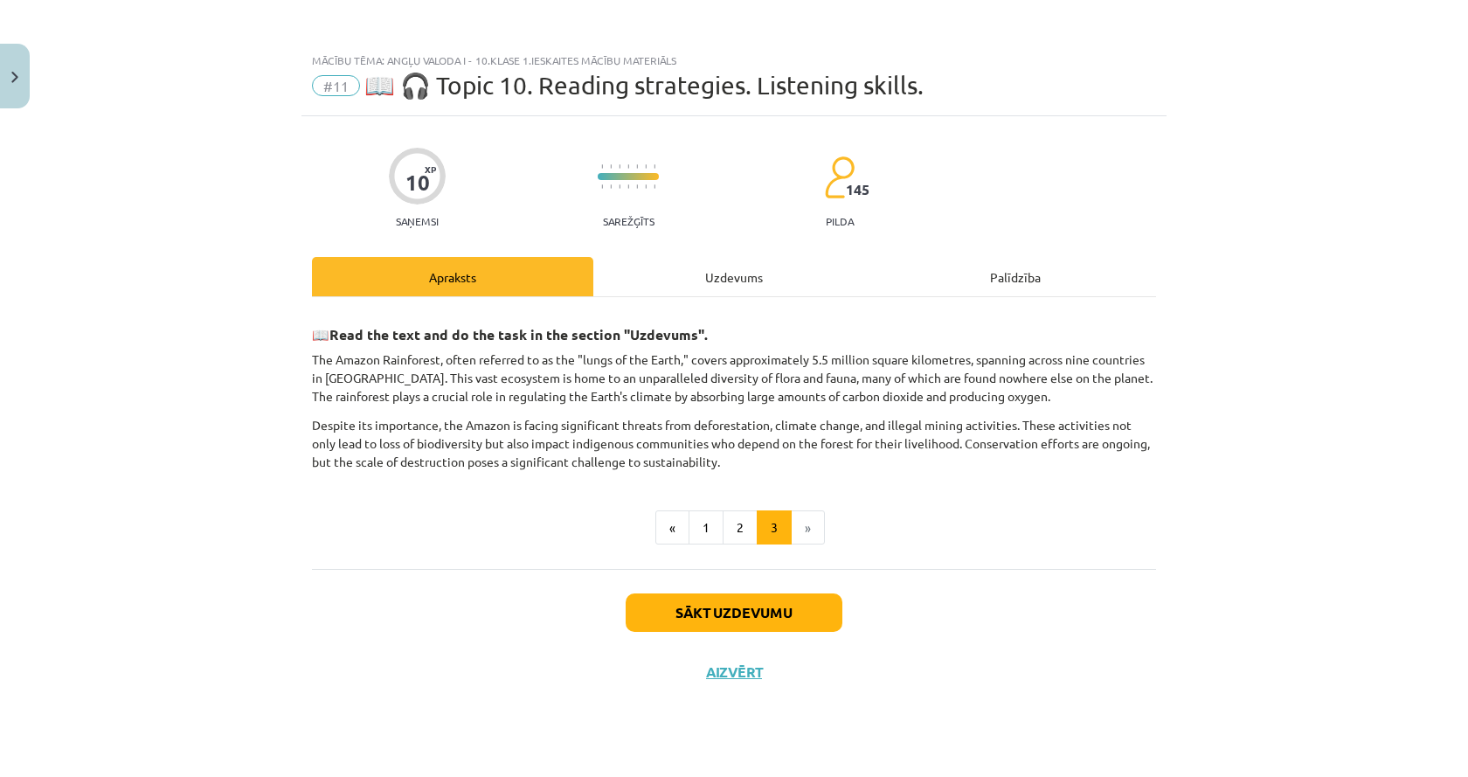
click at [708, 266] on div "Uzdevums" at bounding box center [733, 276] width 281 height 39
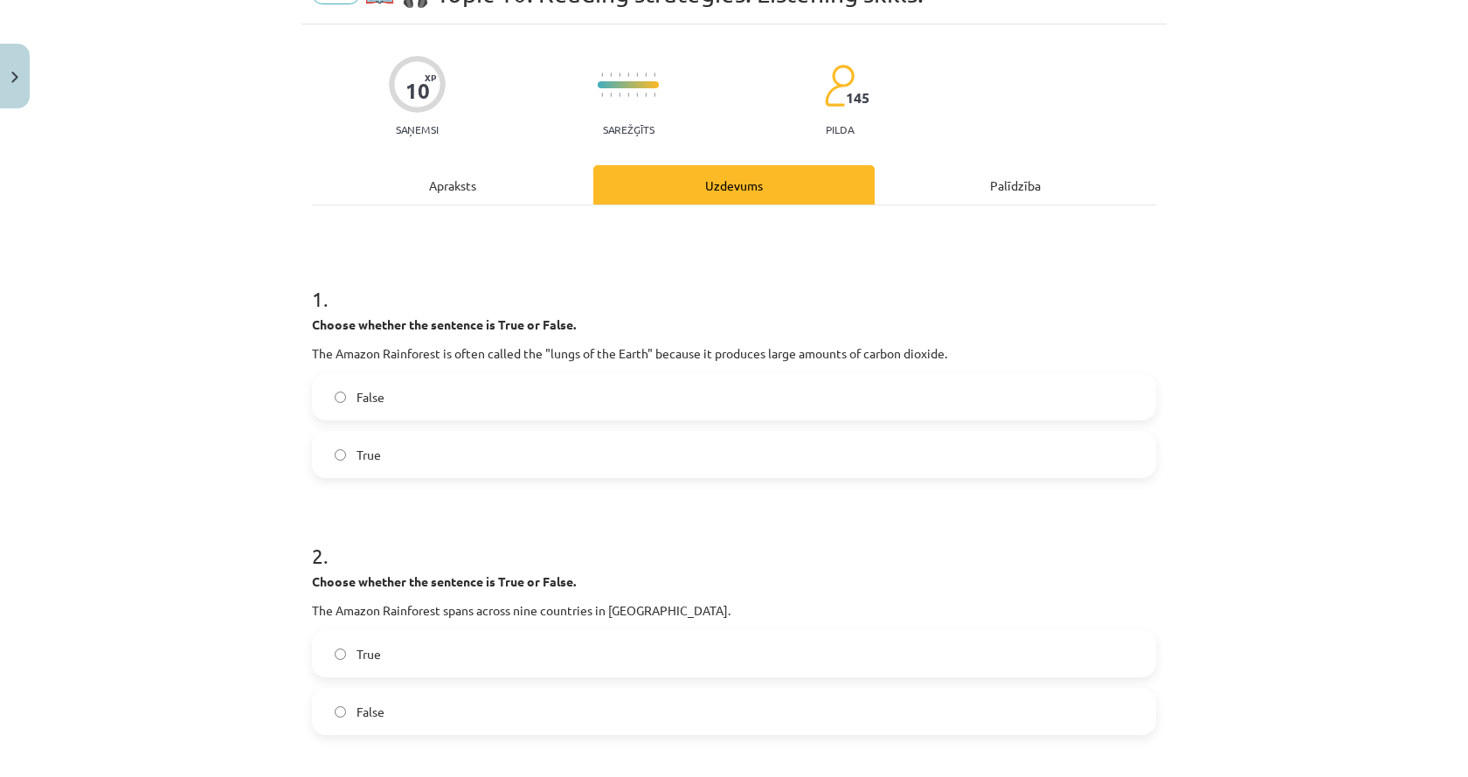
scroll to position [87, 0]
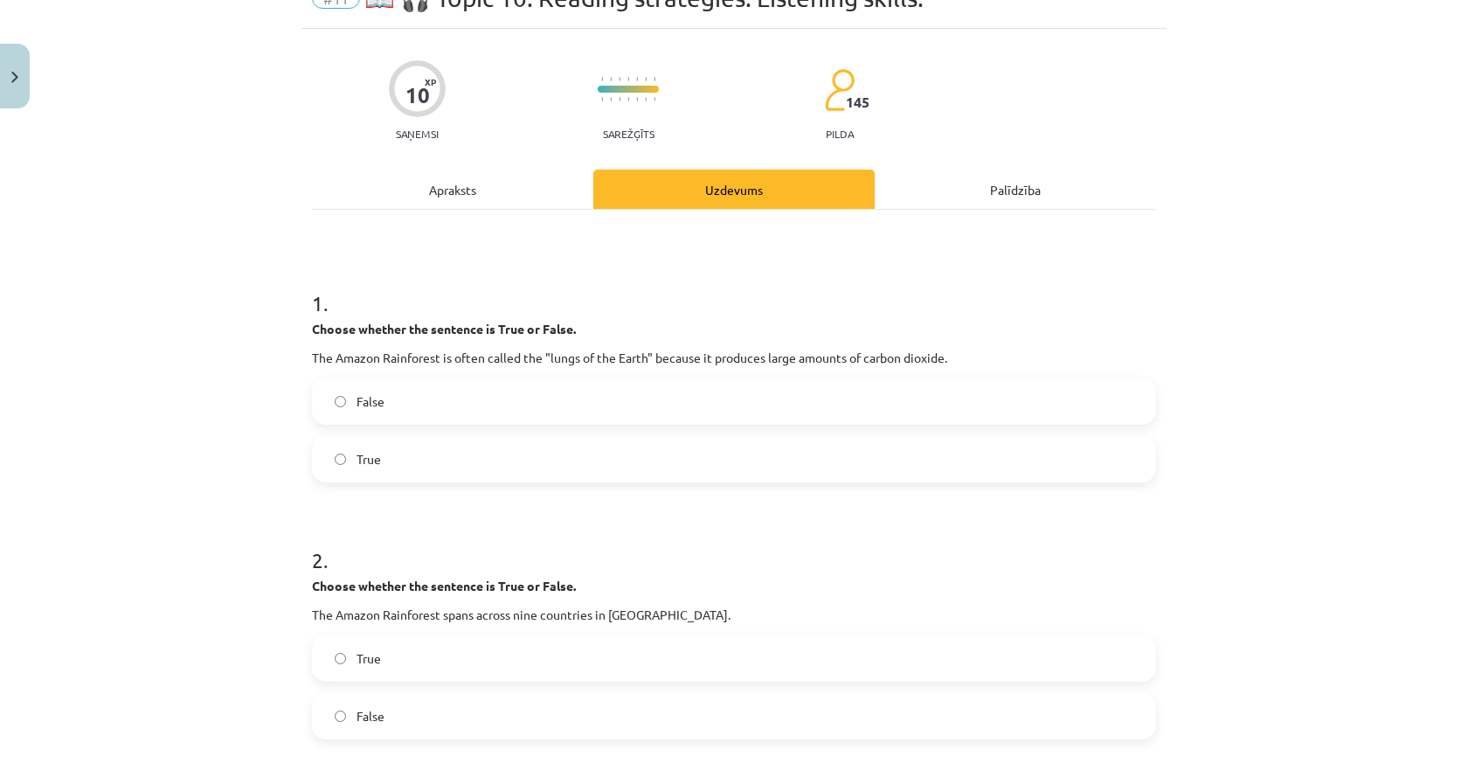
click at [416, 176] on div "Apraksts" at bounding box center [452, 188] width 281 height 39
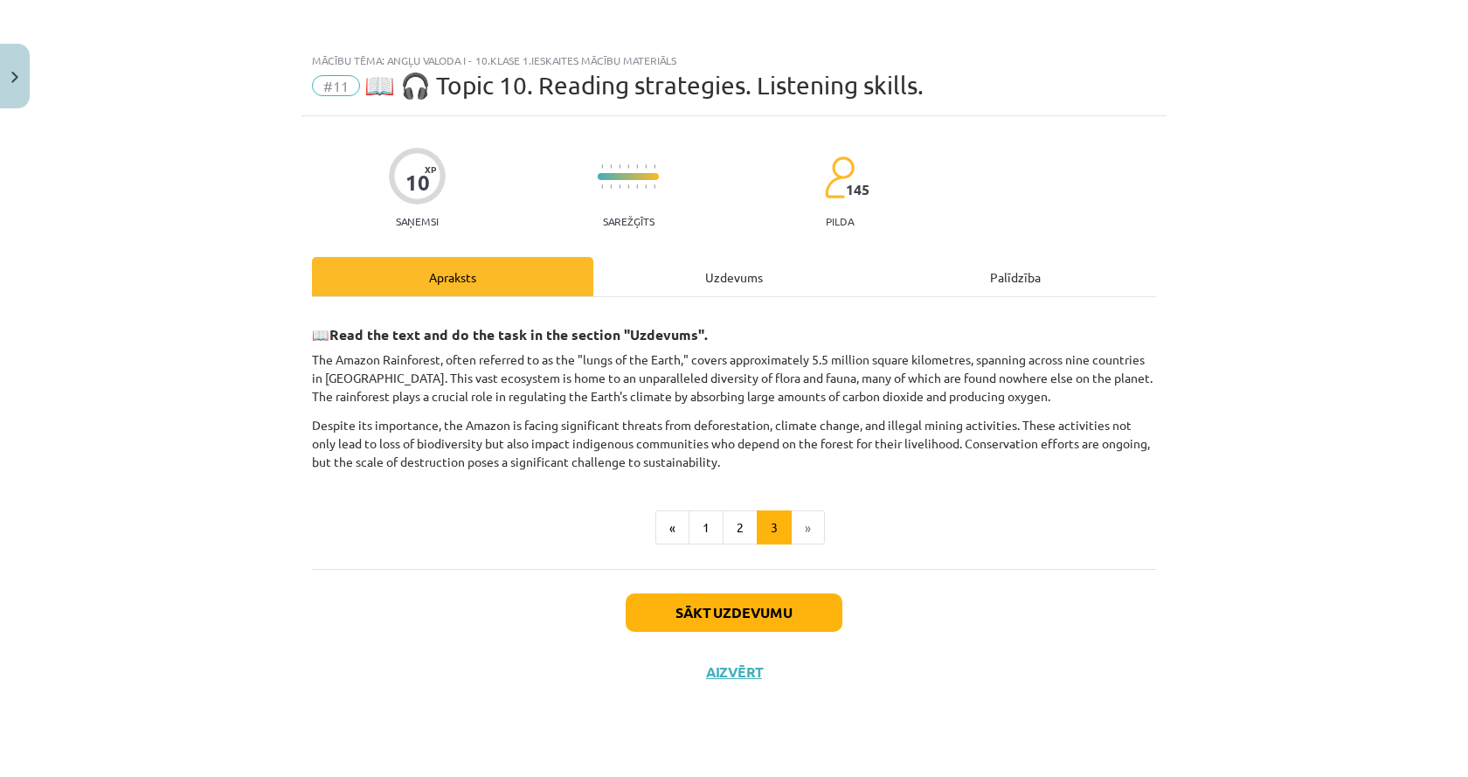
scroll to position [0, 0]
click at [742, 280] on div "Uzdevums" at bounding box center [733, 276] width 281 height 39
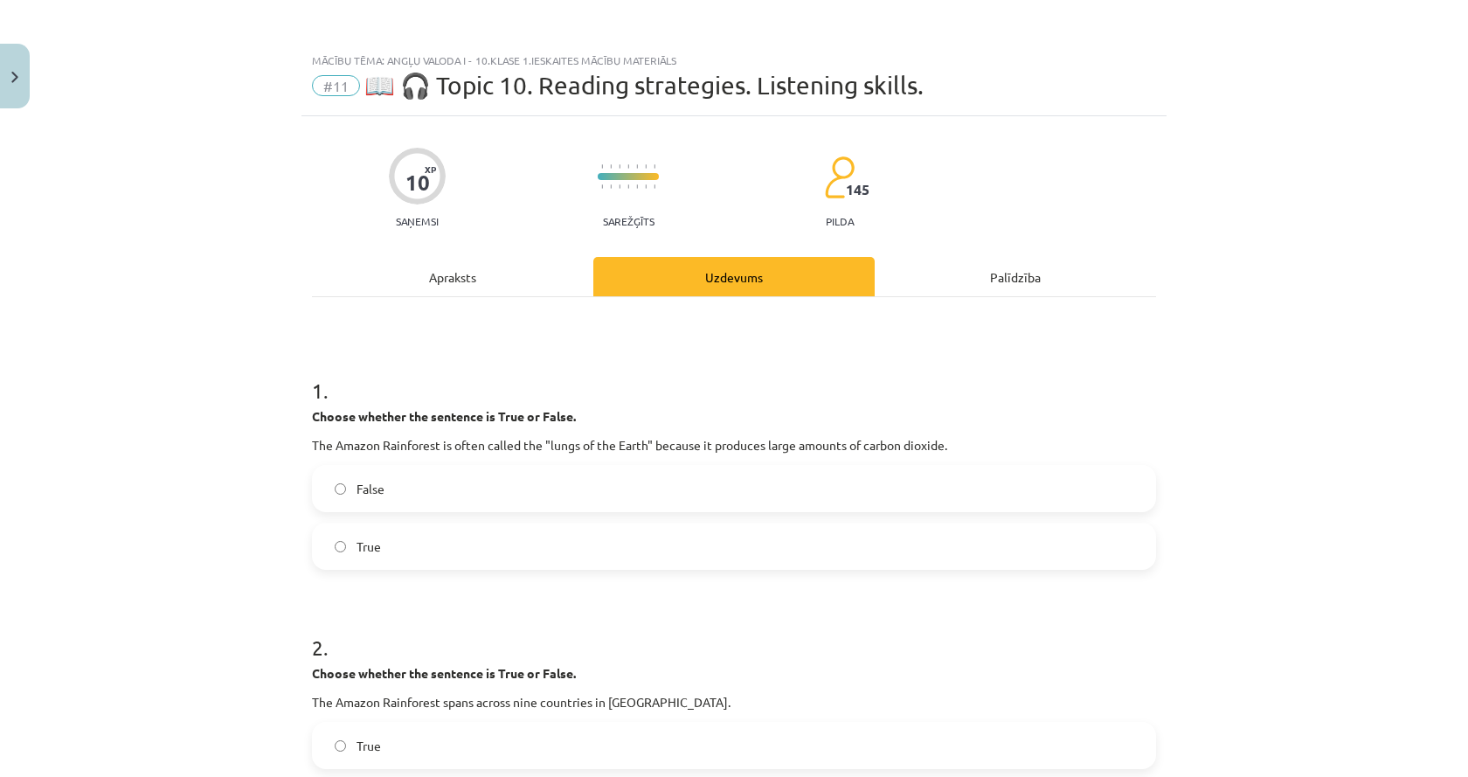
click at [426, 533] on label "True" at bounding box center [734, 546] width 840 height 44
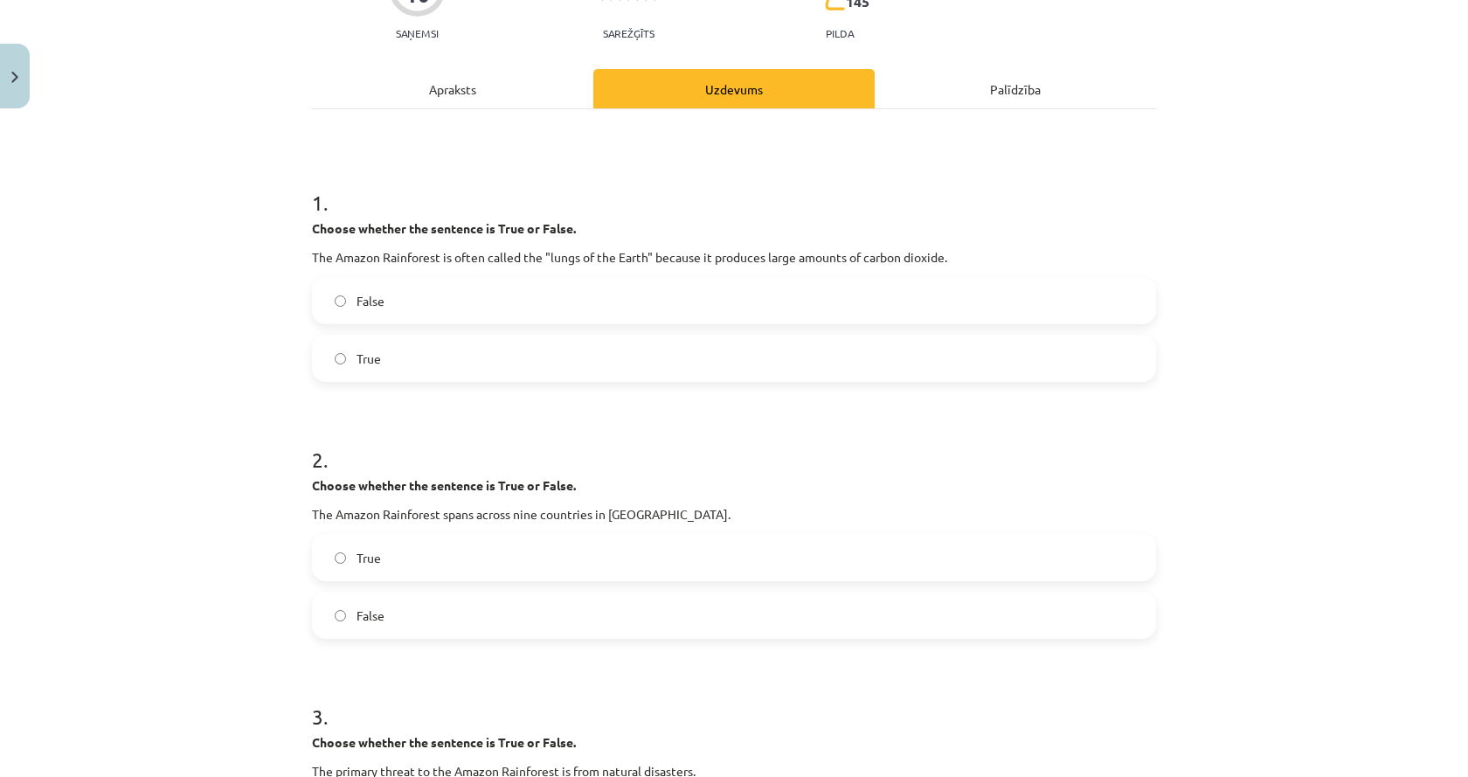
scroll to position [262, 0]
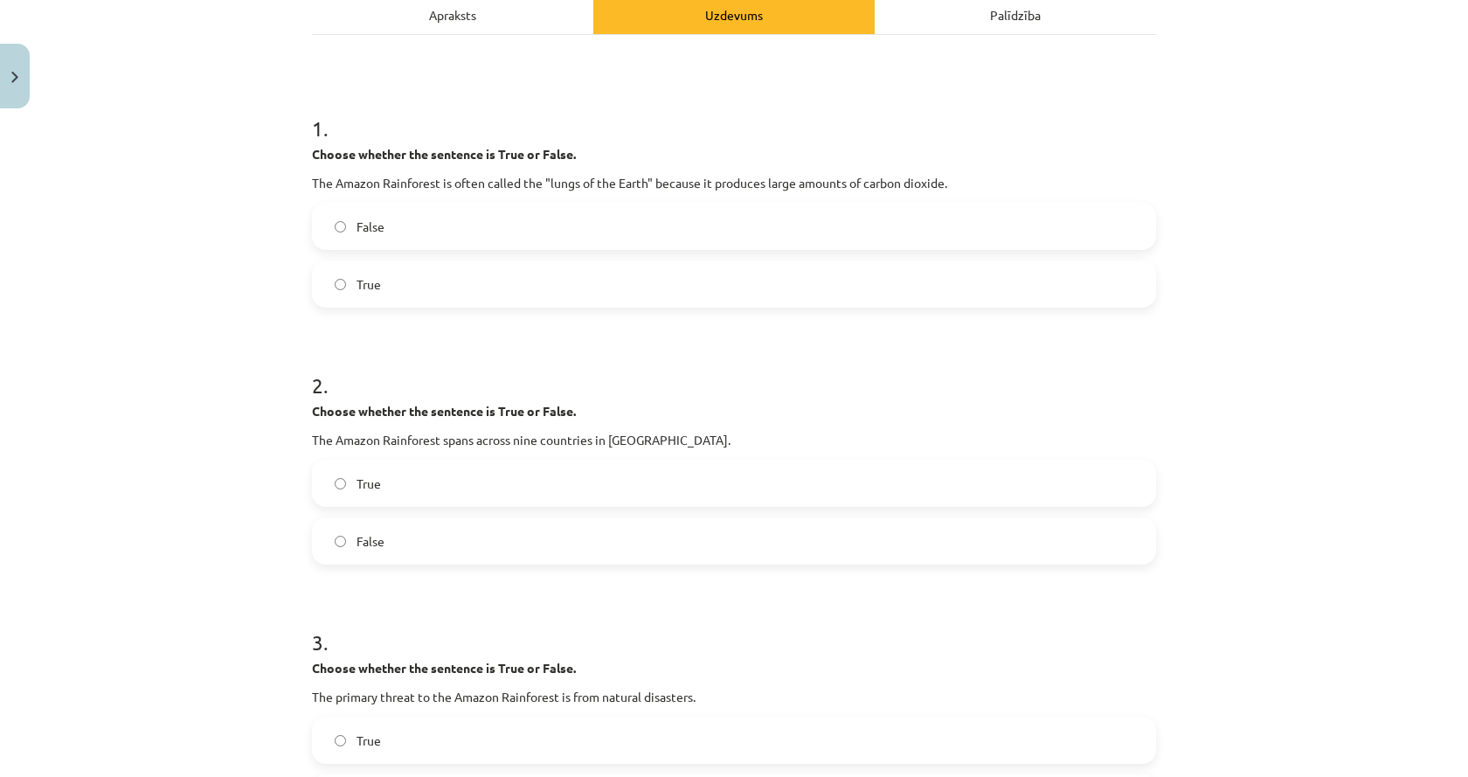
click at [403, 478] on label "True" at bounding box center [734, 483] width 840 height 44
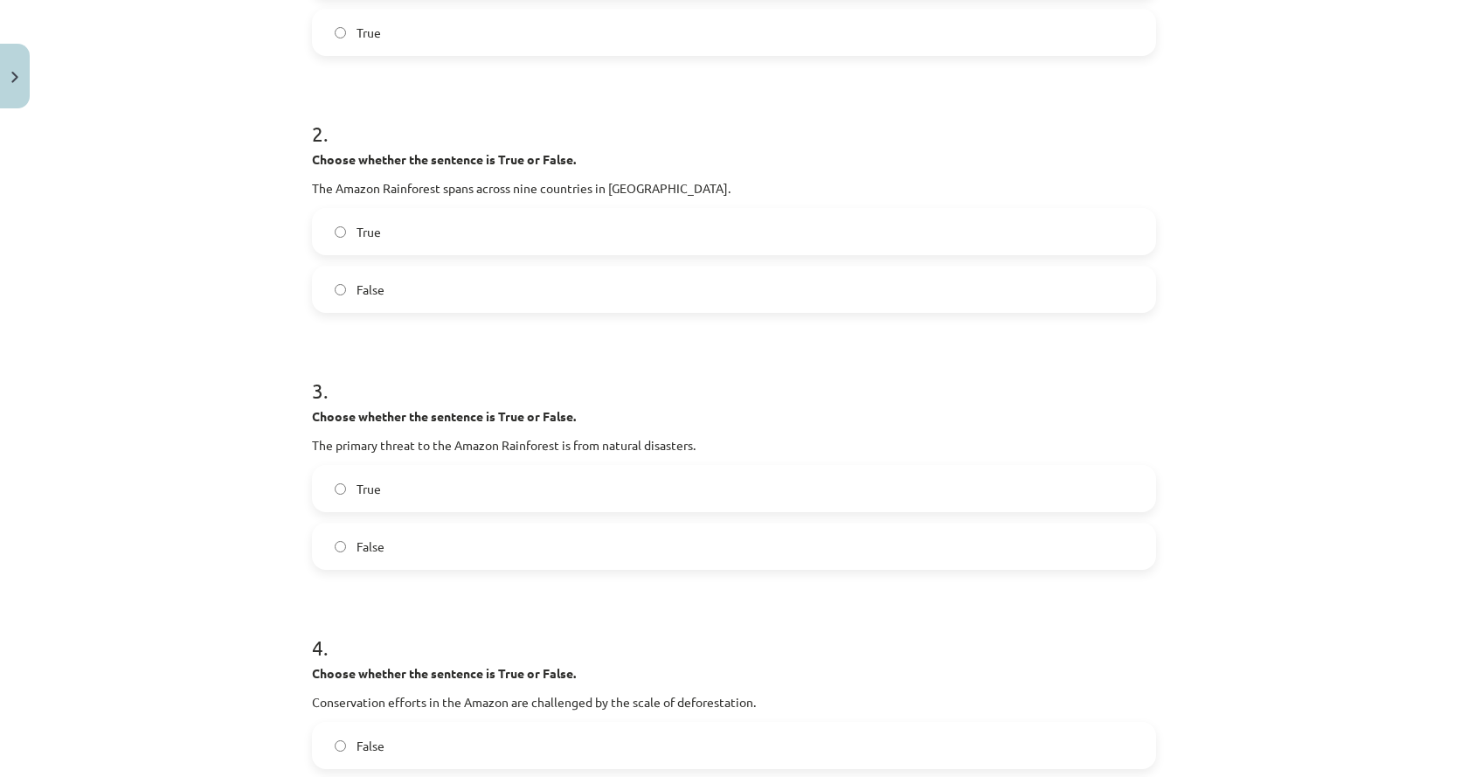
scroll to position [524, 0]
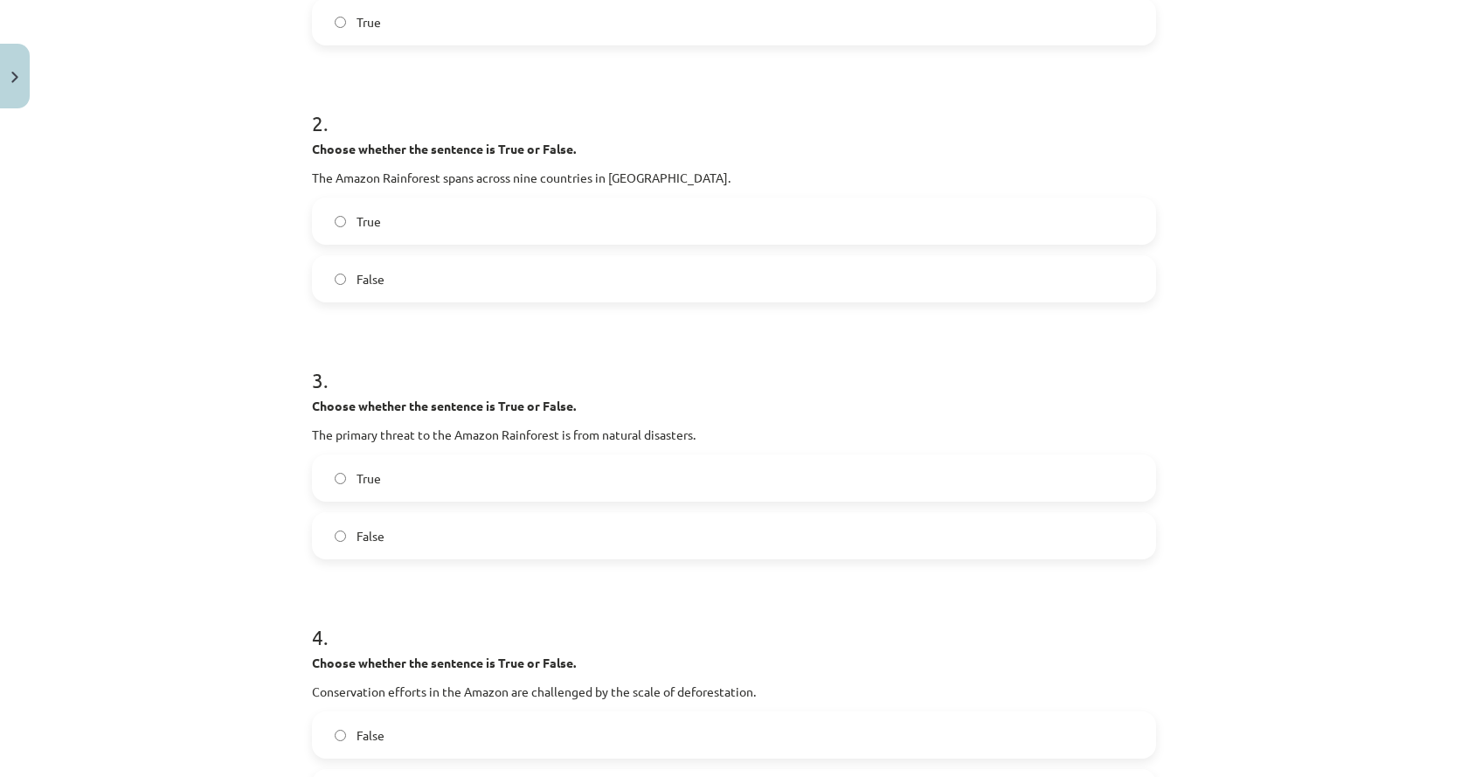
click at [364, 532] on span "False" at bounding box center [370, 536] width 28 height 18
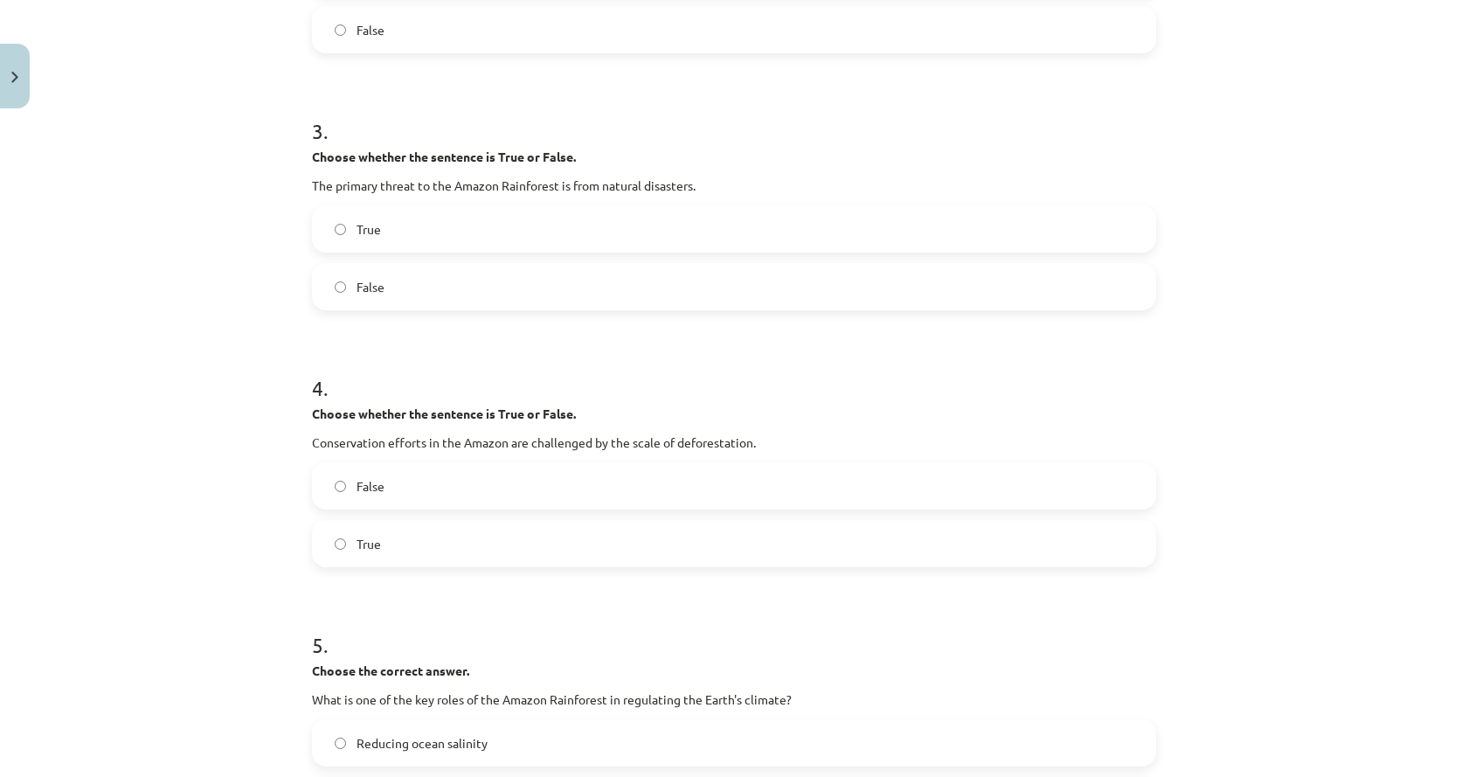
scroll to position [786, 0]
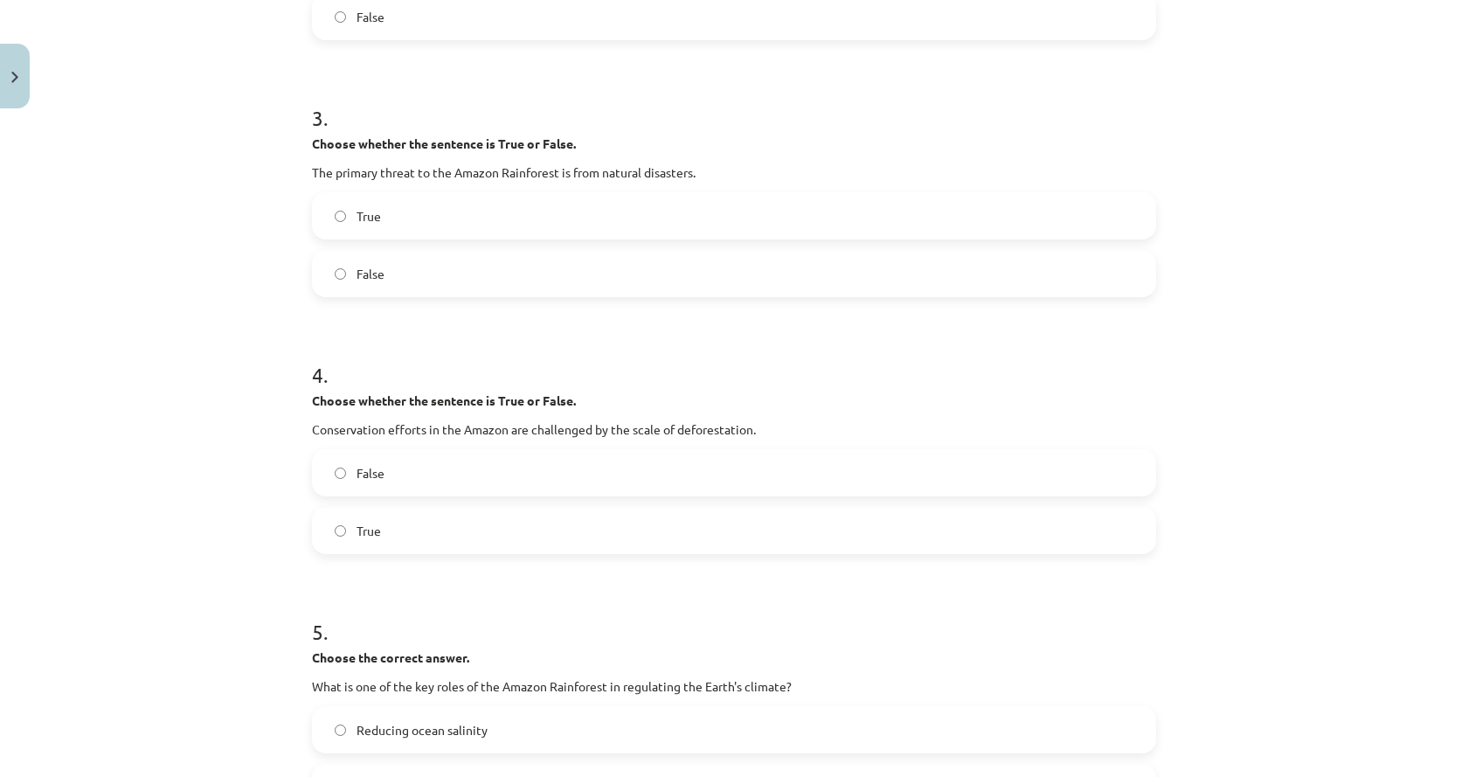
click at [416, 480] on label "False" at bounding box center [734, 473] width 840 height 44
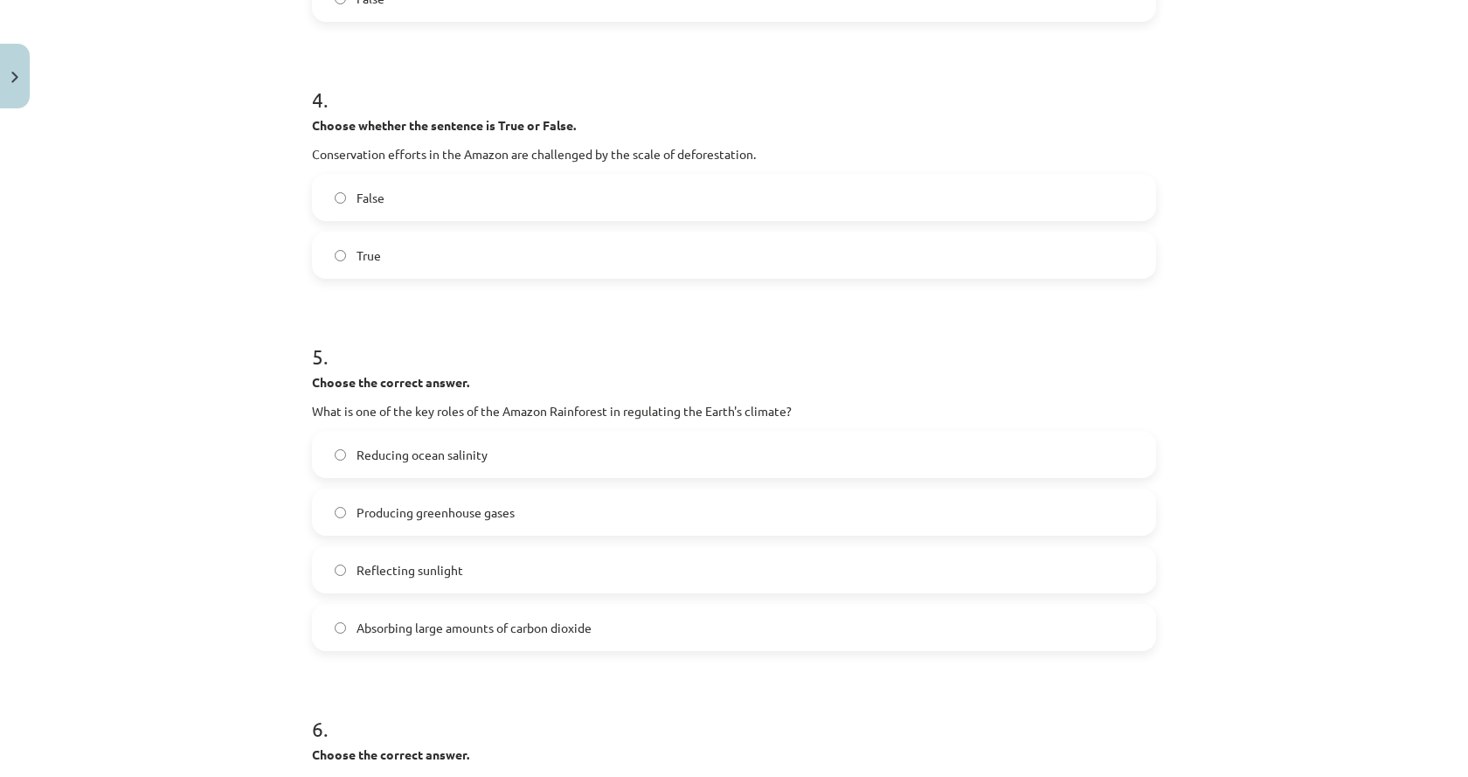
scroll to position [1136, 0]
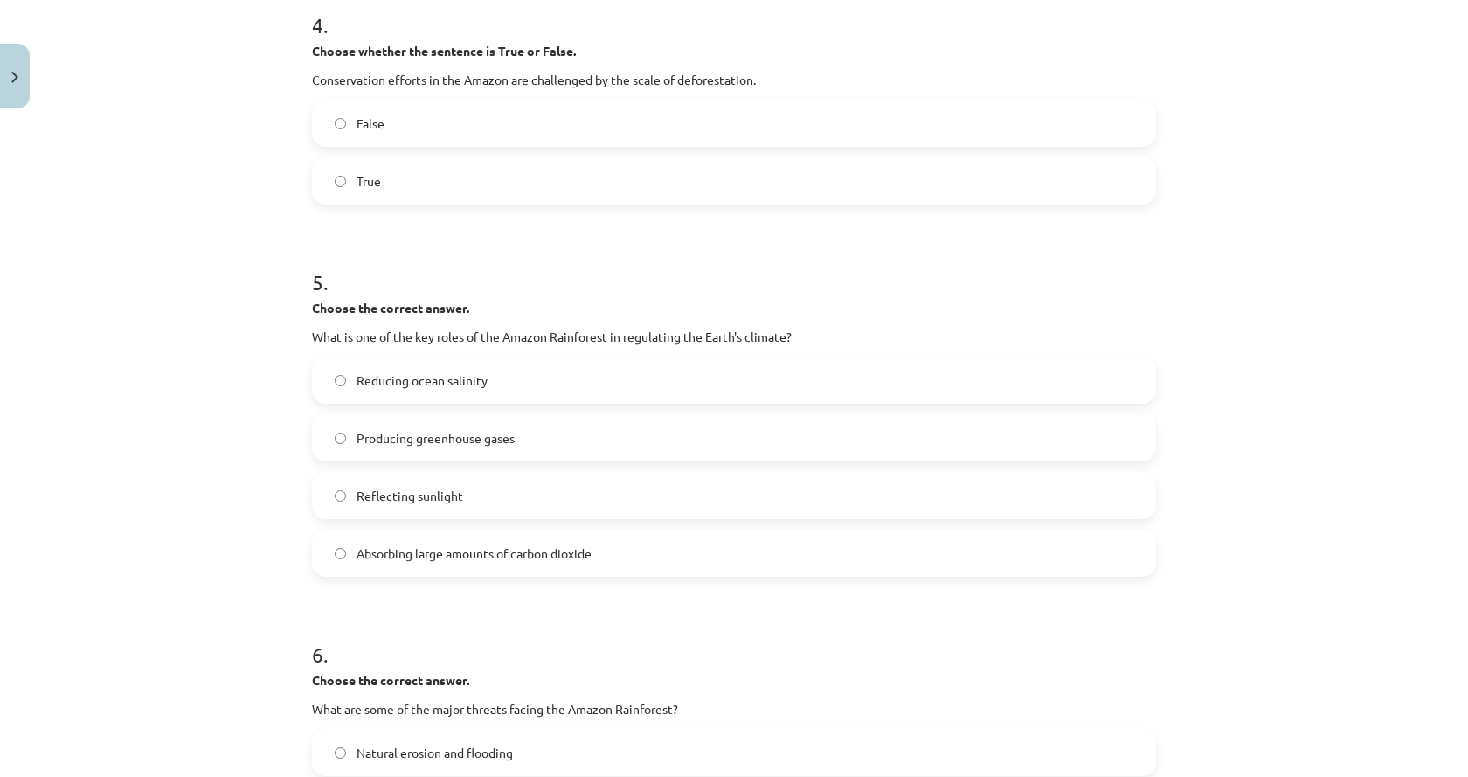
click at [441, 554] on span "Absorbing large amounts of carbon dioxide" at bounding box center [473, 553] width 235 height 18
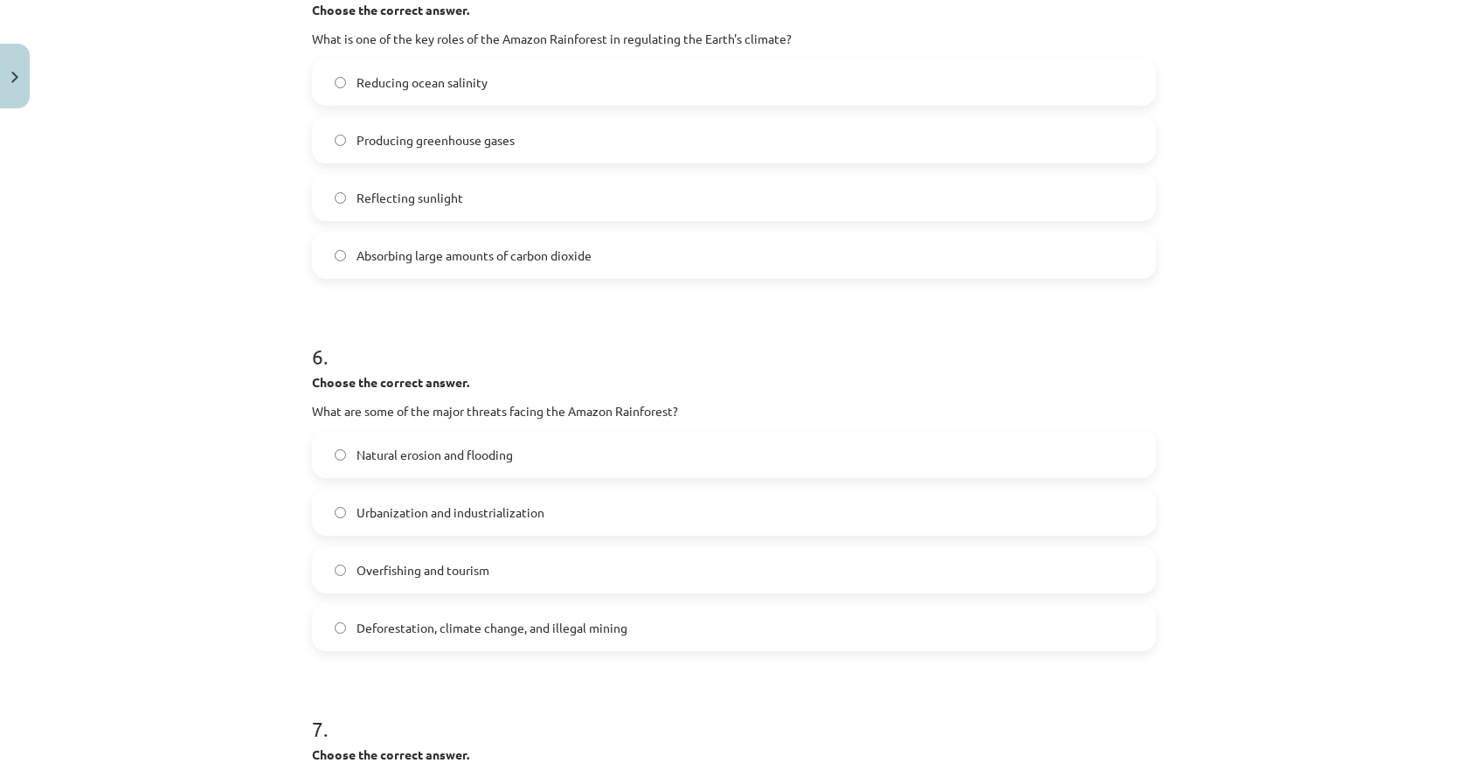
scroll to position [1485, 0]
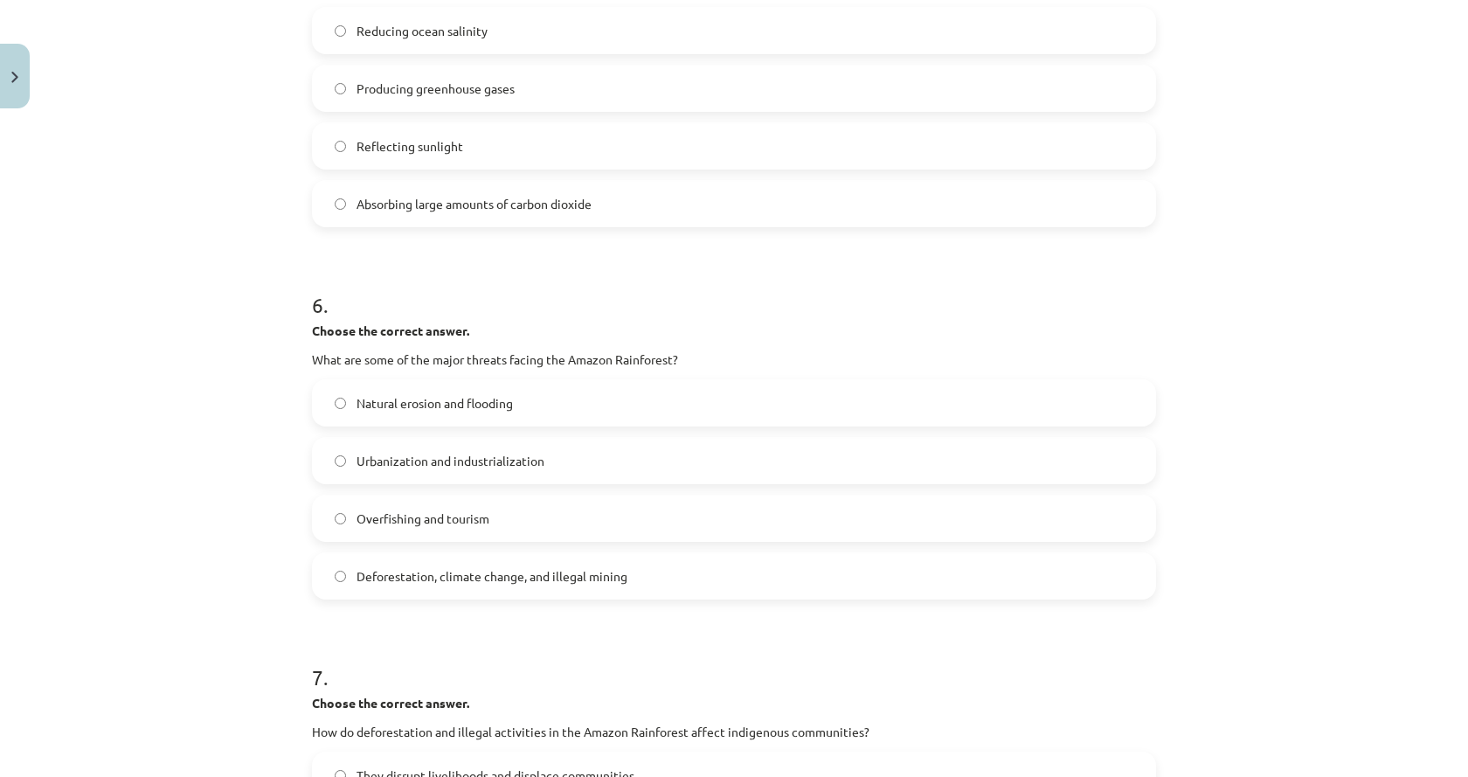
click at [428, 555] on label "Deforestation, climate change, and illegal mining" at bounding box center [734, 576] width 840 height 44
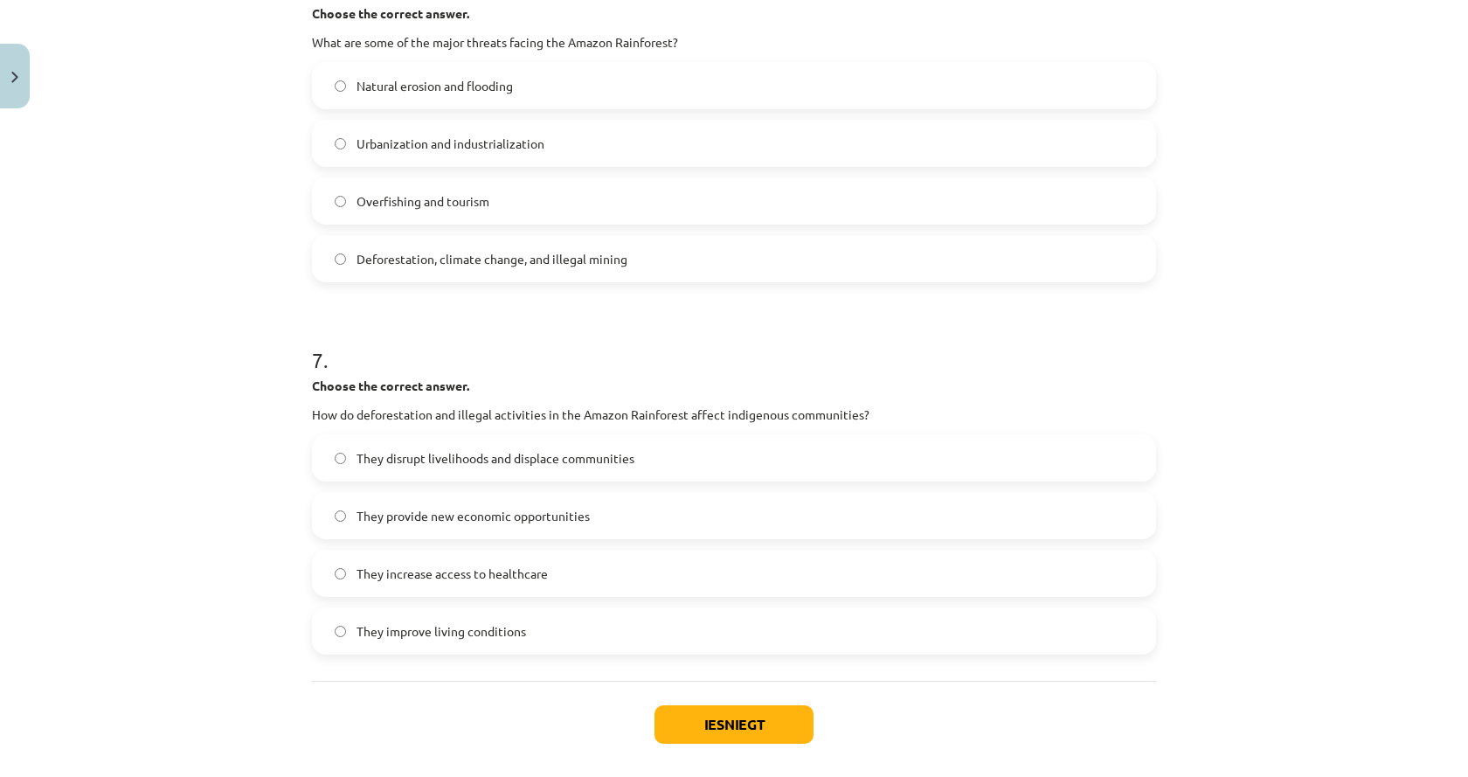
scroll to position [1834, 0]
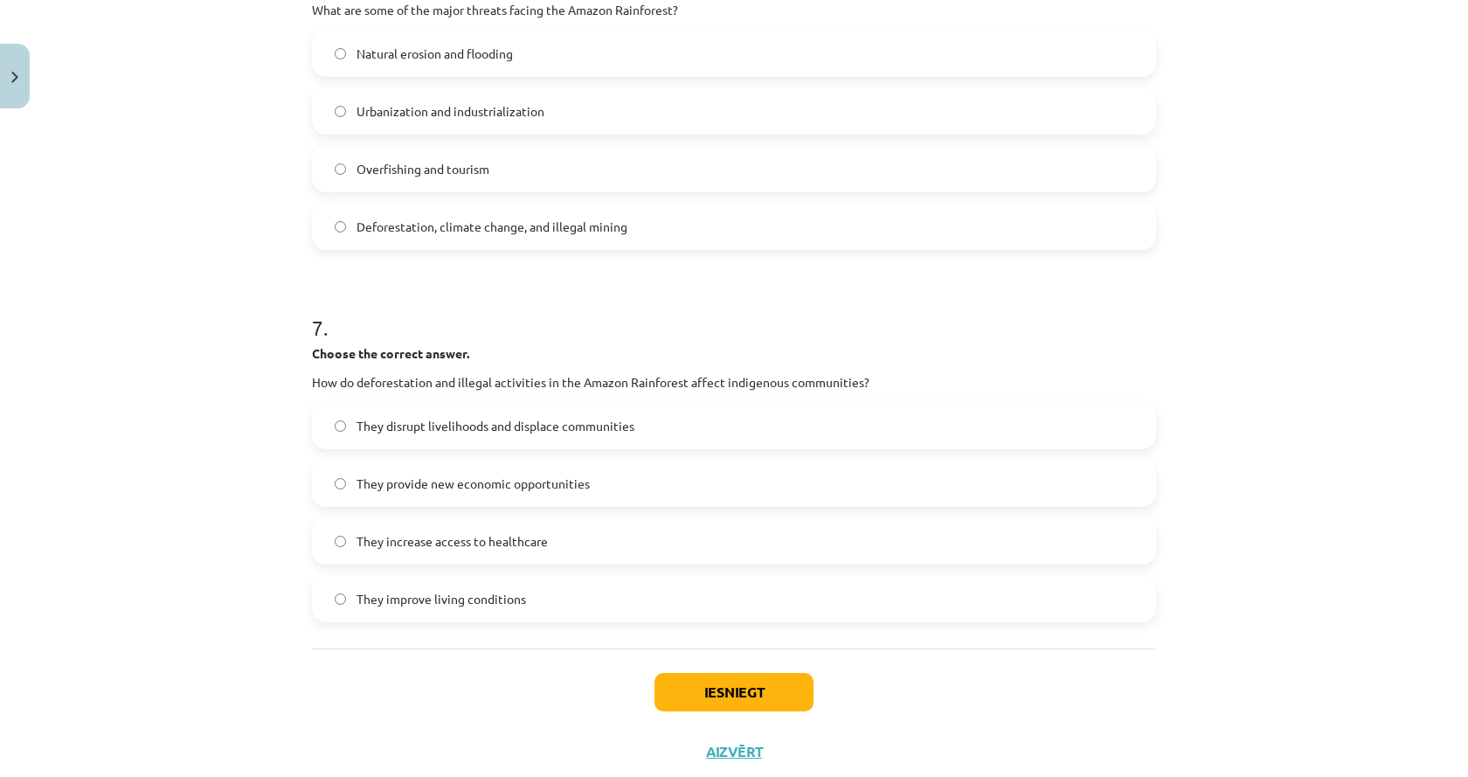
click at [376, 492] on span "They provide new economic opportunities" at bounding box center [472, 483] width 233 height 18
click at [711, 700] on button "Iesniegt" at bounding box center [733, 692] width 159 height 38
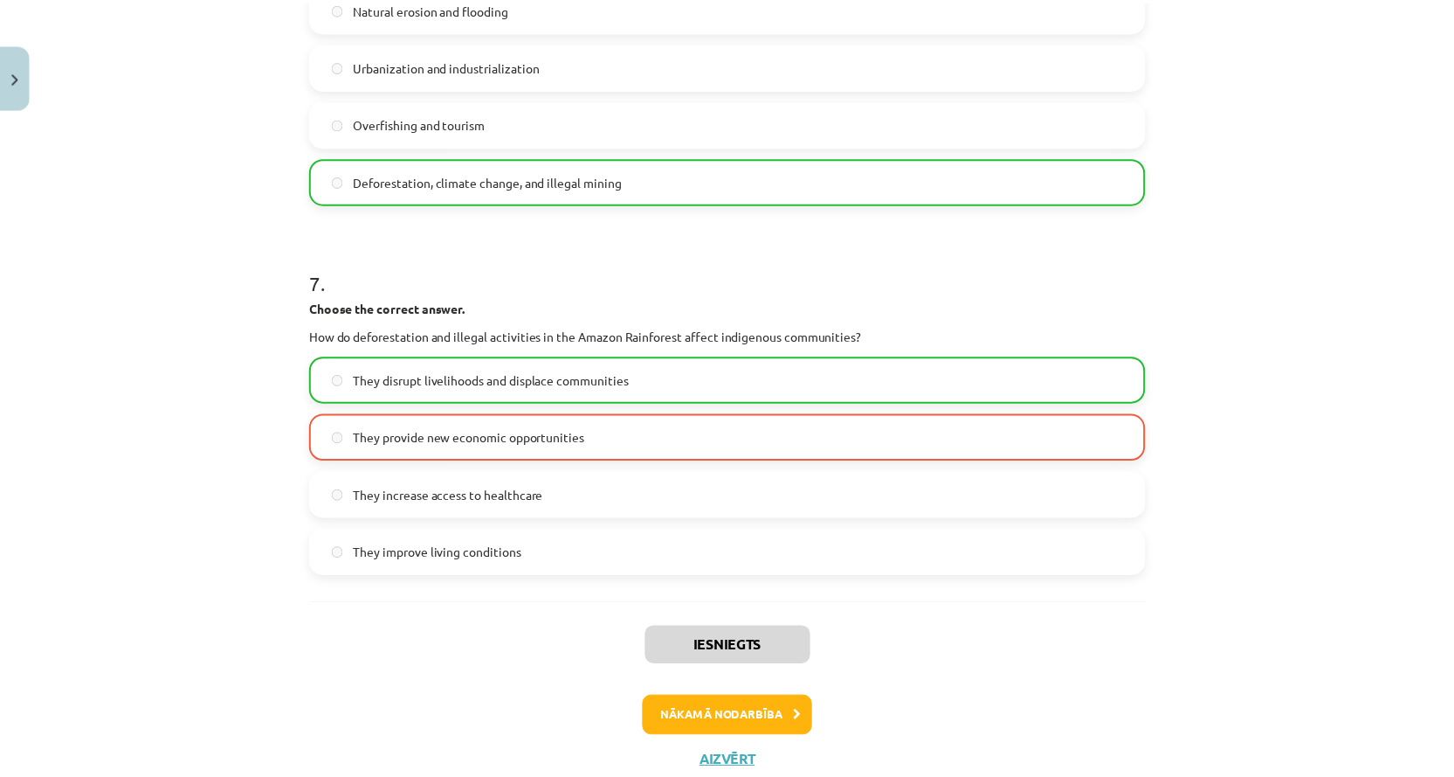
scroll to position [1922, 0]
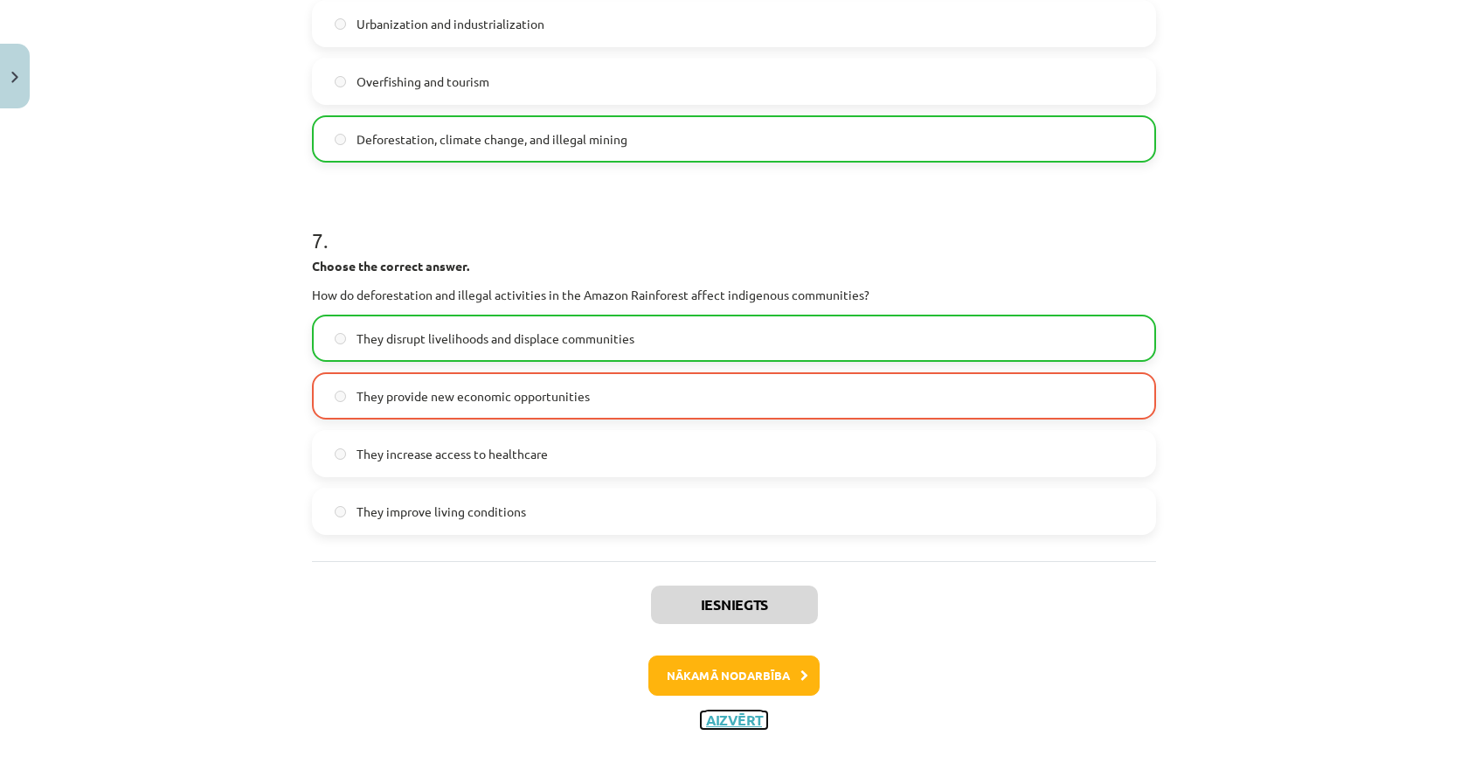
click at [706, 721] on button "Aizvērt" at bounding box center [734, 719] width 66 height 17
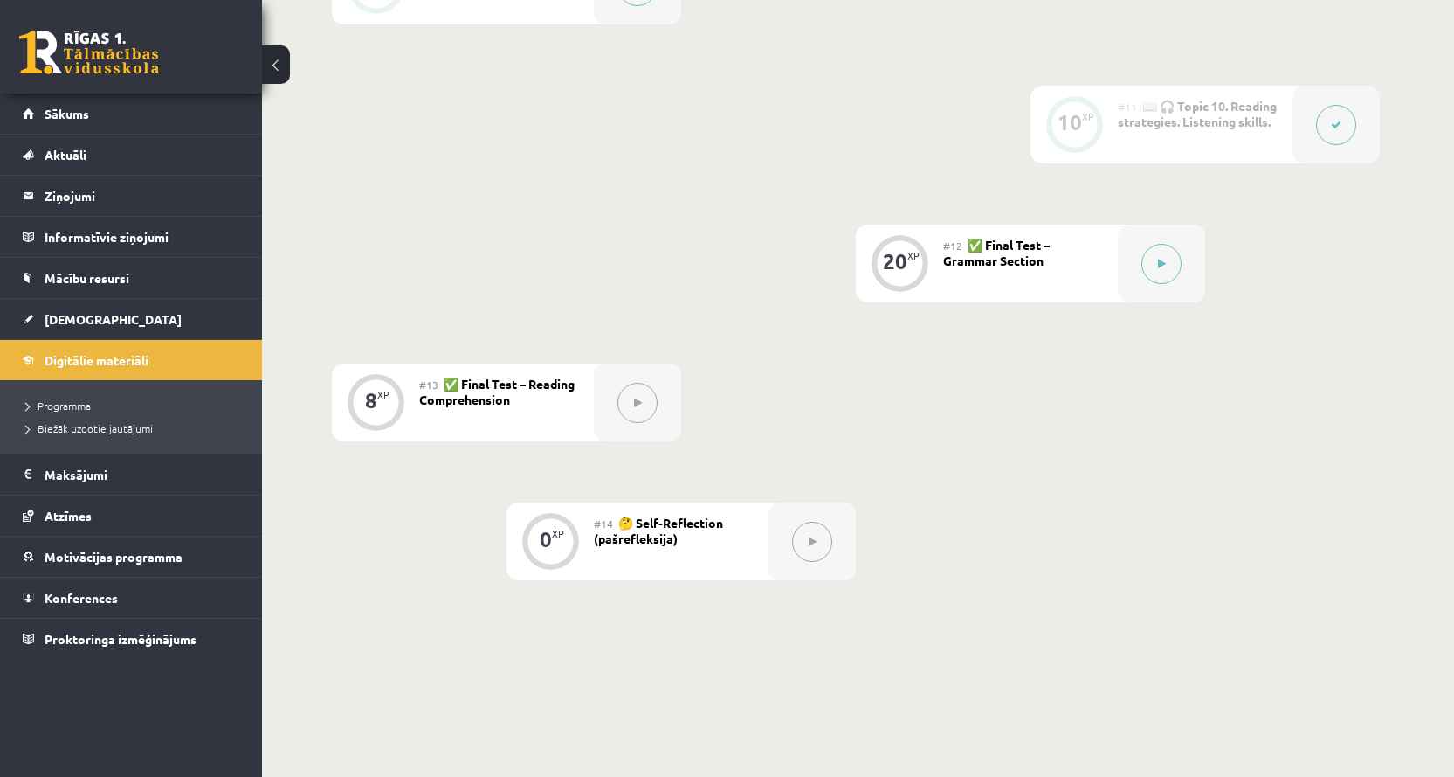
scroll to position [1818, 0]
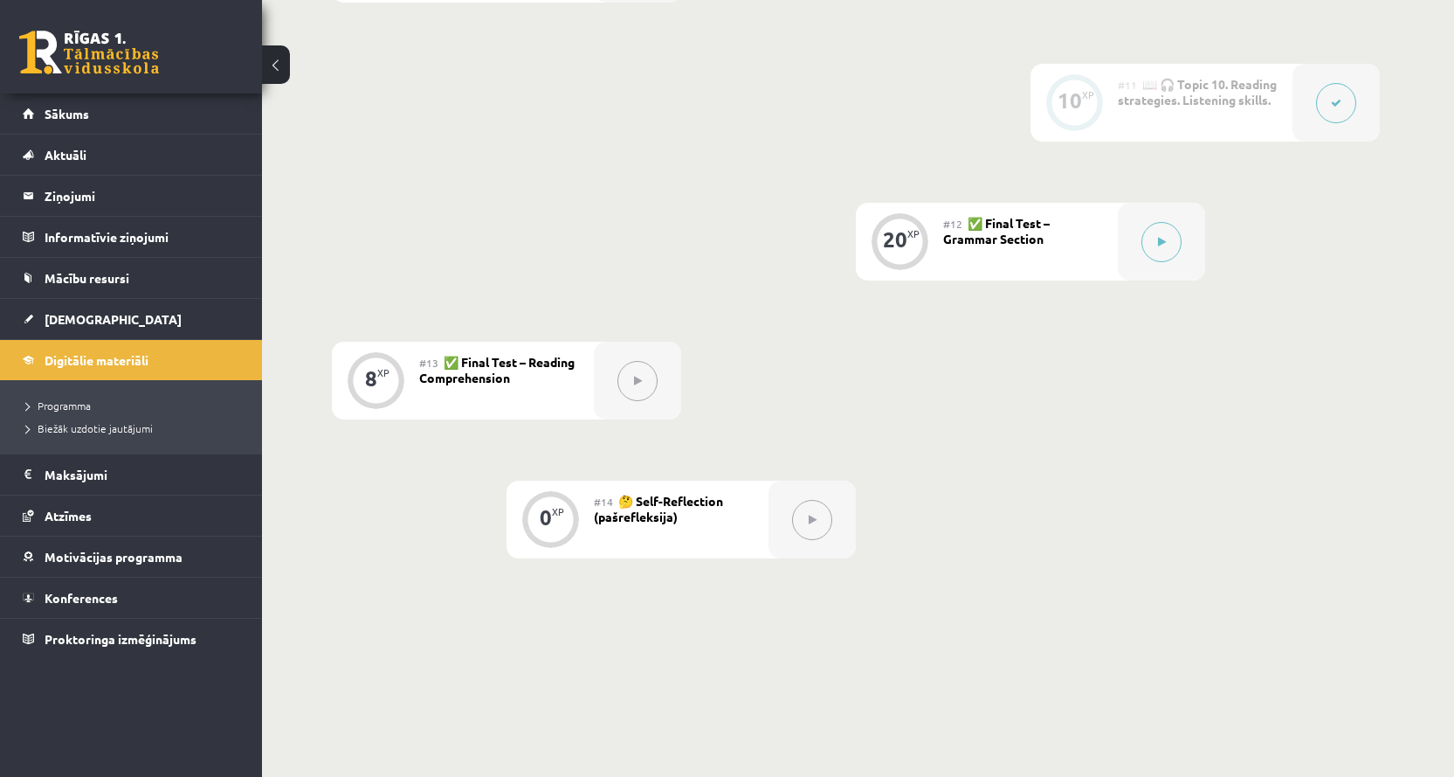
click at [950, 252] on div "#12 ✅ Final Test – Grammar Section" at bounding box center [1030, 242] width 175 height 78
click at [129, 365] on span "Digitālie materiāli" at bounding box center [97, 360] width 104 height 16
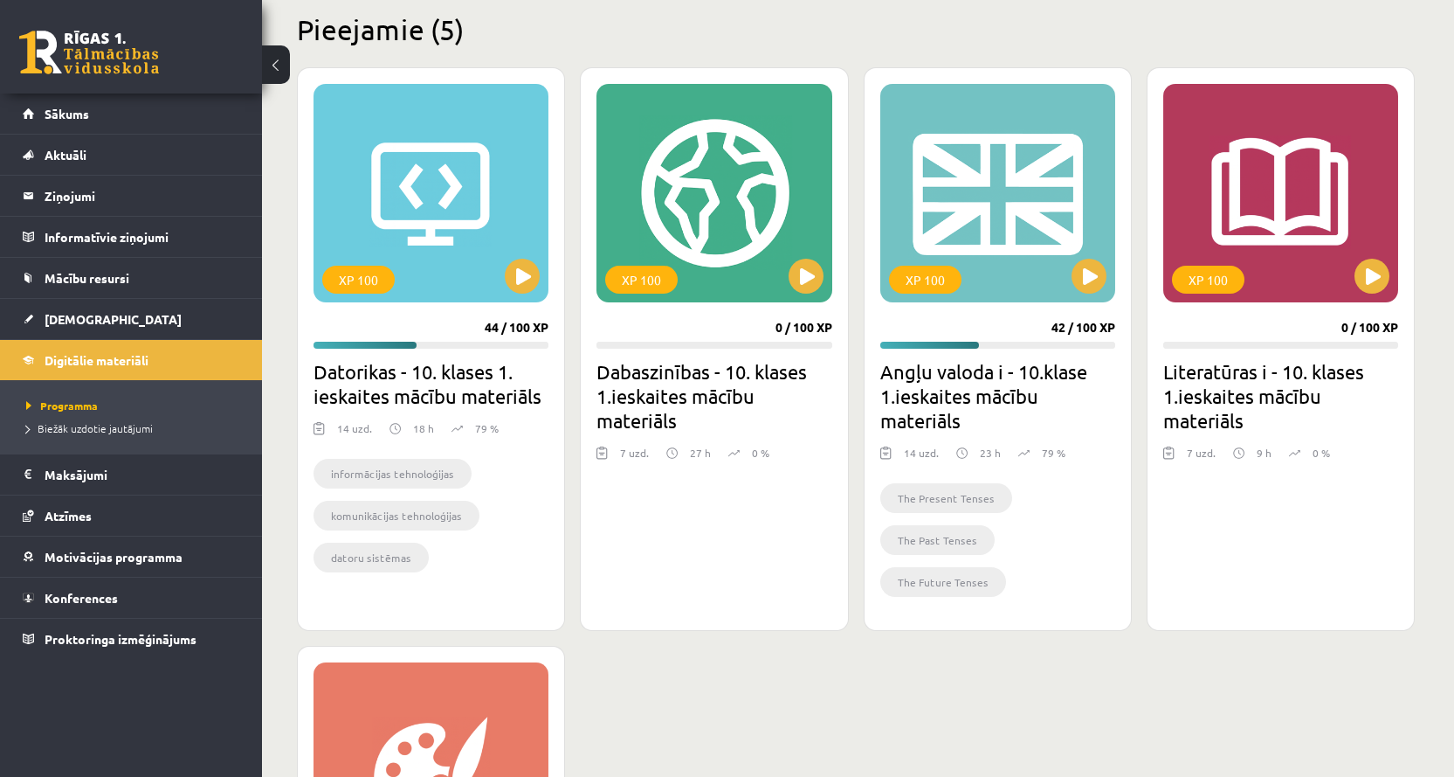
scroll to position [437, 0]
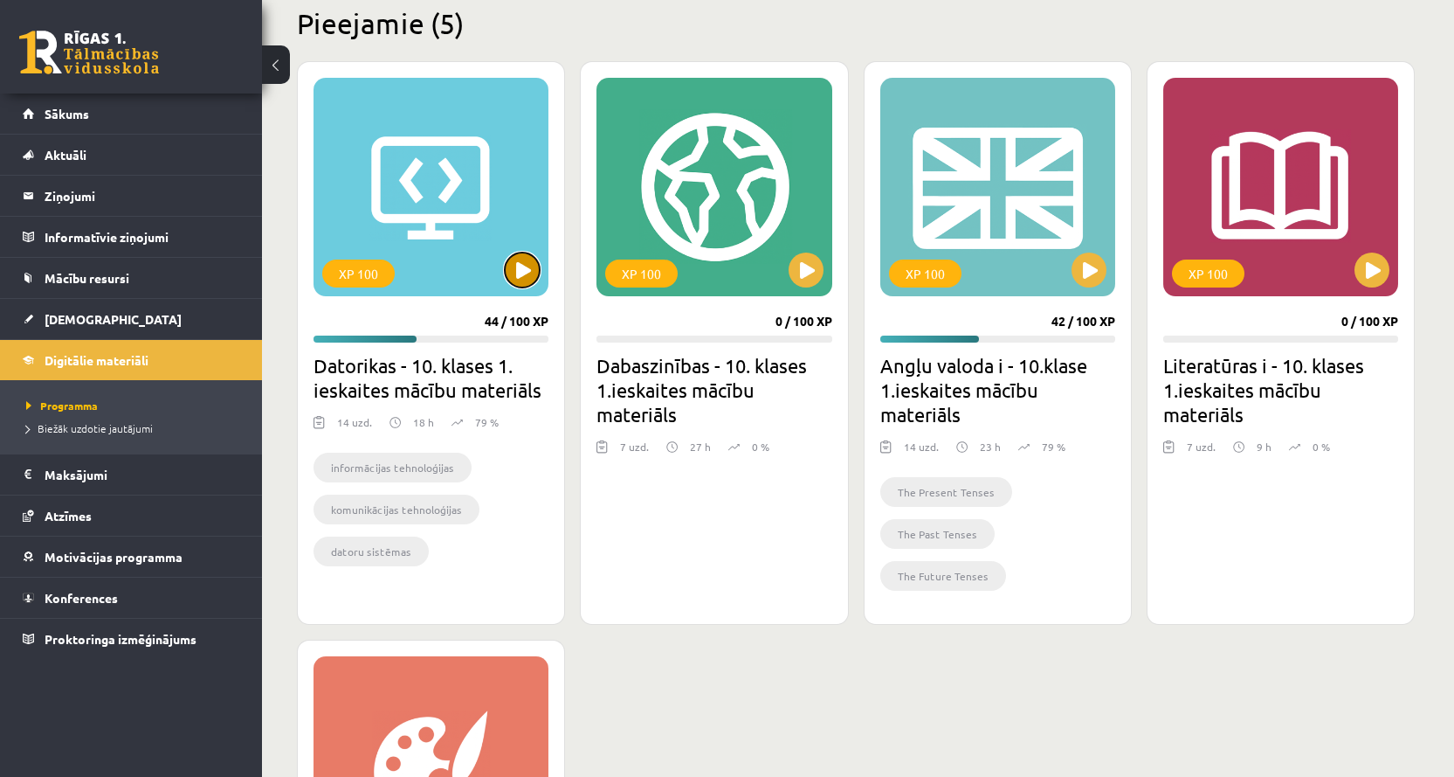
click at [521, 269] on button at bounding box center [522, 269] width 35 height 35
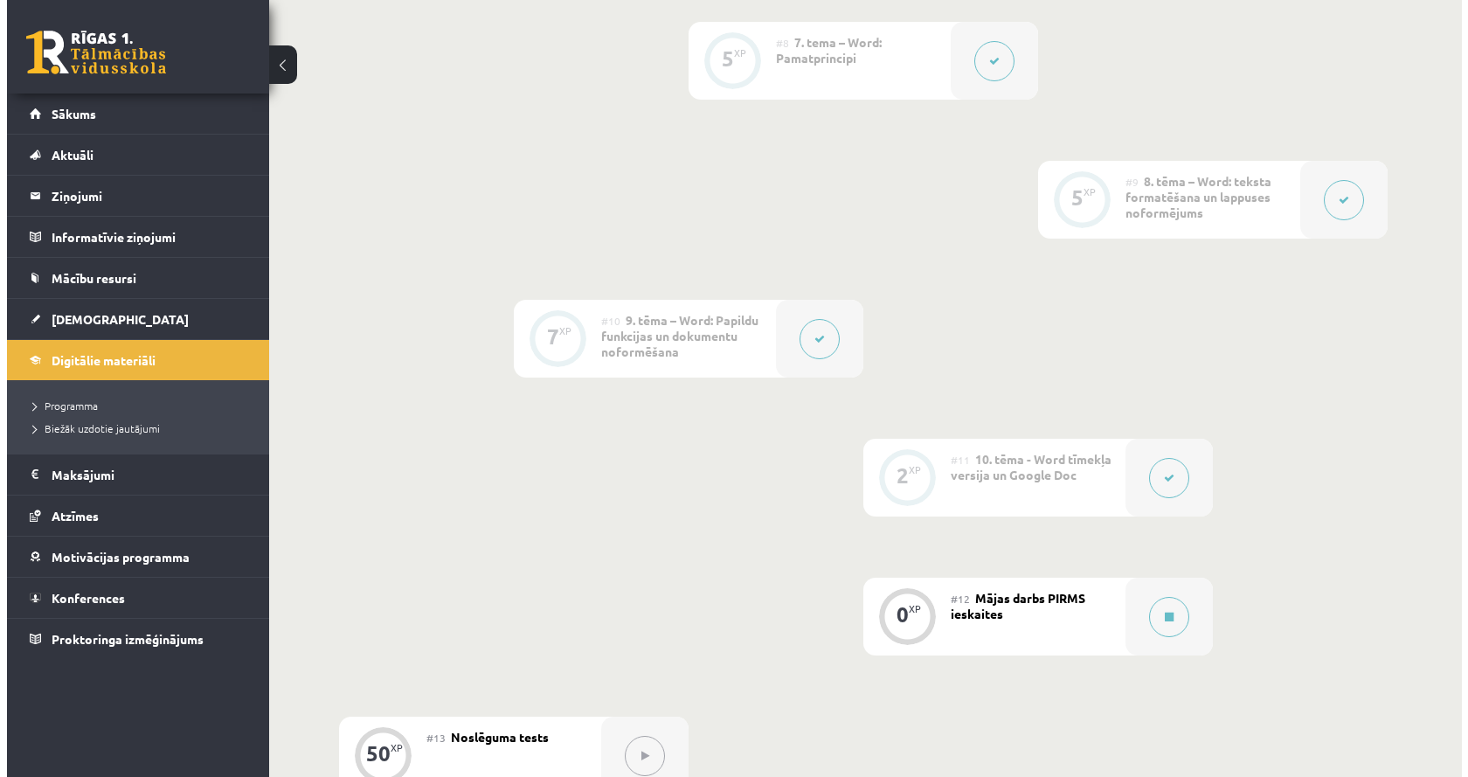
scroll to position [1747, 0]
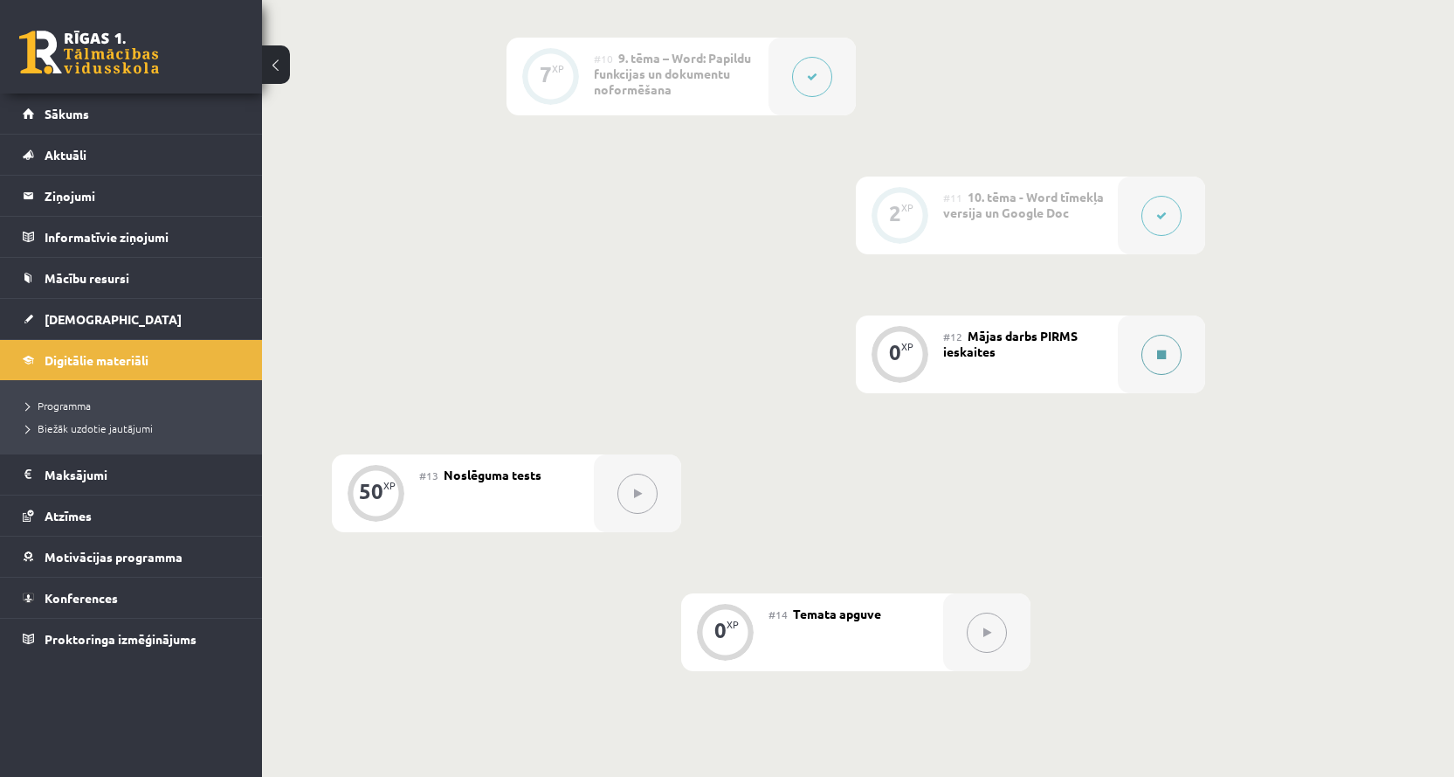
click at [1162, 345] on button at bounding box center [1162, 355] width 40 height 40
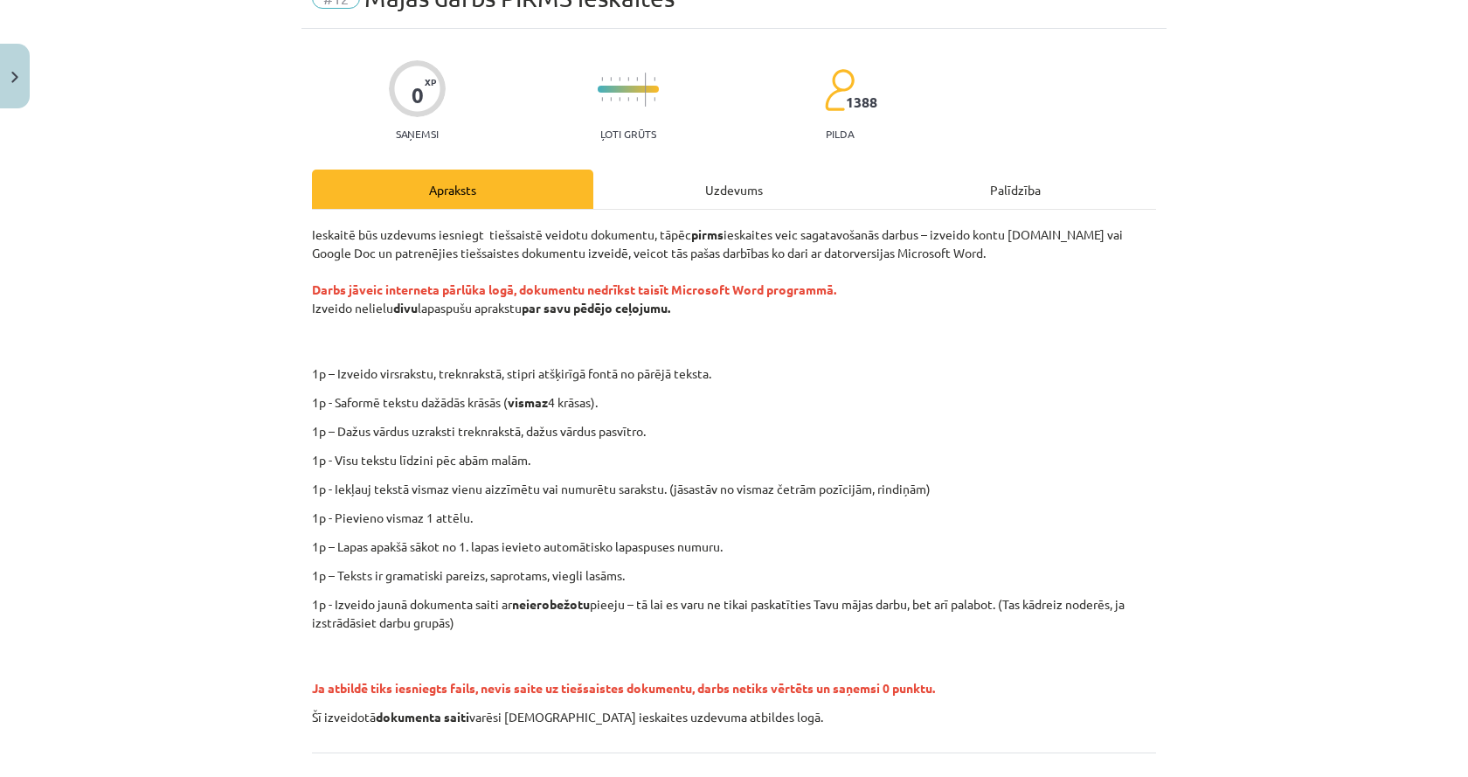
scroll to position [175, 0]
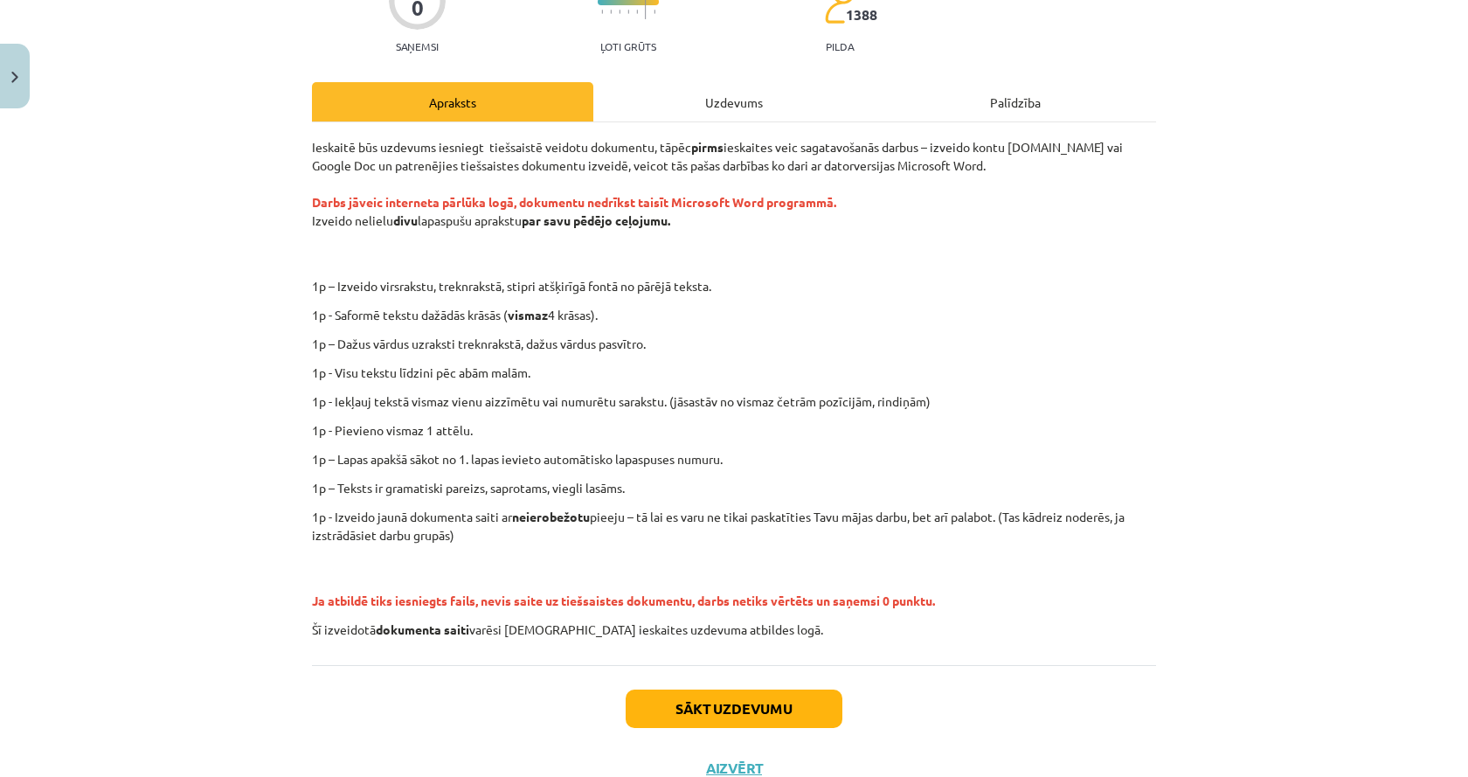
click at [705, 112] on div "Uzdevums" at bounding box center [733, 101] width 281 height 39
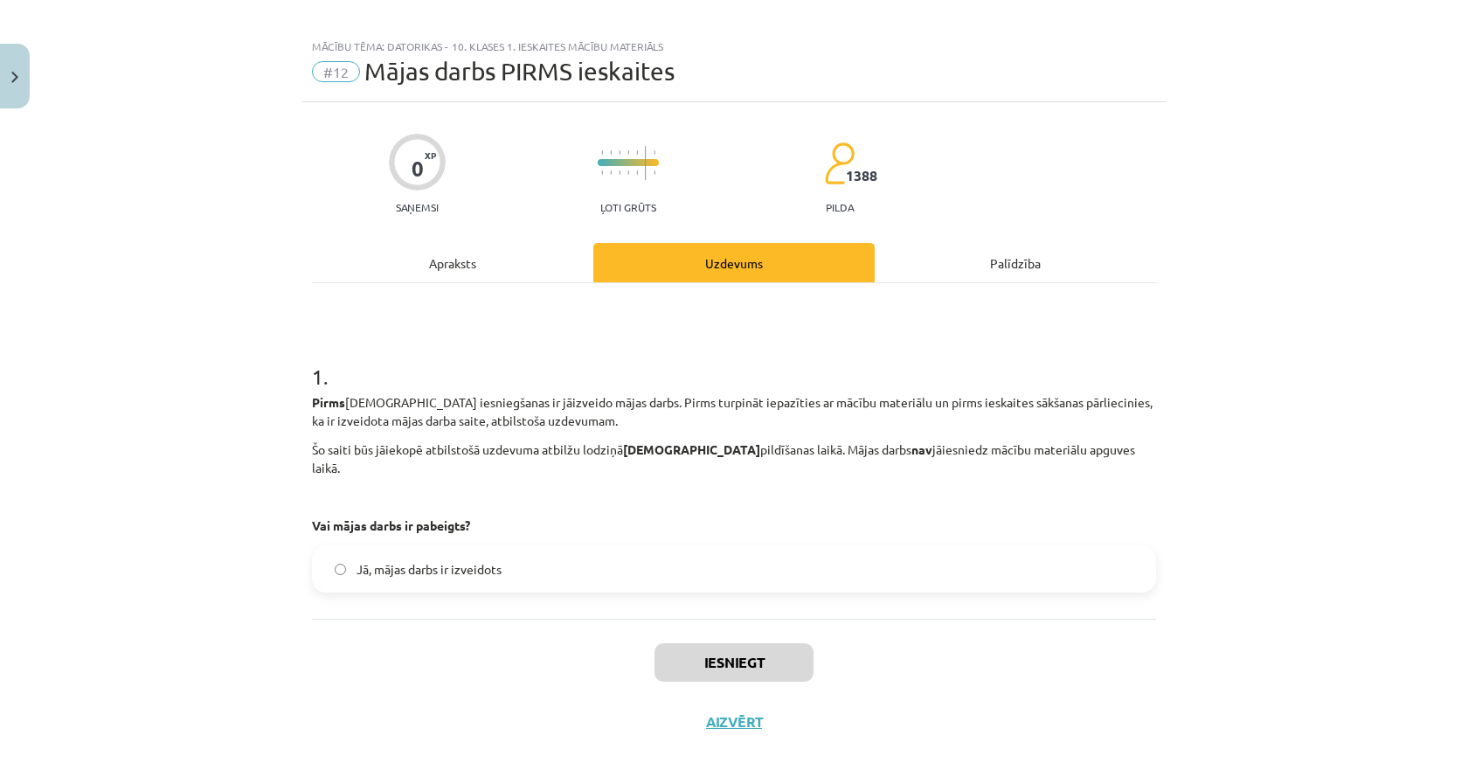
click at [494, 254] on div "Apraksts" at bounding box center [452, 262] width 281 height 39
